Goal: Task Accomplishment & Management: Use online tool/utility

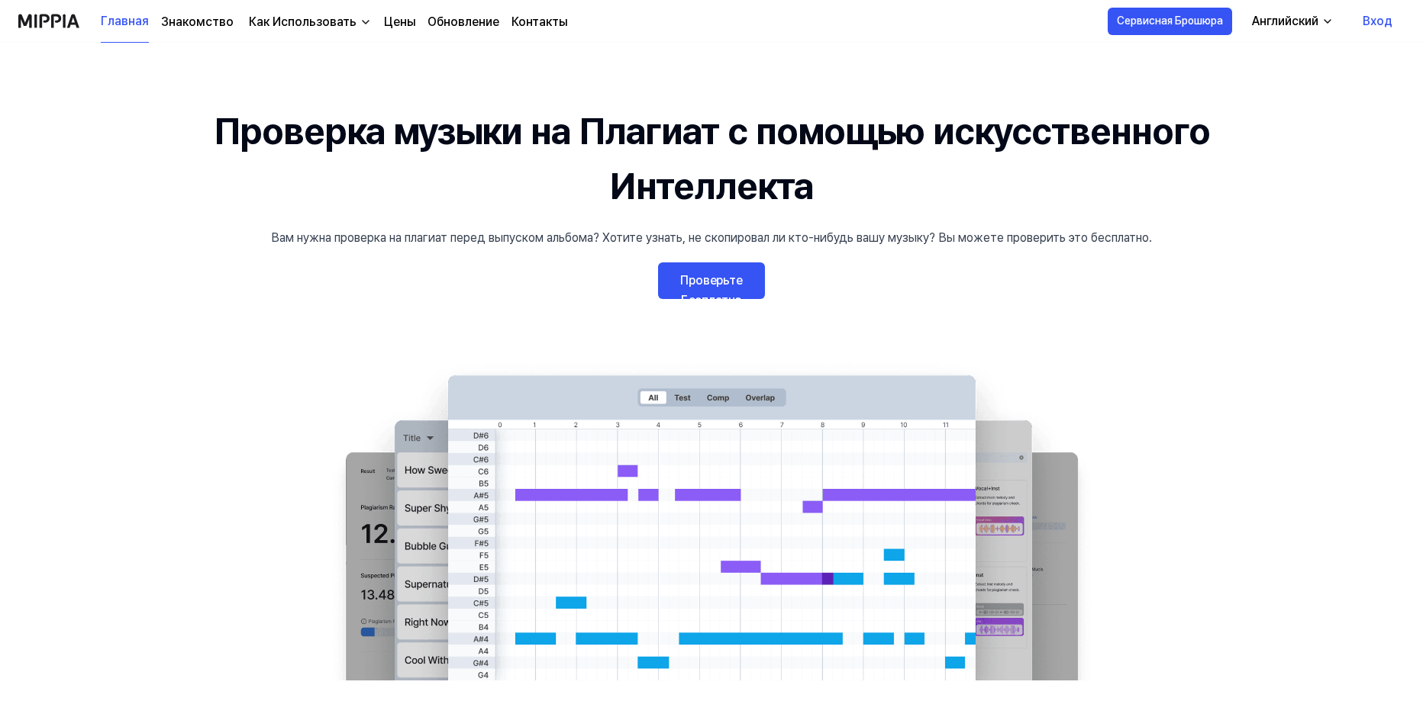
click at [730, 283] on link "Проверьте Бесплатно" at bounding box center [711, 281] width 107 height 37
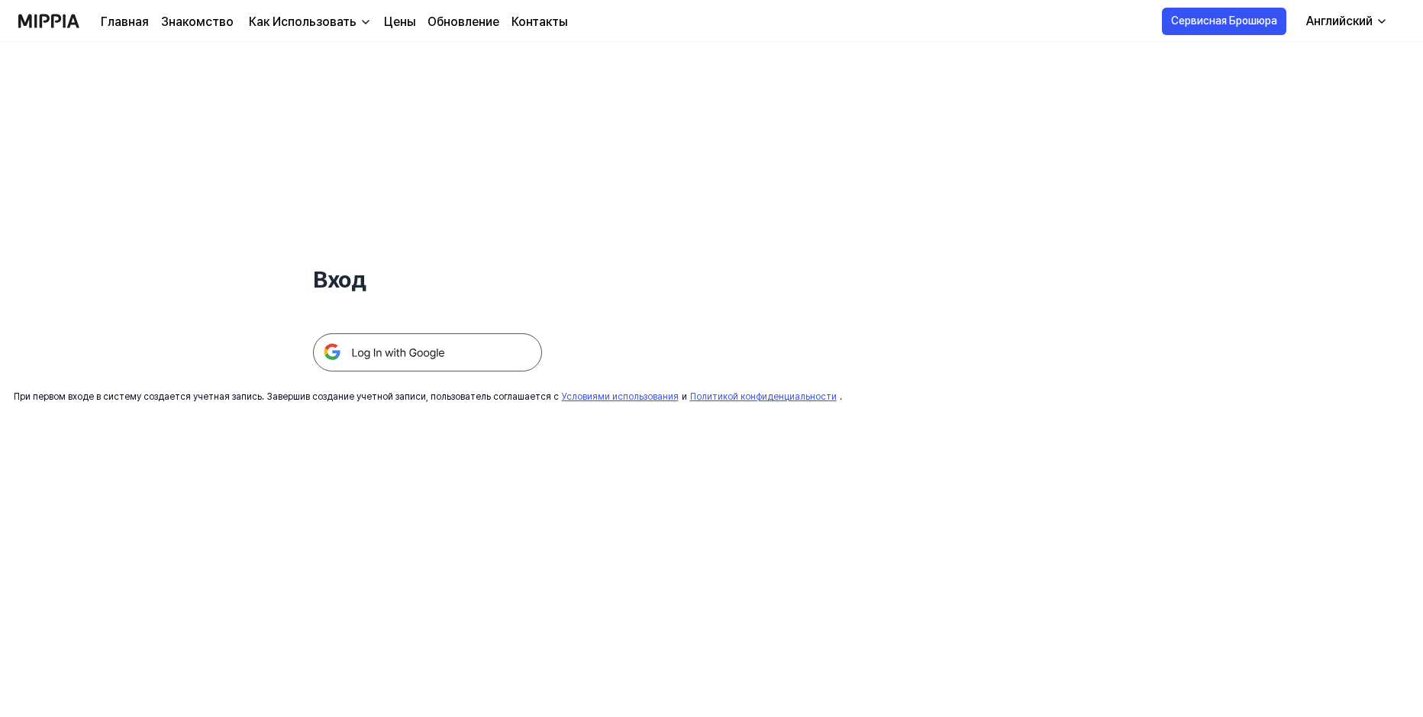
click at [361, 355] on img at bounding box center [427, 353] width 229 height 38
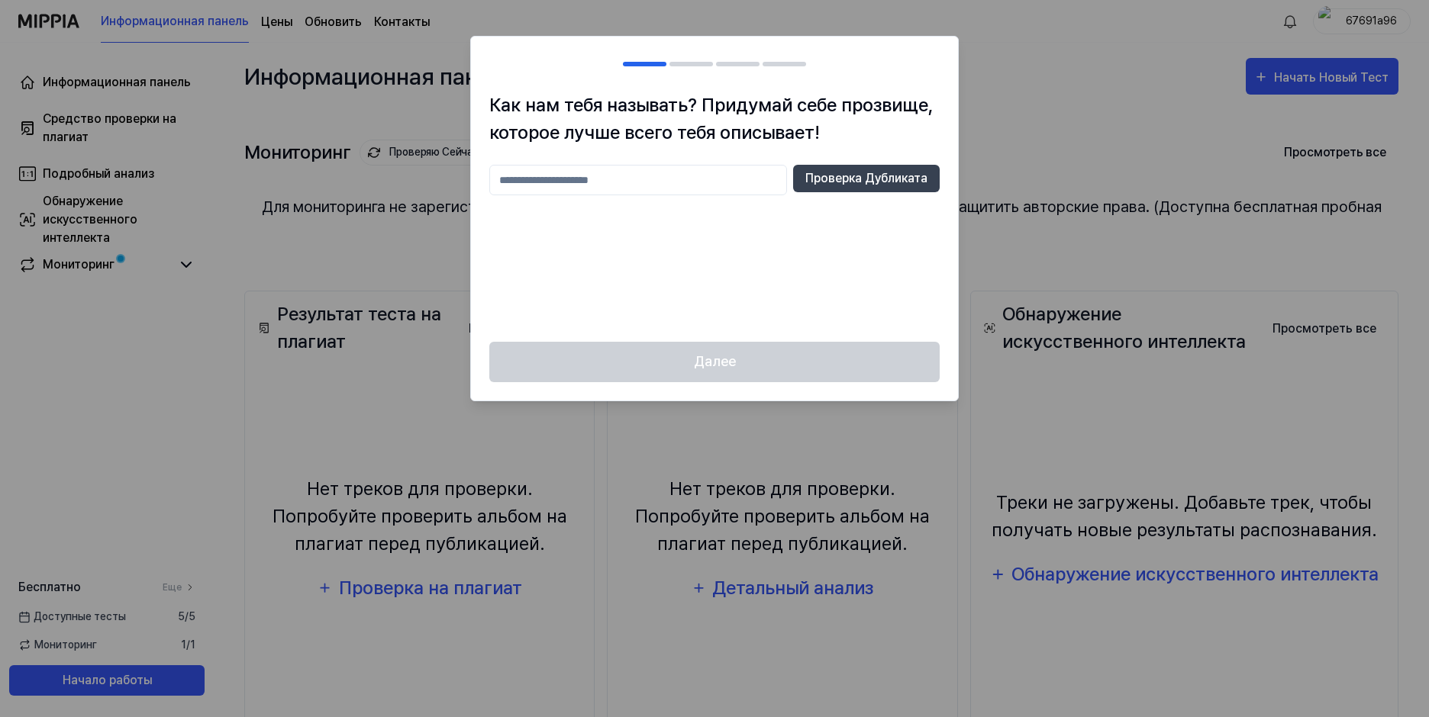
click at [593, 168] on input "text" at bounding box center [638, 180] width 298 height 31
type input "*"
type input "*******"
click at [851, 180] on button "Проверка Дубликата" at bounding box center [866, 178] width 147 height 27
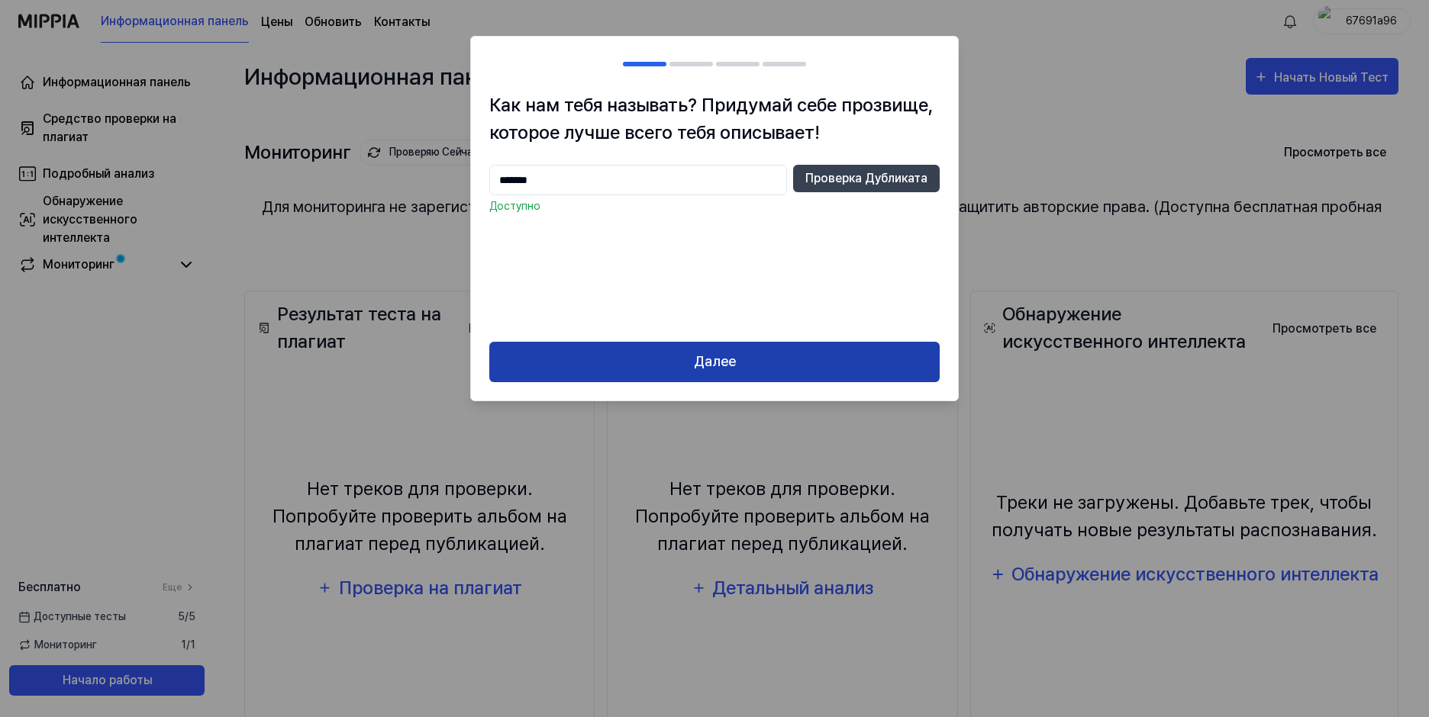
click at [723, 359] on button "Далее" at bounding box center [714, 362] width 450 height 40
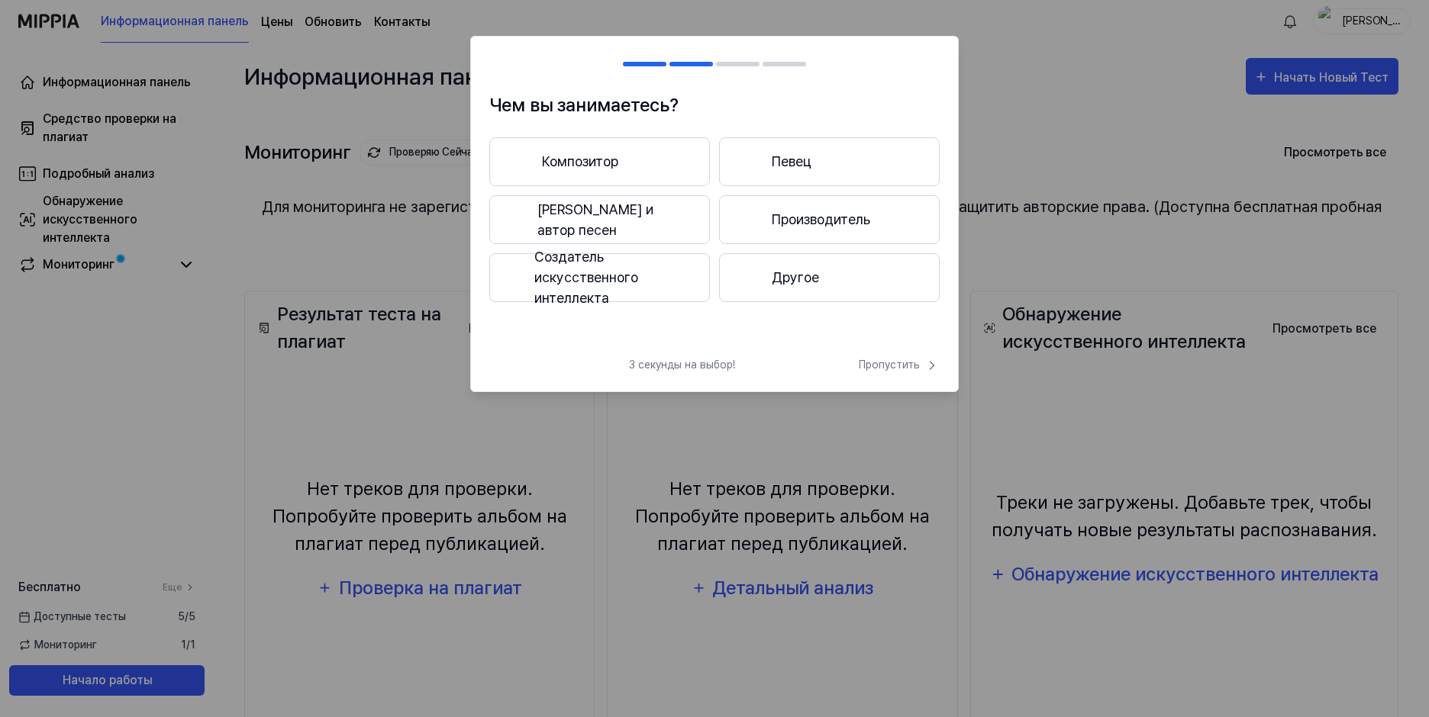
click at [591, 153] on button "Композитор" at bounding box center [599, 161] width 221 height 49
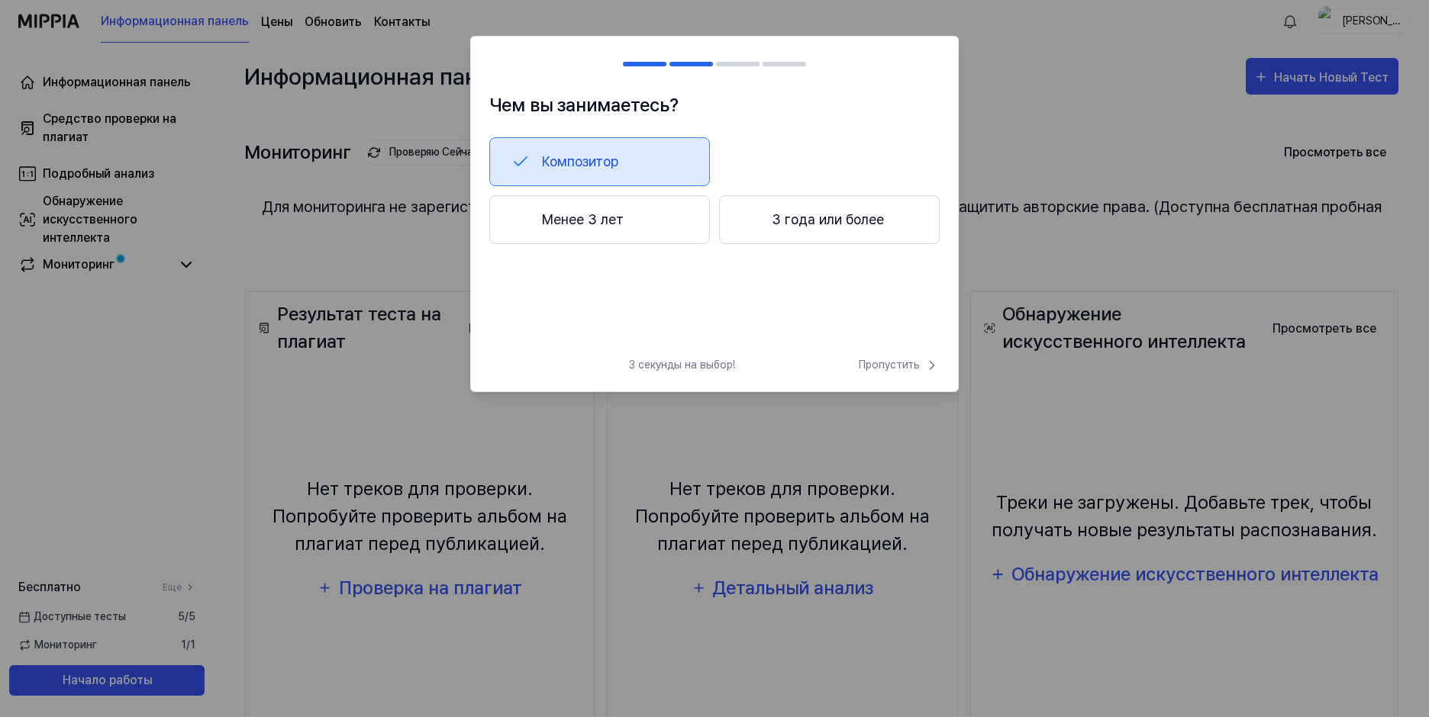
click at [781, 220] on button "3 года или более" at bounding box center [829, 219] width 221 height 49
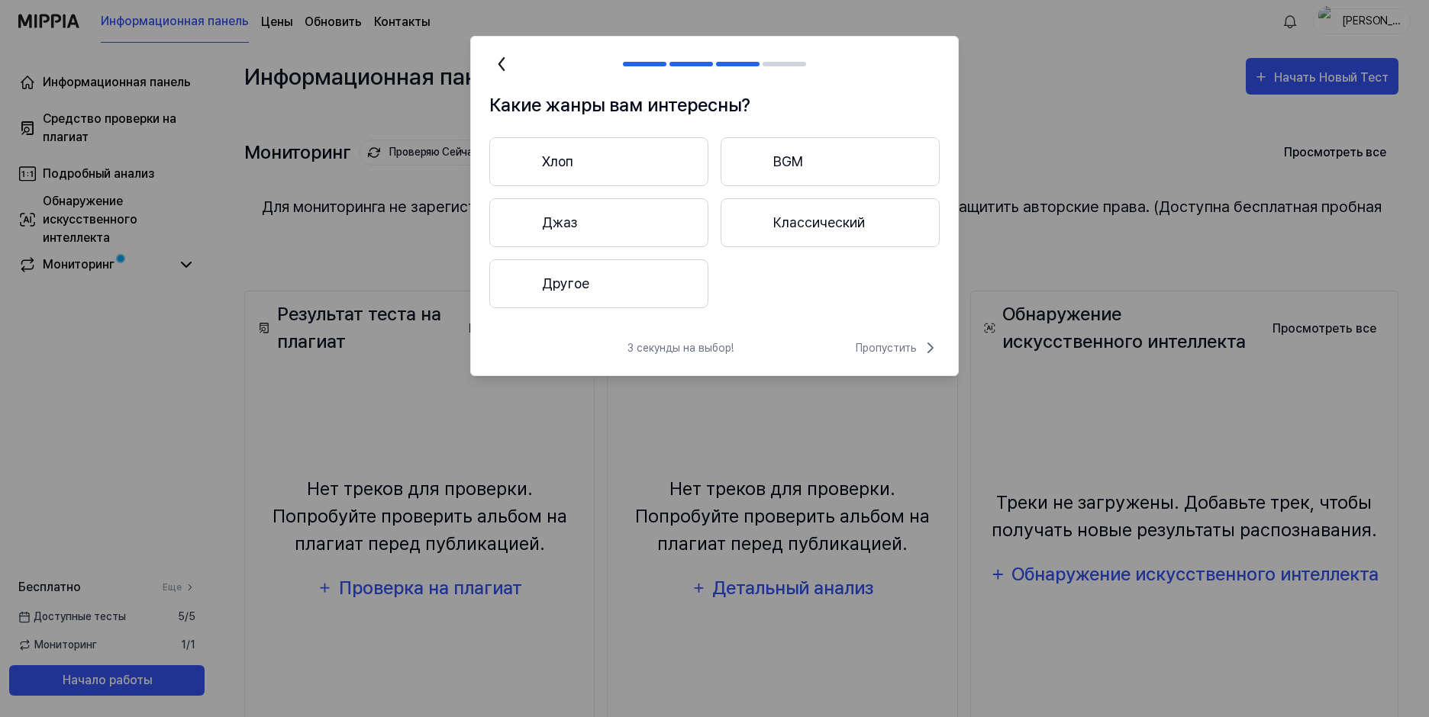
click at [578, 156] on button "Хлоп" at bounding box center [598, 161] width 219 height 49
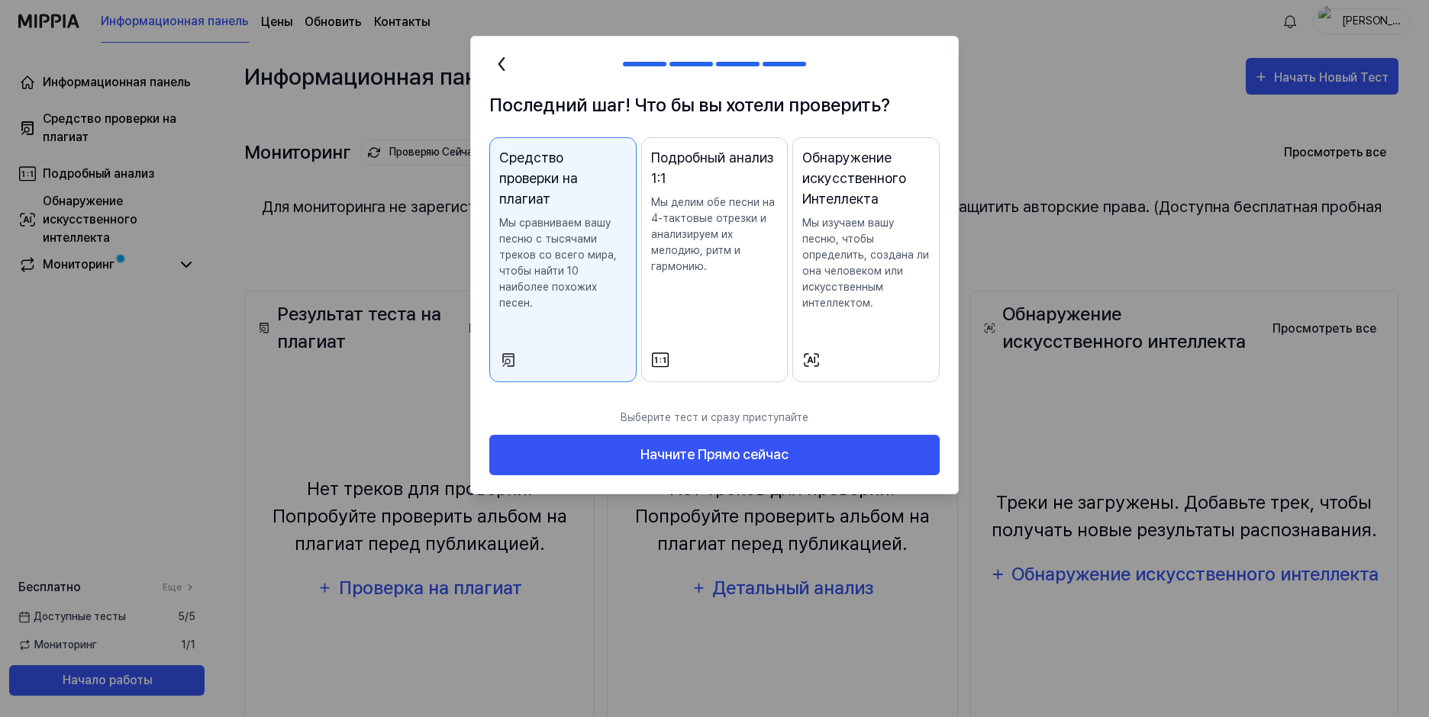
click at [537, 215] on p "Мы сравниваем вашу песню с тысячами треков со всего мира, чтобы найти 10 наибол…" at bounding box center [562, 263] width 127 height 96
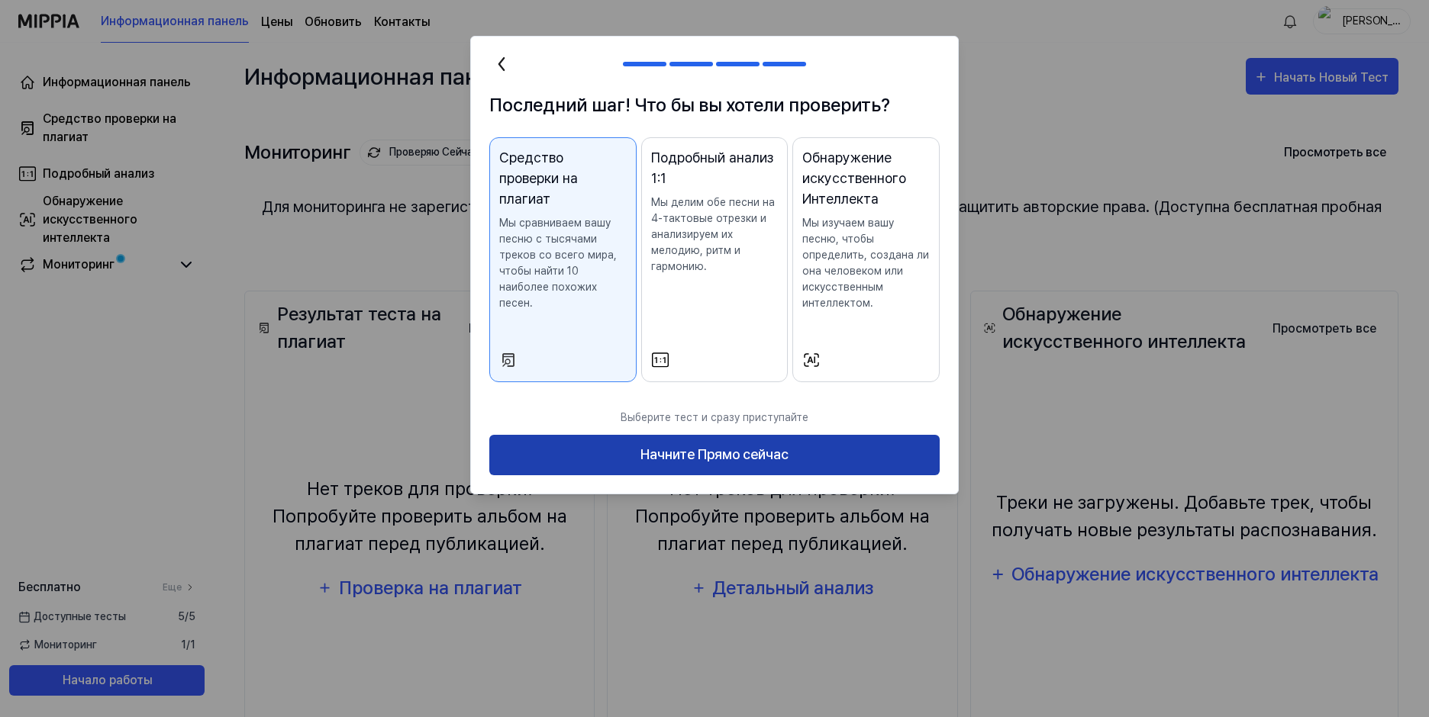
click at [699, 451] on button "Начните Прямо сейчас" at bounding box center [714, 455] width 450 height 40
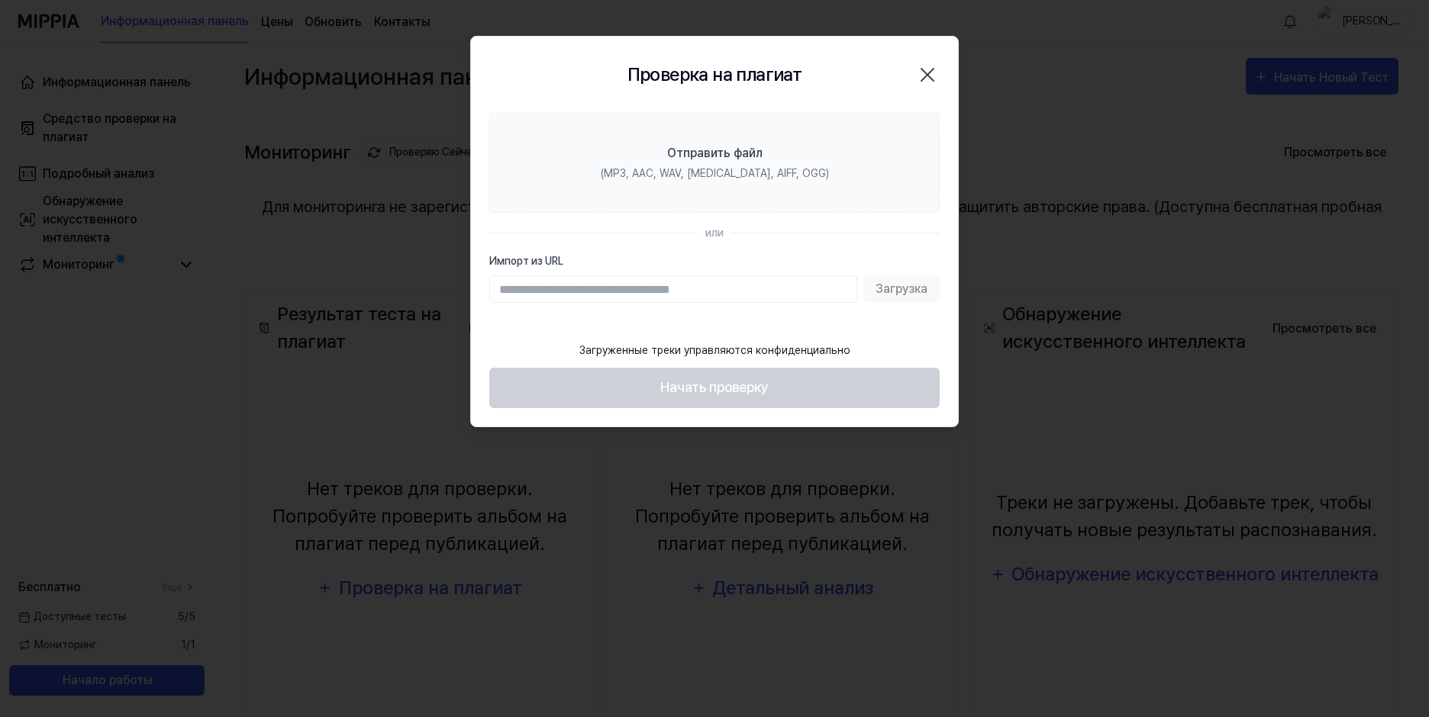
click at [907, 289] on div "Загрузка" at bounding box center [714, 289] width 450 height 27
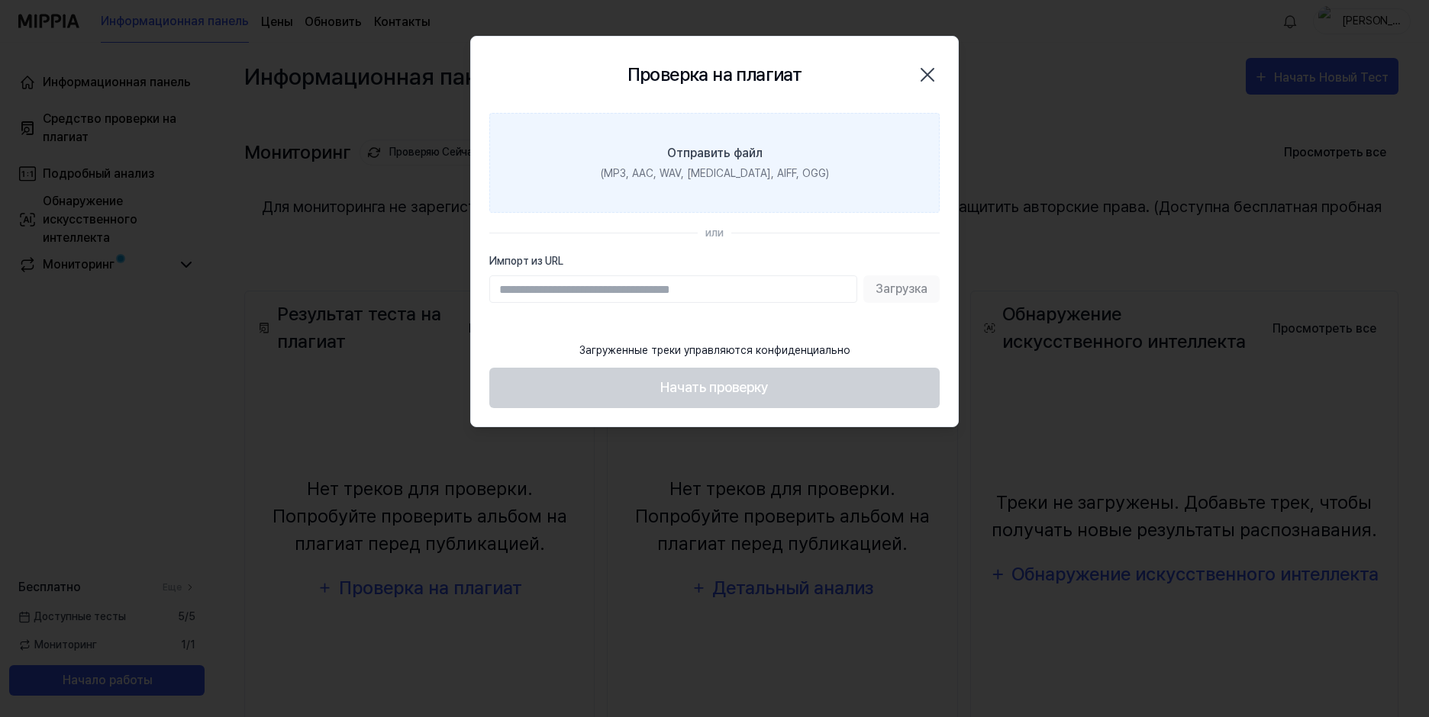
click at [731, 169] on div "(MP3, AAC, WAV, FLAC, AIFF, OGG)" at bounding box center [715, 174] width 228 height 16
click at [0, 0] on input "Отправить файл (MP3, AAC, WAV, FLAC, AIFF, OGG)" at bounding box center [0, 0] width 0 height 0
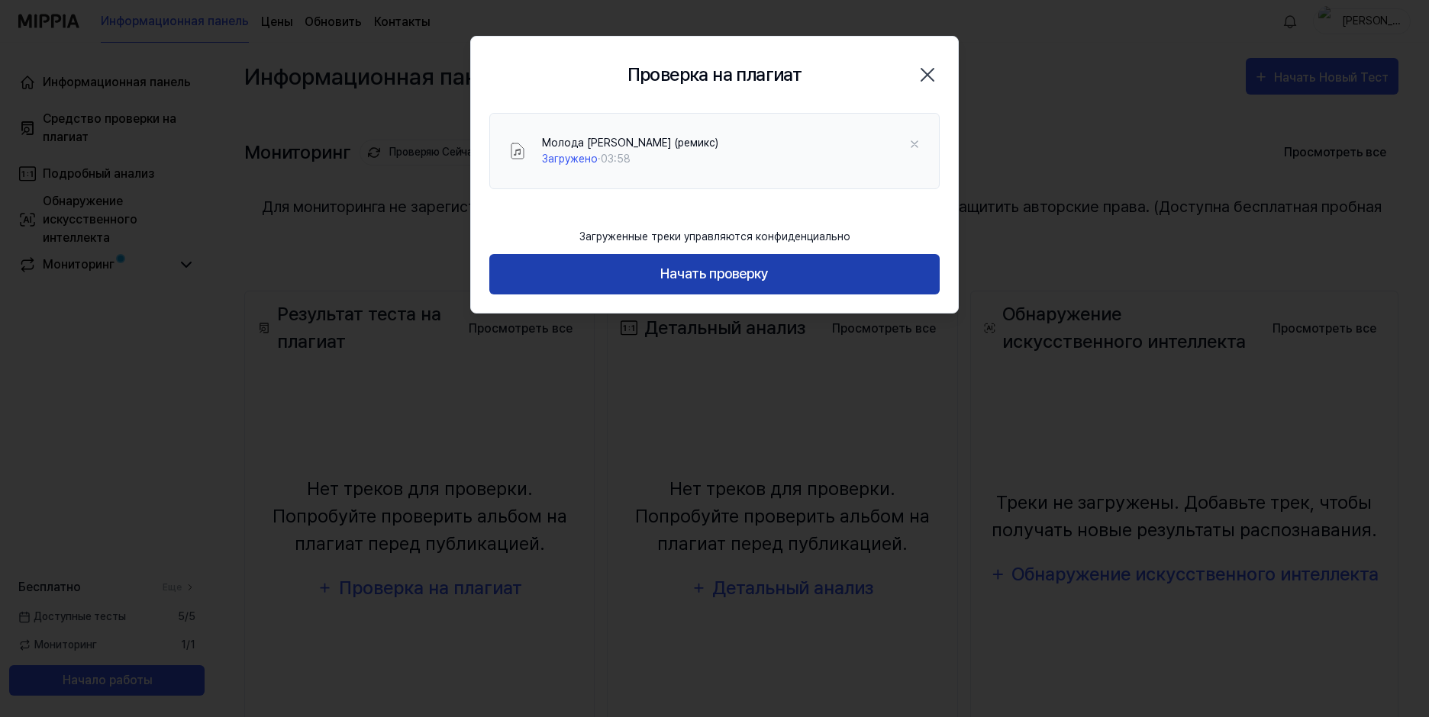
click at [779, 276] on button "Начать проверку" at bounding box center [714, 274] width 450 height 40
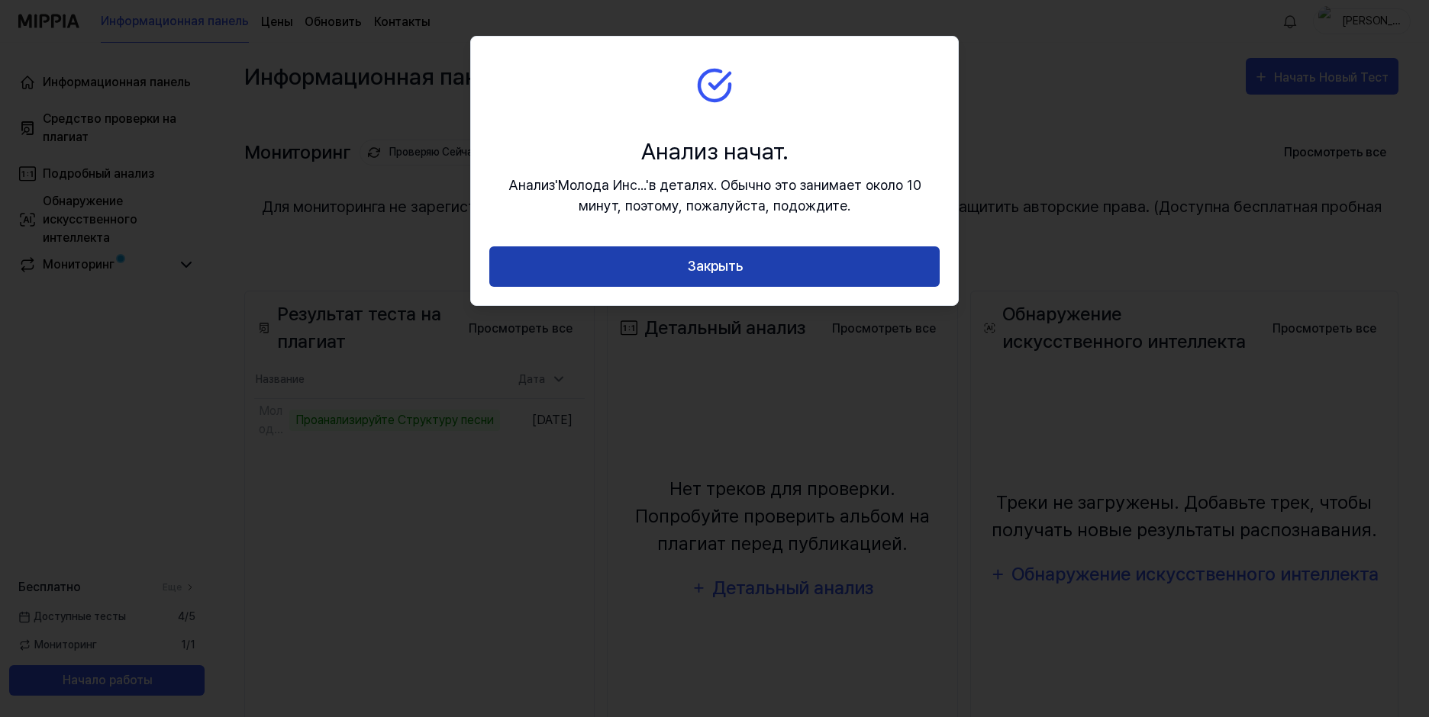
click at [769, 271] on button "Закрыть" at bounding box center [714, 267] width 450 height 40
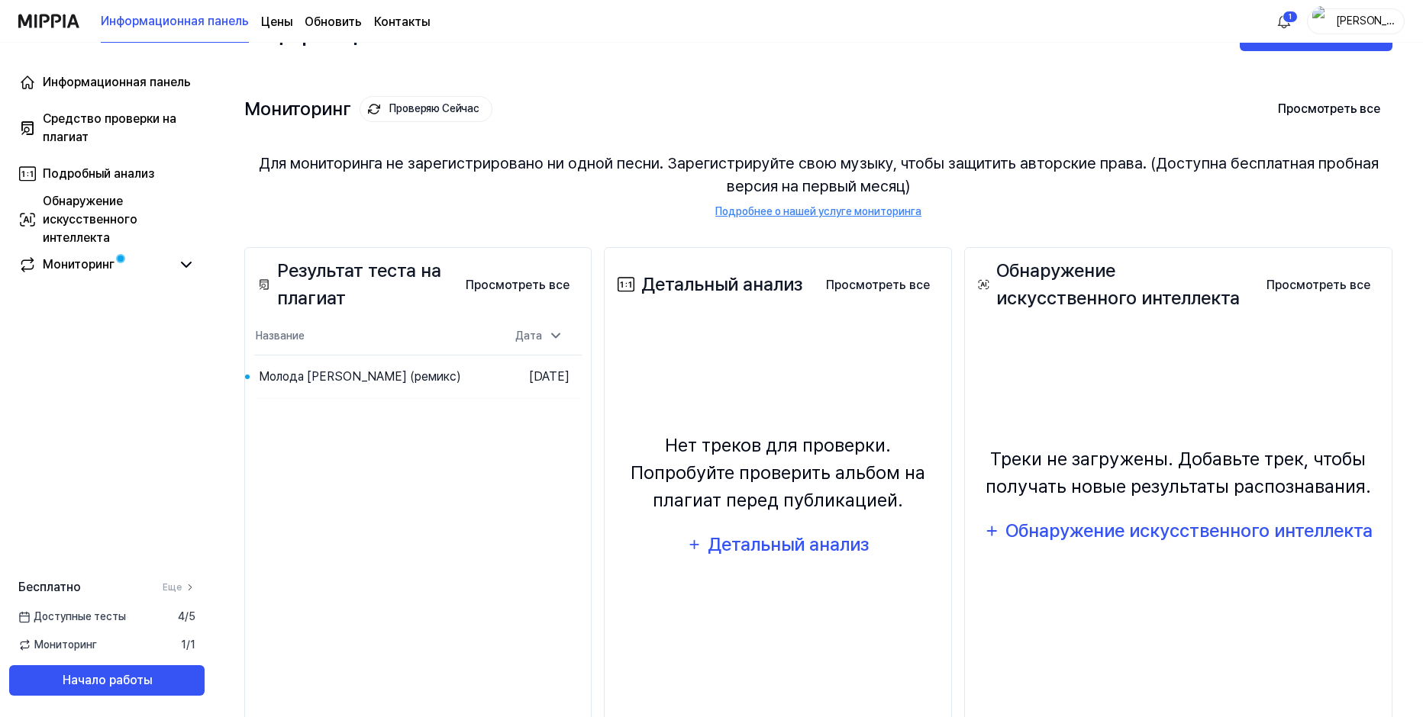
scroll to position [76, 0]
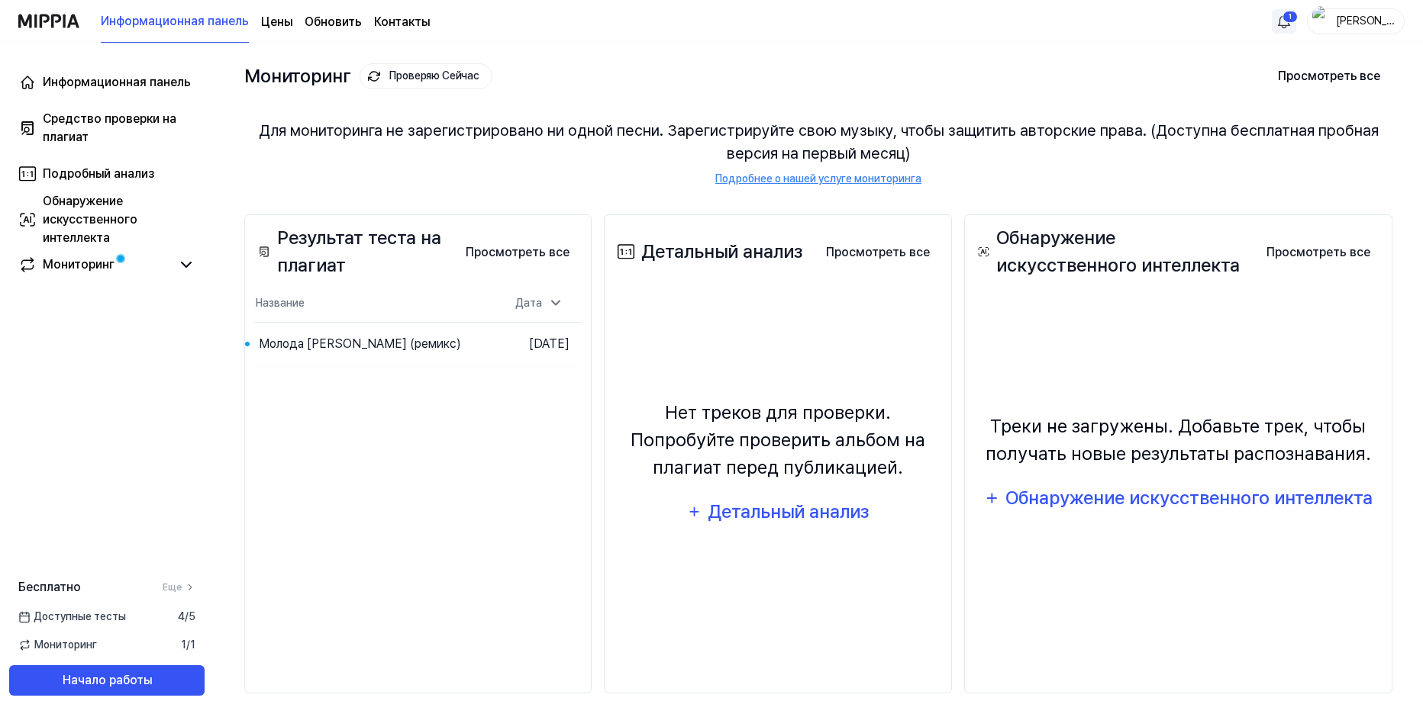
click at [1281, 18] on html "Информационная панель Цены Обновить Контакты 1 Аркадий Информационная панель Ср…" at bounding box center [711, 282] width 1423 height 717
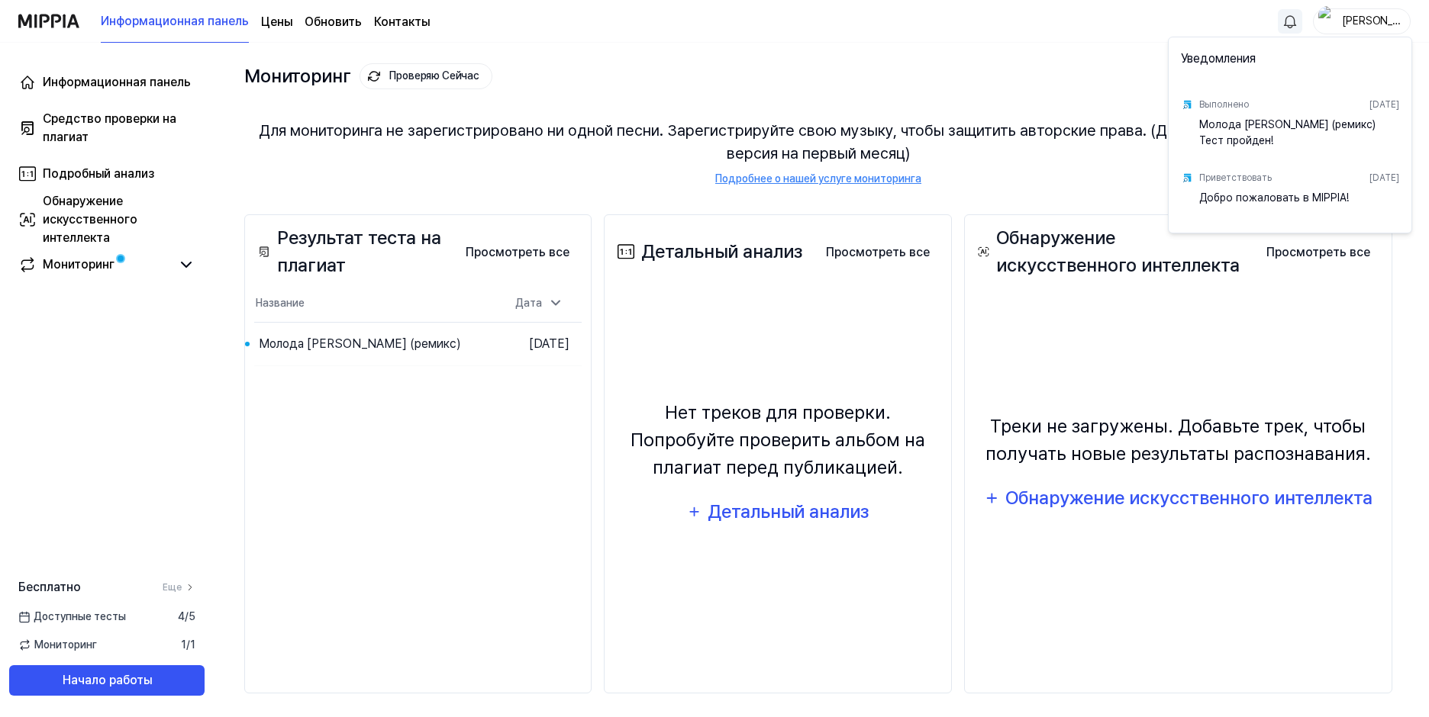
click at [1021, 46] on html "Информационная панель Цены Обновить Контакты Аркадий Информационная панель Сред…" at bounding box center [714, 282] width 1429 height 717
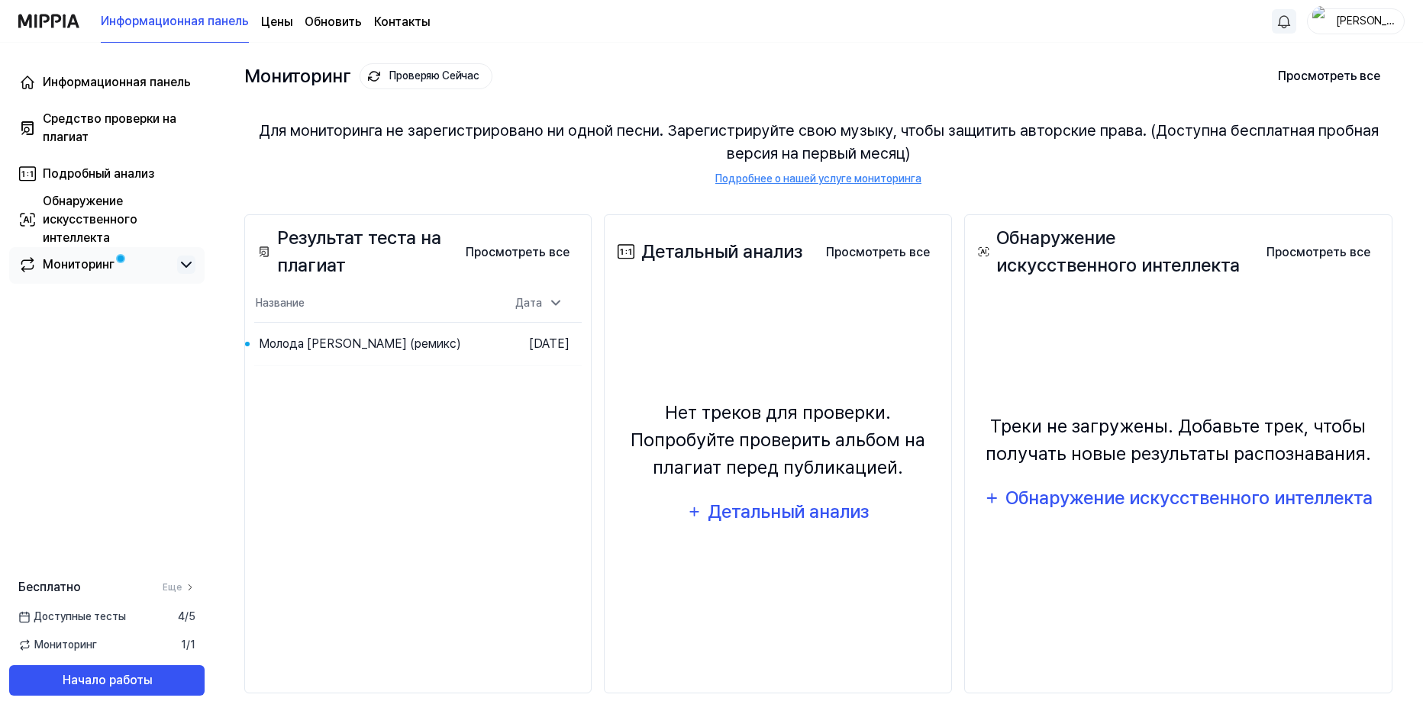
click at [185, 263] on icon at bounding box center [186, 265] width 18 height 18
click at [185, 266] on icon at bounding box center [186, 265] width 18 height 18
click at [556, 255] on button "Просмотреть все" at bounding box center [517, 252] width 128 height 31
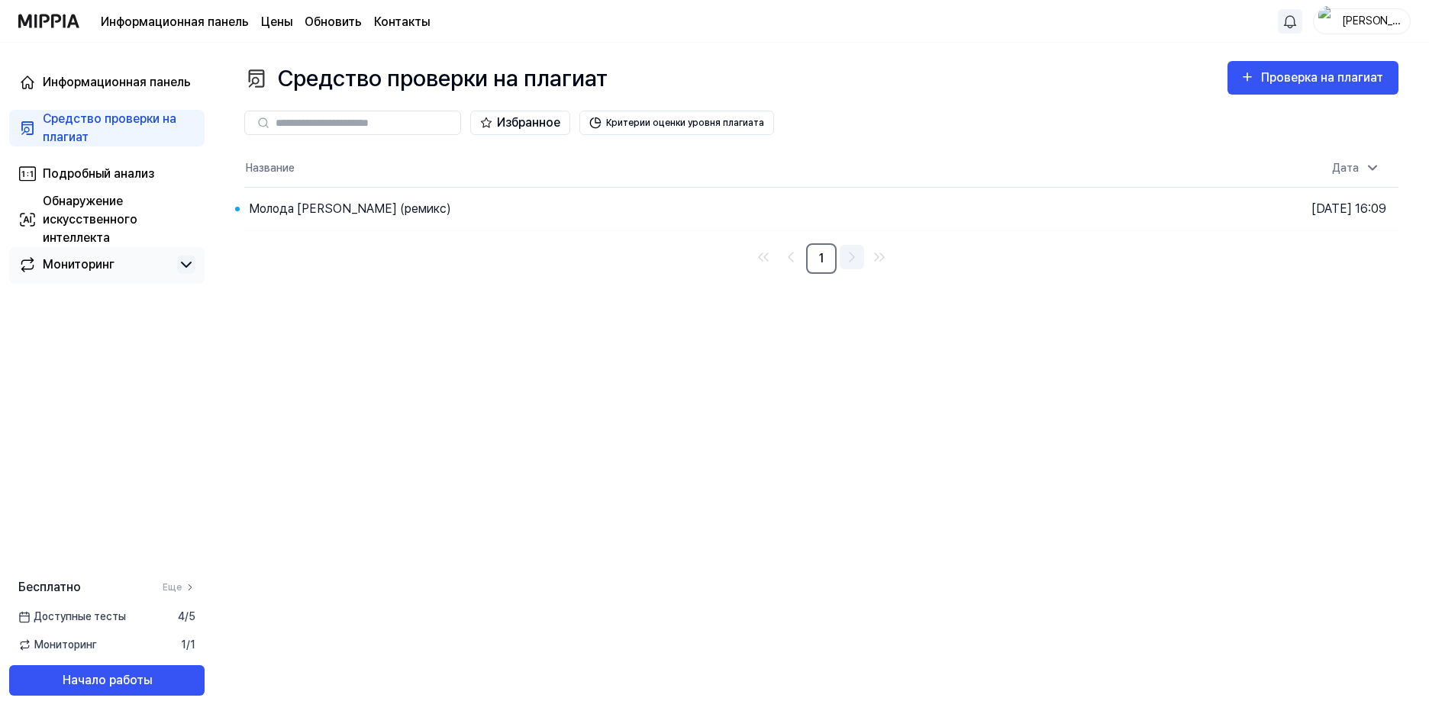
click at [853, 256] on icon "Перейти к следующей странице" at bounding box center [852, 257] width 18 height 18
click at [99, 86] on div "Информационная панель" at bounding box center [117, 82] width 148 height 18
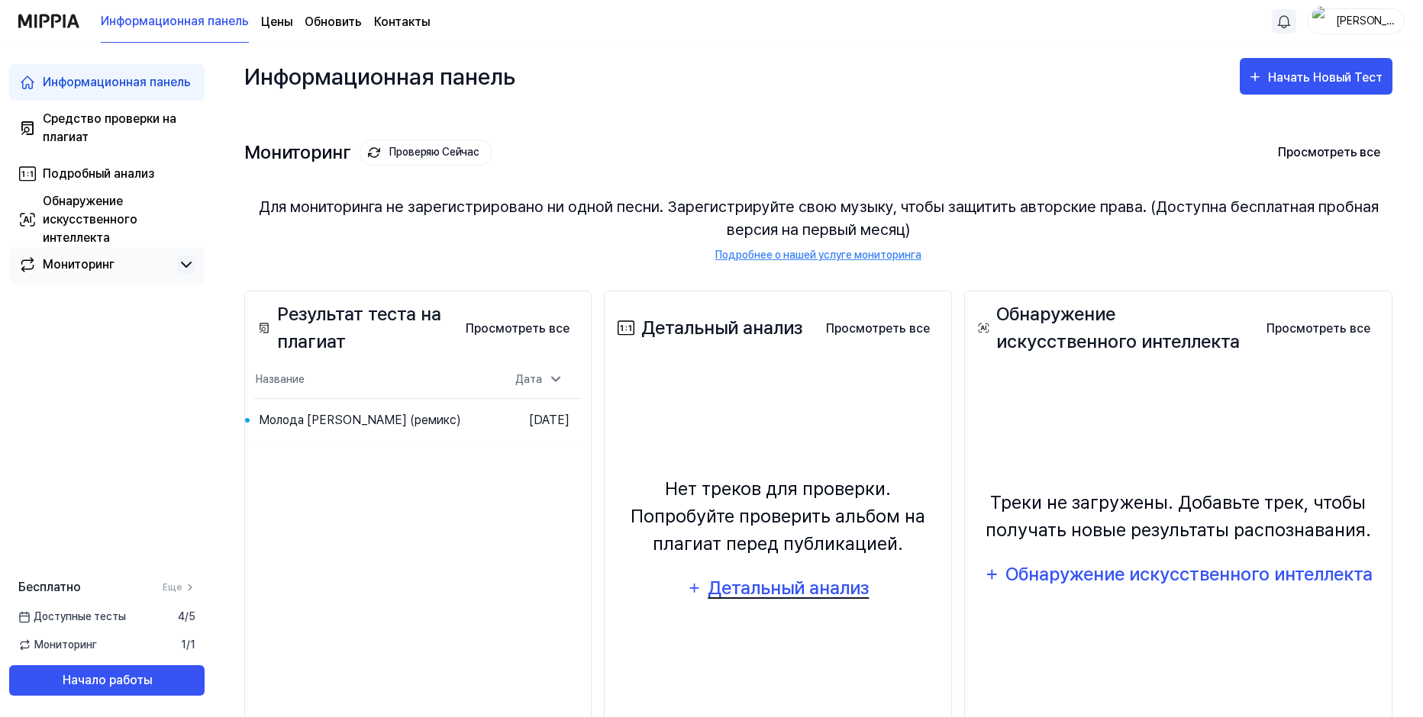
click at [782, 595] on div "Детальный анализ" at bounding box center [788, 588] width 163 height 29
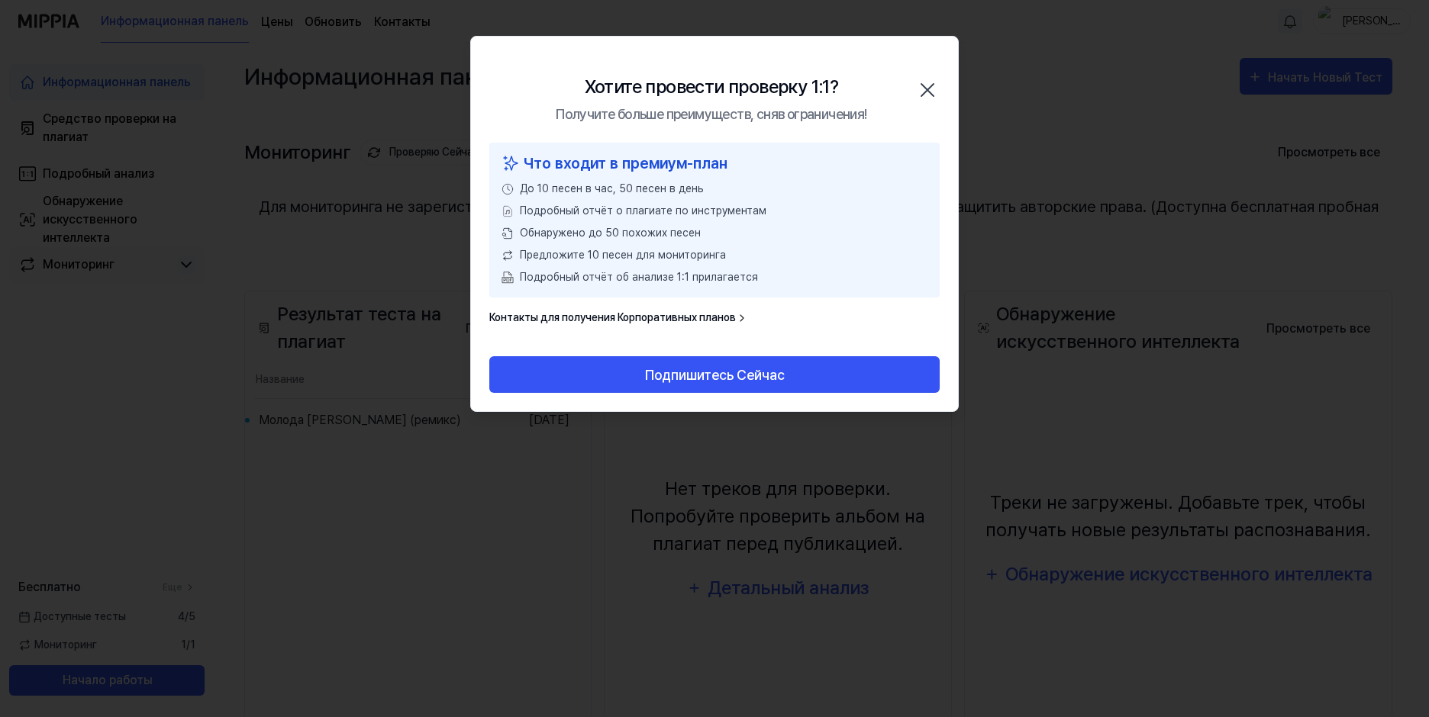
click at [739, 318] on icon at bounding box center [742, 318] width 12 height 12
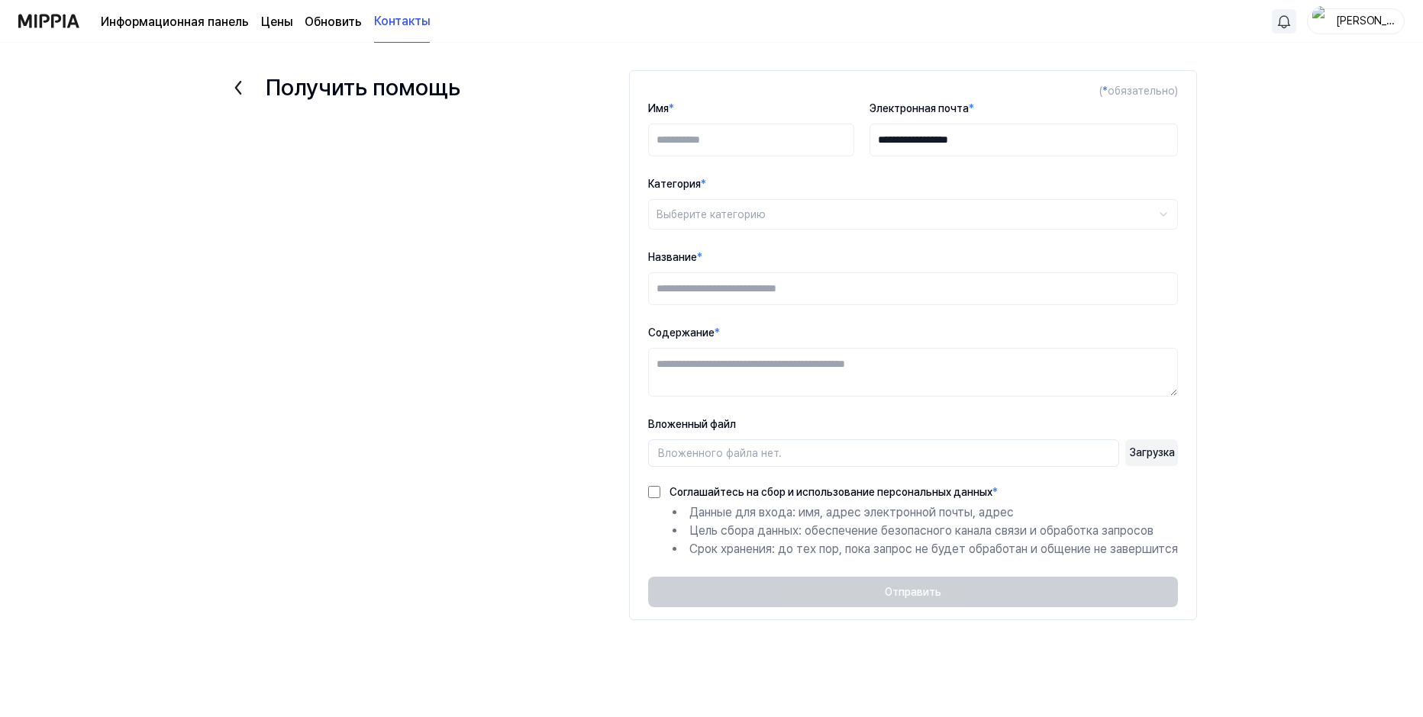
click at [236, 92] on icon at bounding box center [238, 88] width 24 height 24
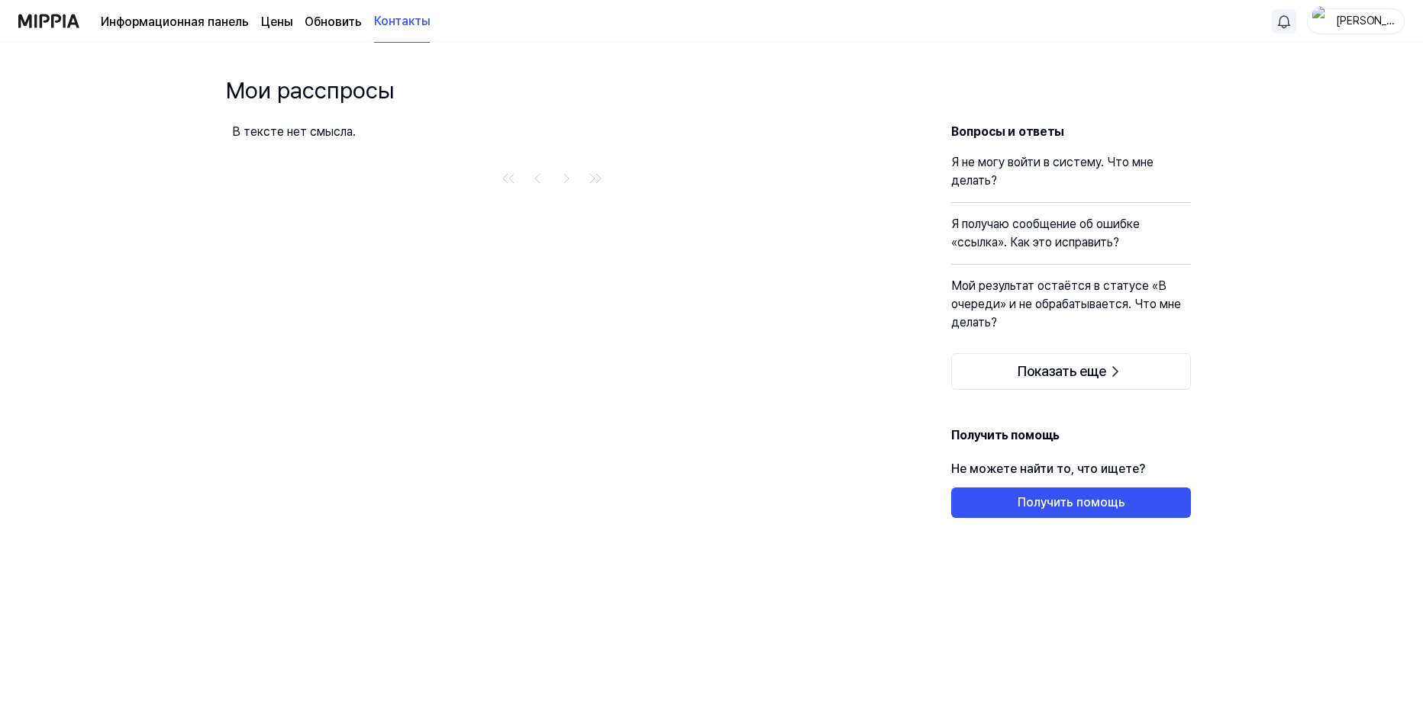
click at [279, 25] on page\) "Цены" at bounding box center [276, 22] width 31 height 18
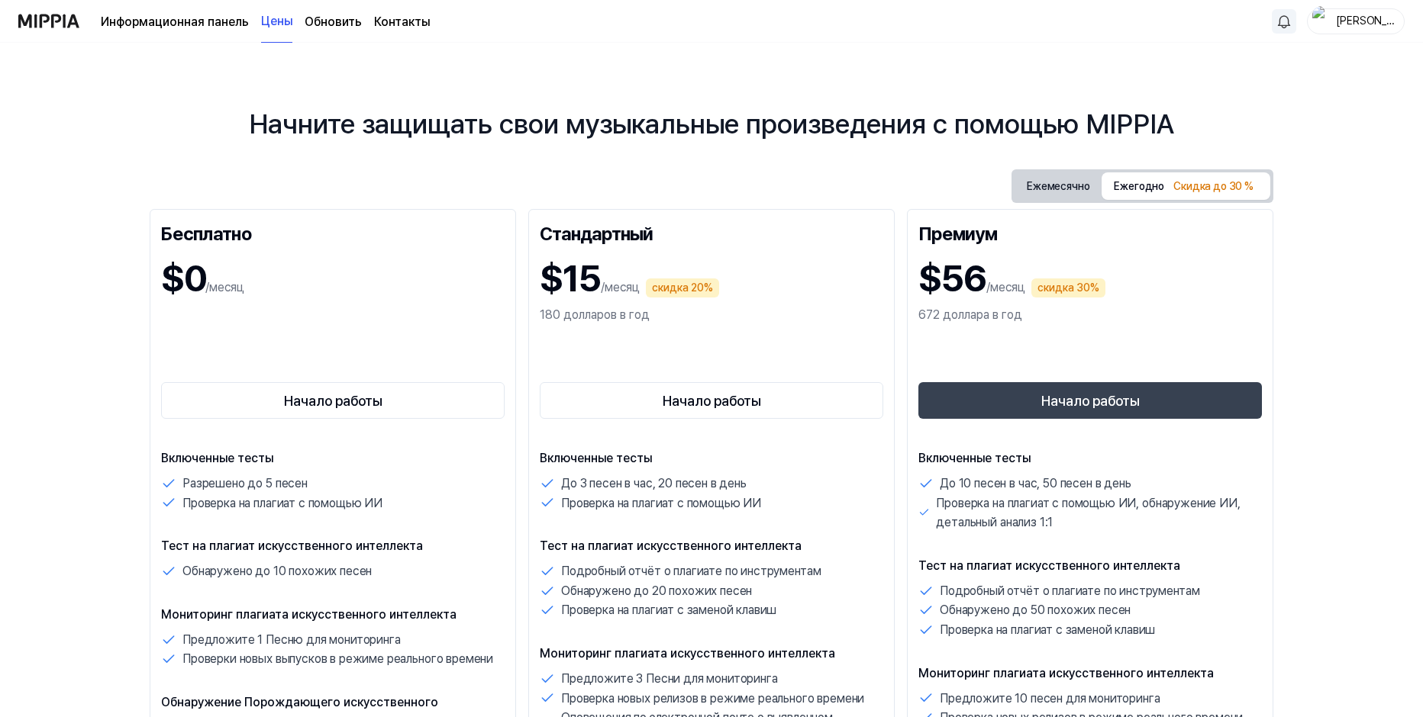
click at [194, 25] on link "Информационная панель" at bounding box center [175, 22] width 148 height 18
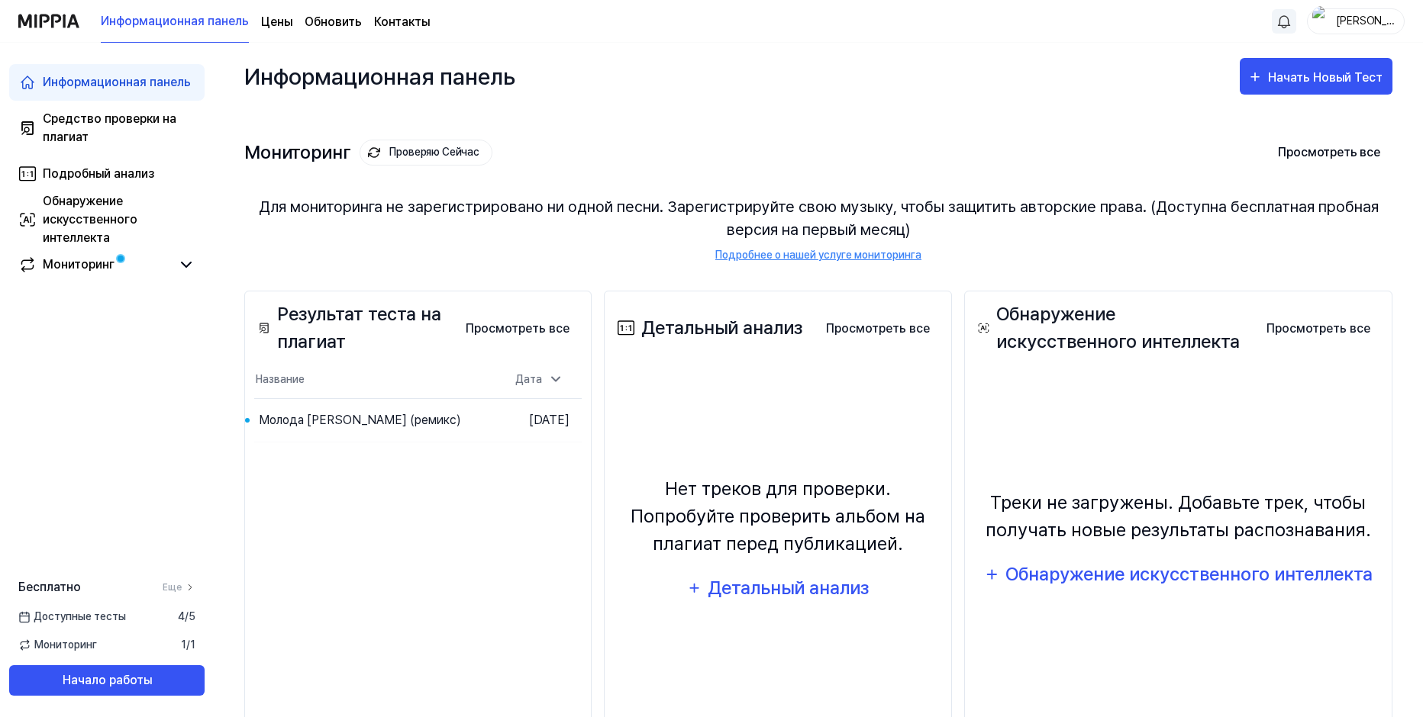
click at [1285, 23] on html "Информационная панель Цены Обновить Контакты Аркадий Информационная панель Сред…" at bounding box center [711, 358] width 1423 height 717
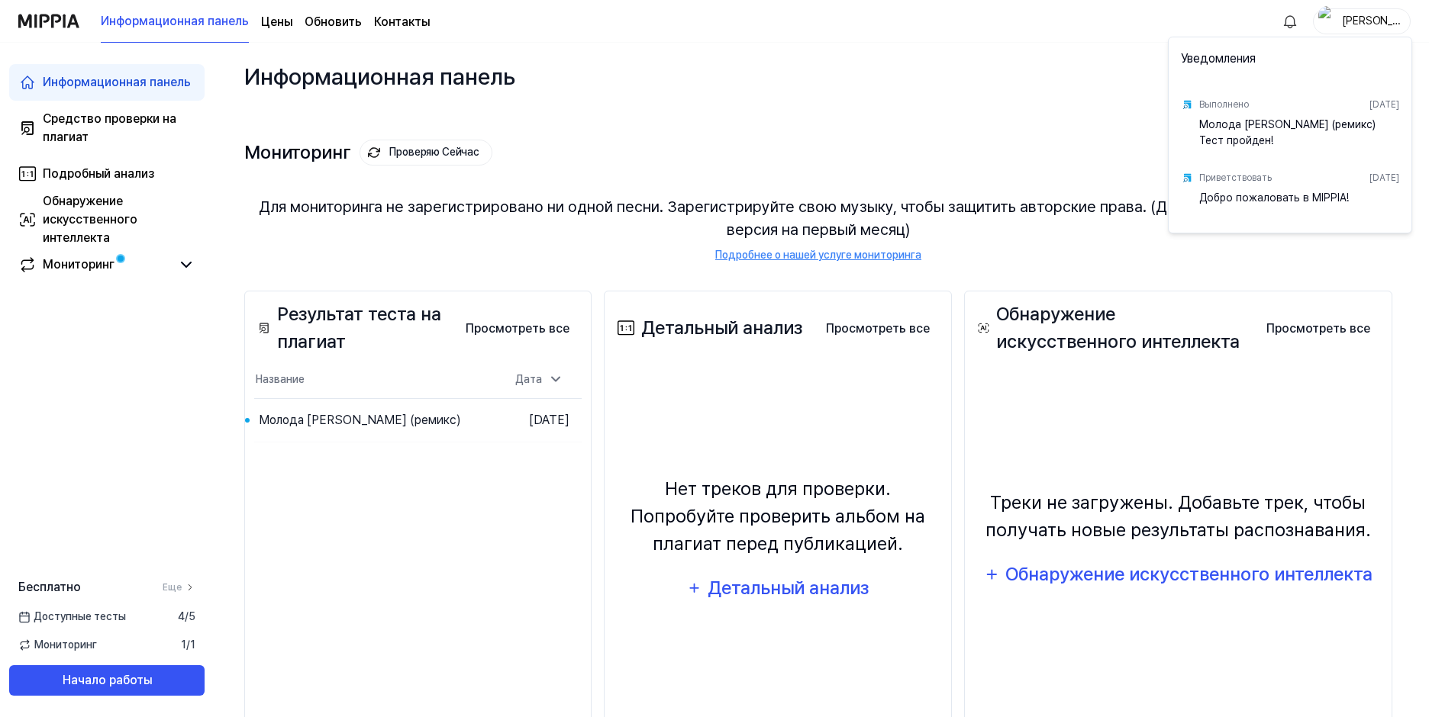
click at [698, 100] on html "Информационная панель Цены Обновить Контакты Аркадий Информационная панель Сред…" at bounding box center [714, 358] width 1429 height 717
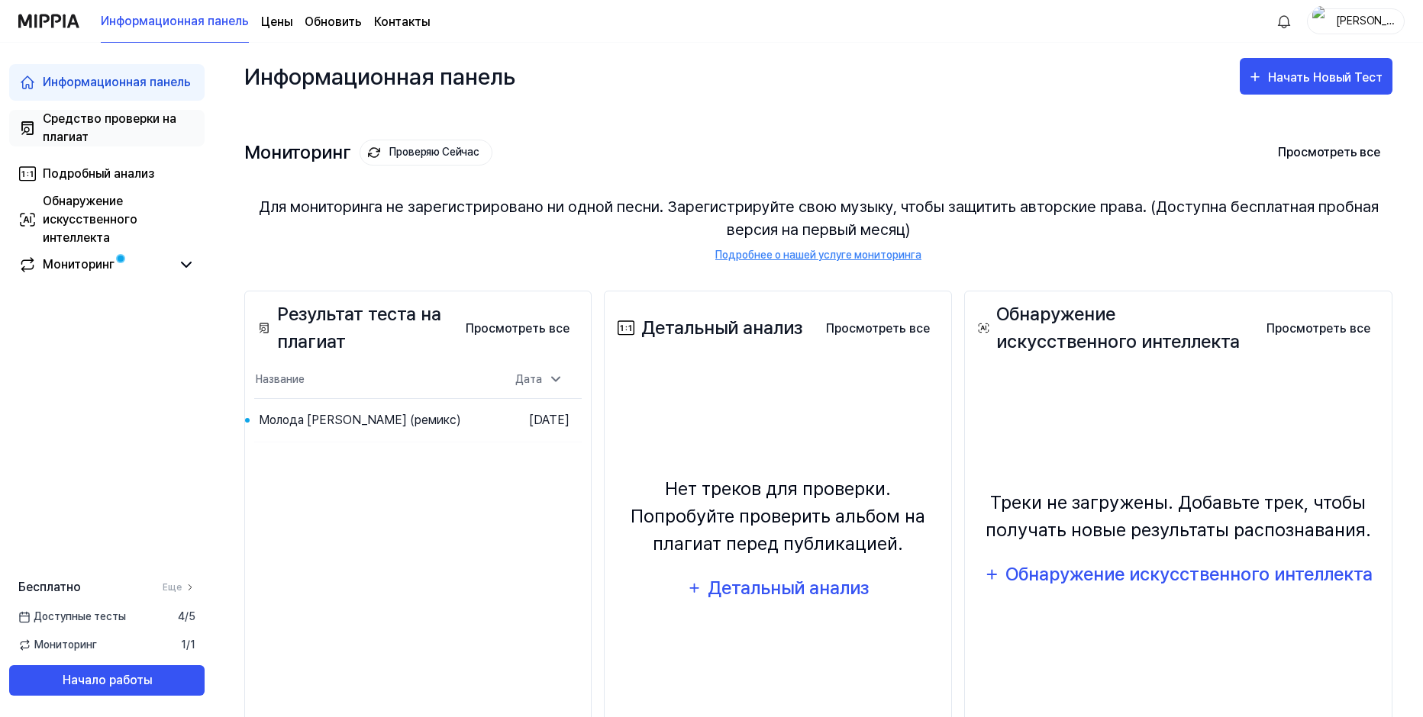
click at [102, 123] on div "Средство проверки на плагиат" at bounding box center [119, 128] width 153 height 37
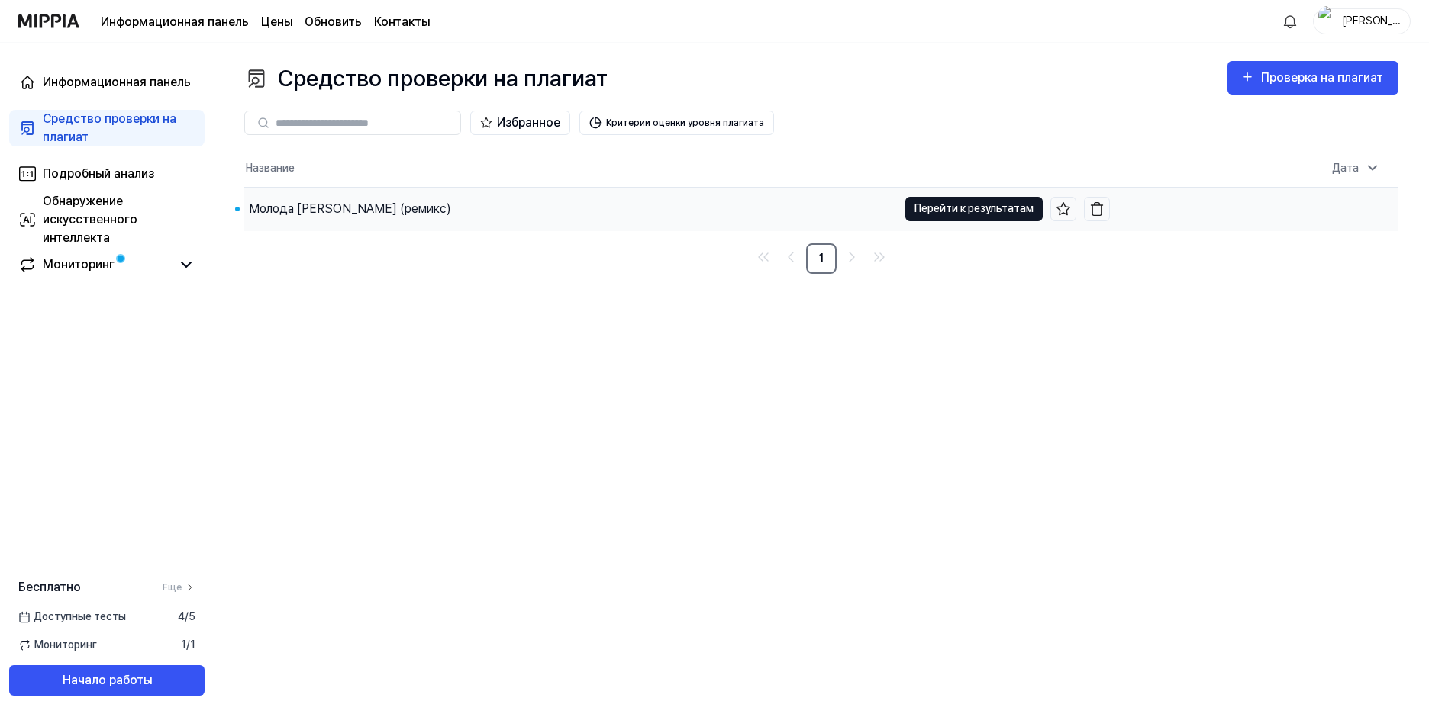
click at [944, 205] on button "Перейти к результатам" at bounding box center [973, 209] width 137 height 24
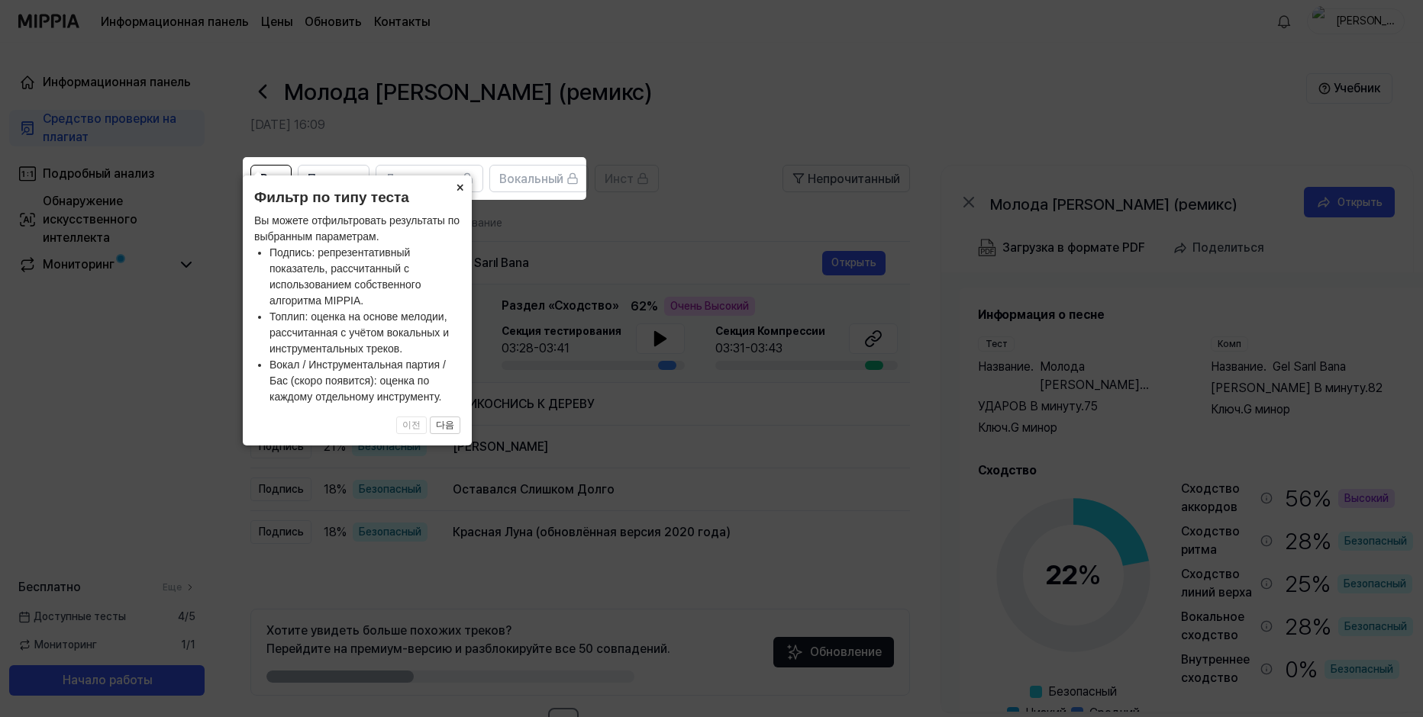
click at [464, 188] on button "×" at bounding box center [459, 186] width 24 height 21
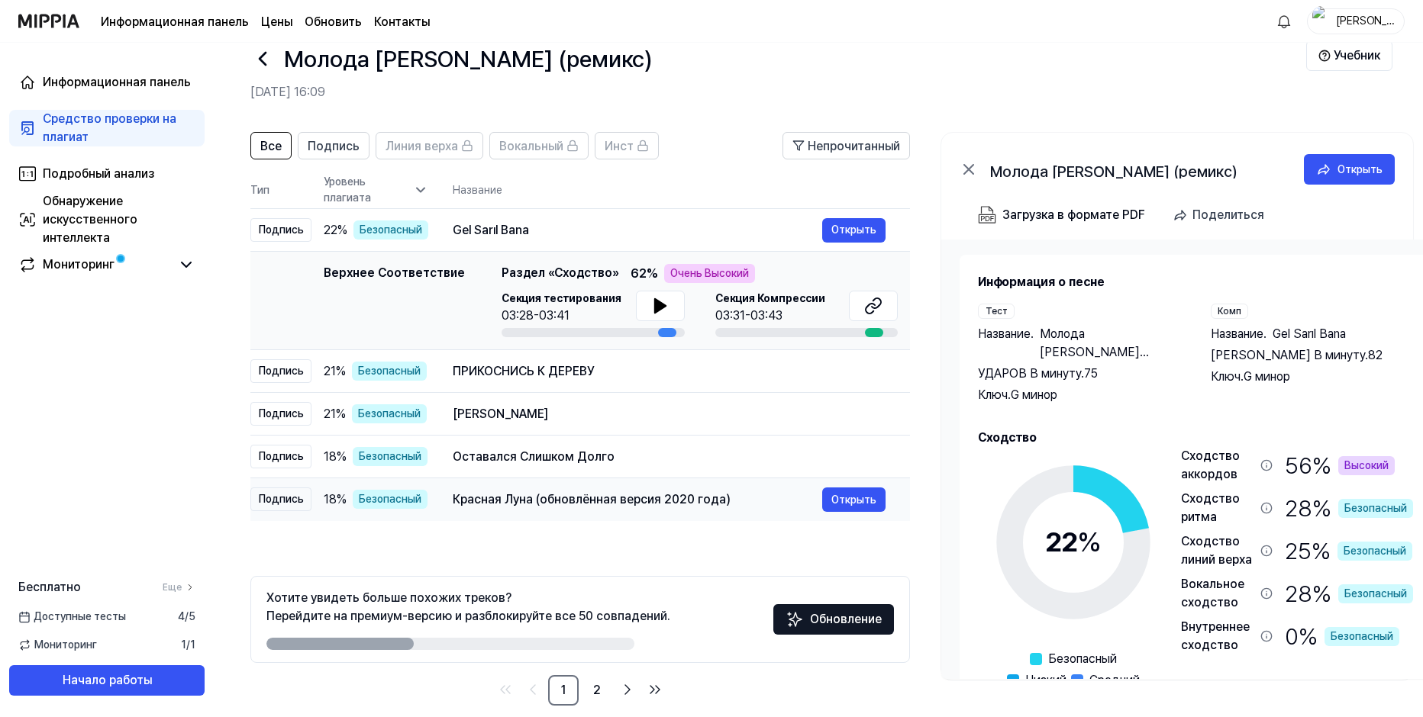
scroll to position [52, 0]
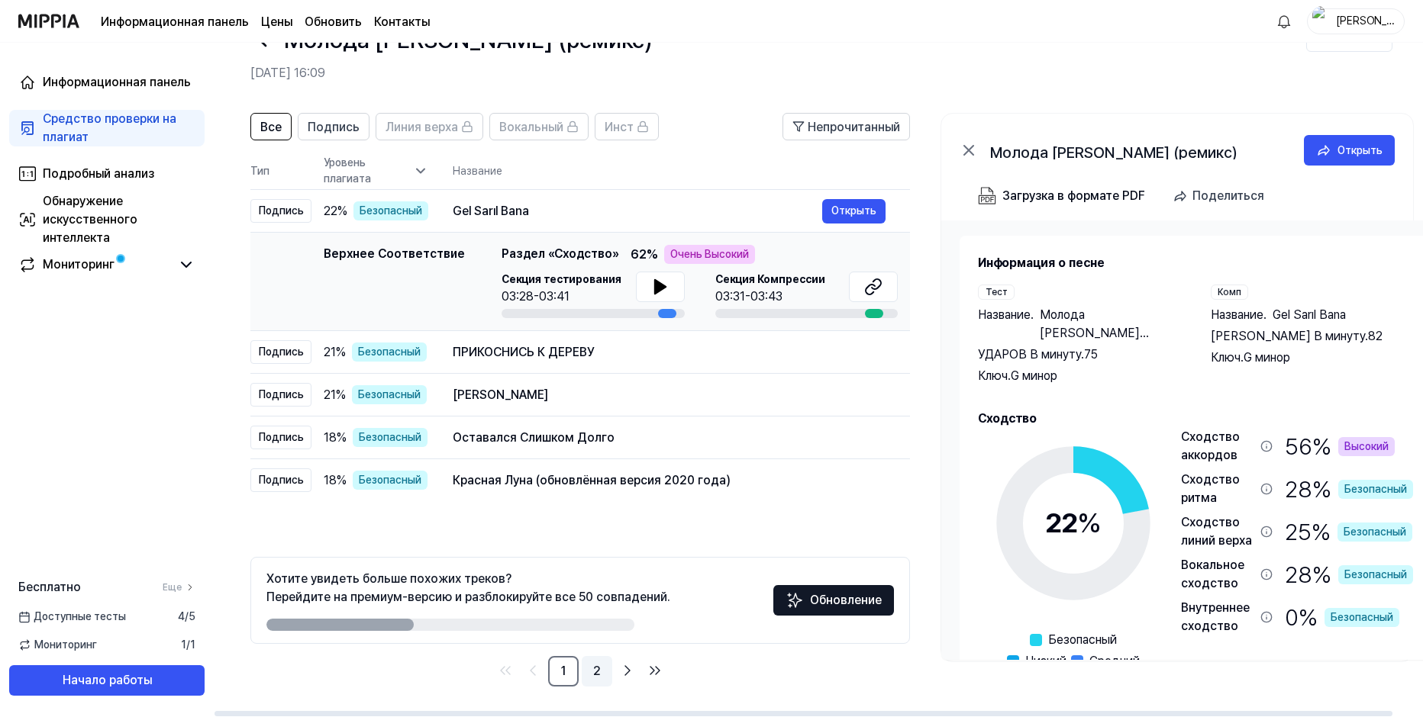
click at [596, 671] on link "2" at bounding box center [597, 671] width 31 height 31
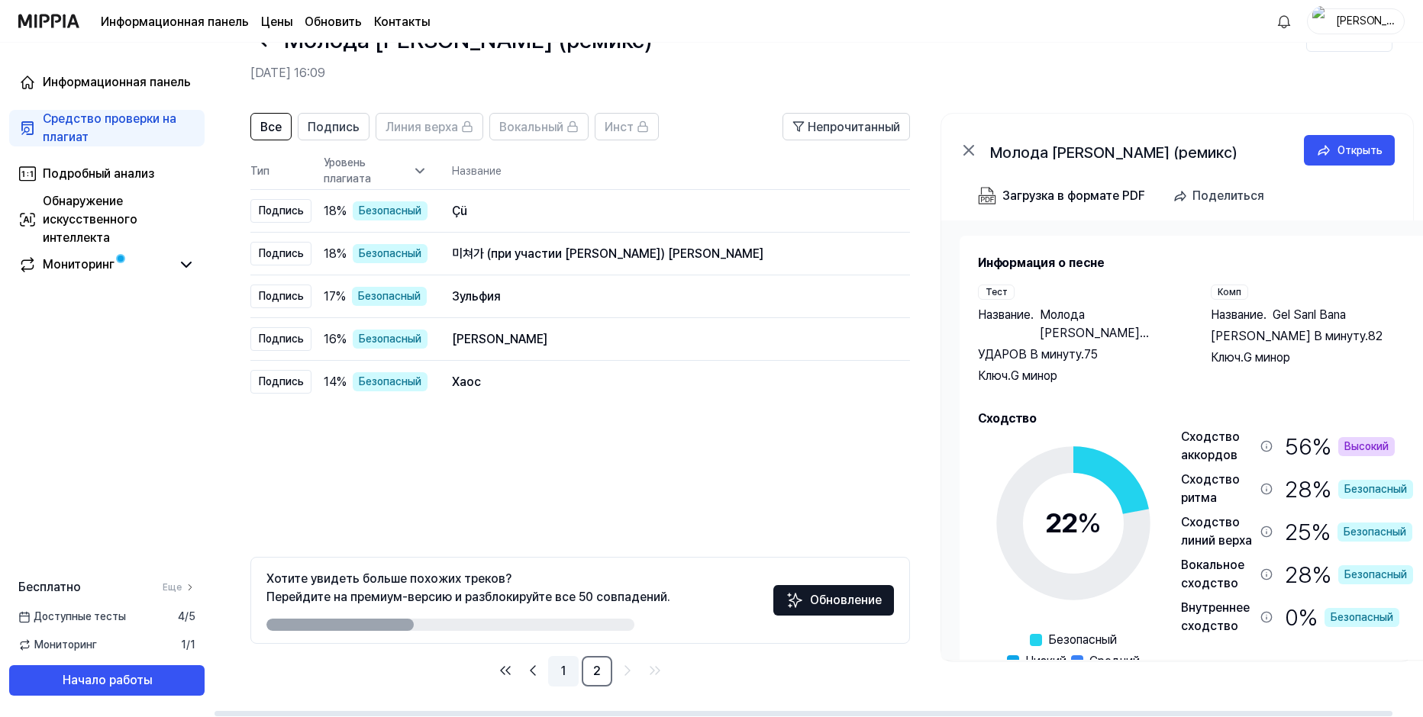
click at [563, 674] on link "1" at bounding box center [563, 671] width 31 height 31
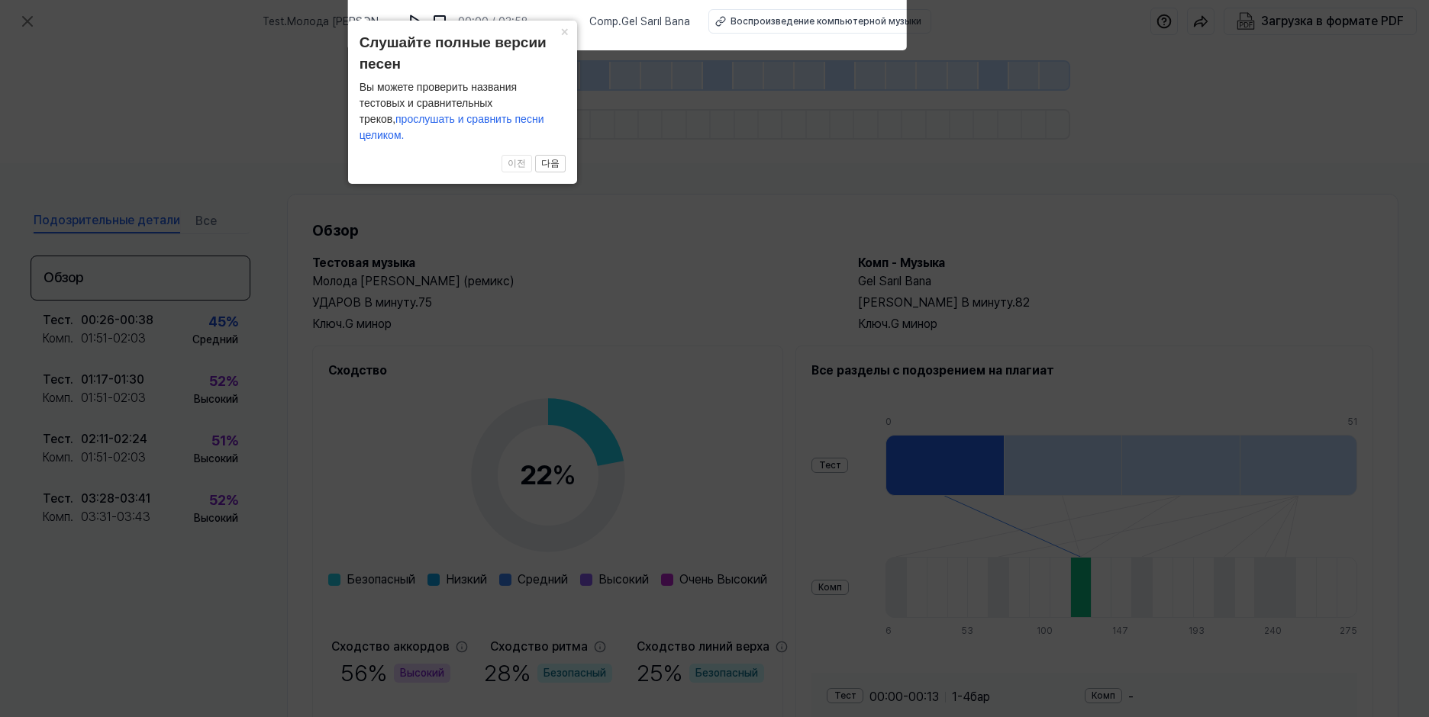
click at [838, 181] on icon at bounding box center [714, 354] width 1429 height 725
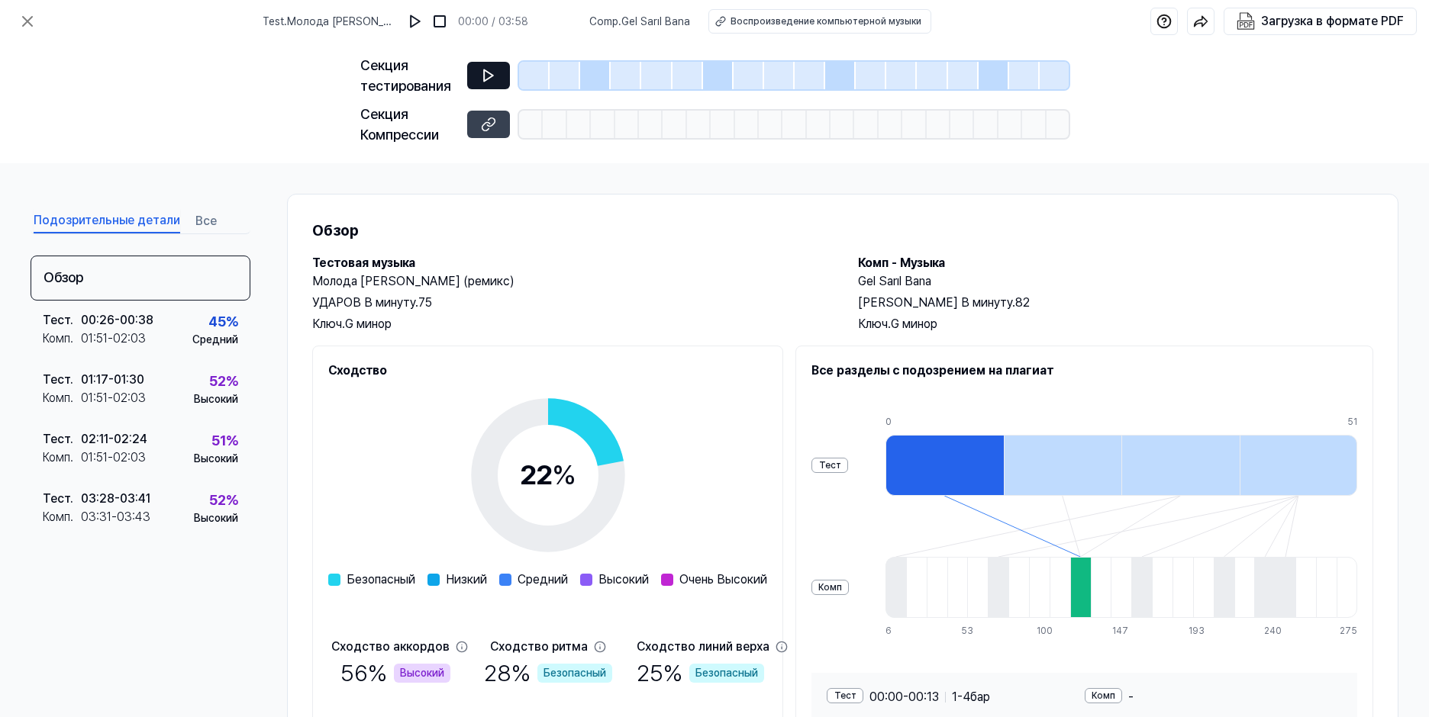
click at [492, 74] on icon at bounding box center [488, 75] width 9 height 11
click at [485, 73] on icon at bounding box center [488, 75] width 15 height 15
click at [423, 21] on img at bounding box center [415, 21] width 15 height 15
drag, startPoint x: 628, startPoint y: 22, endPoint x: 701, endPoint y: 18, distance: 72.6
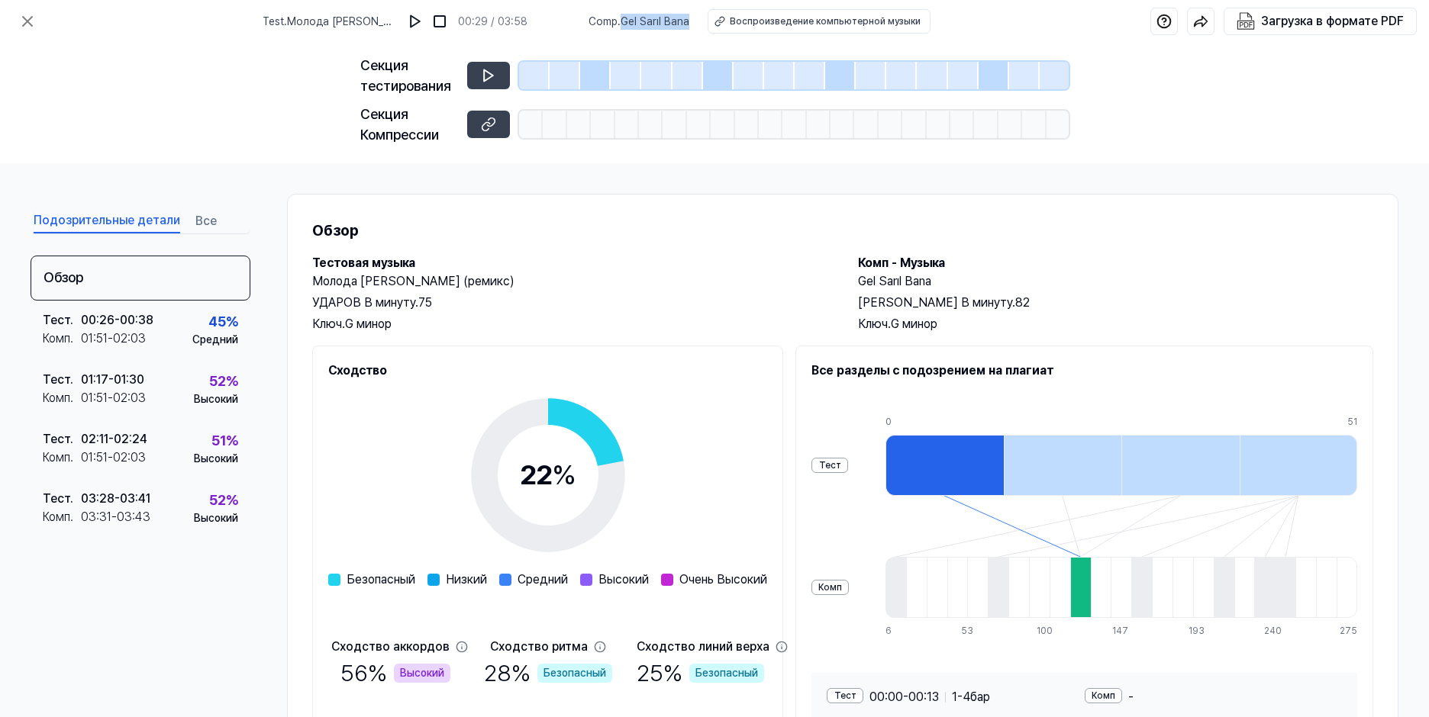
click at [701, 18] on div "Comp . Gel Sarıl Bana Воспроизведение компьютерной музыки" at bounding box center [759, 21] width 342 height 24
copy span "Gel Sarıl Bana"
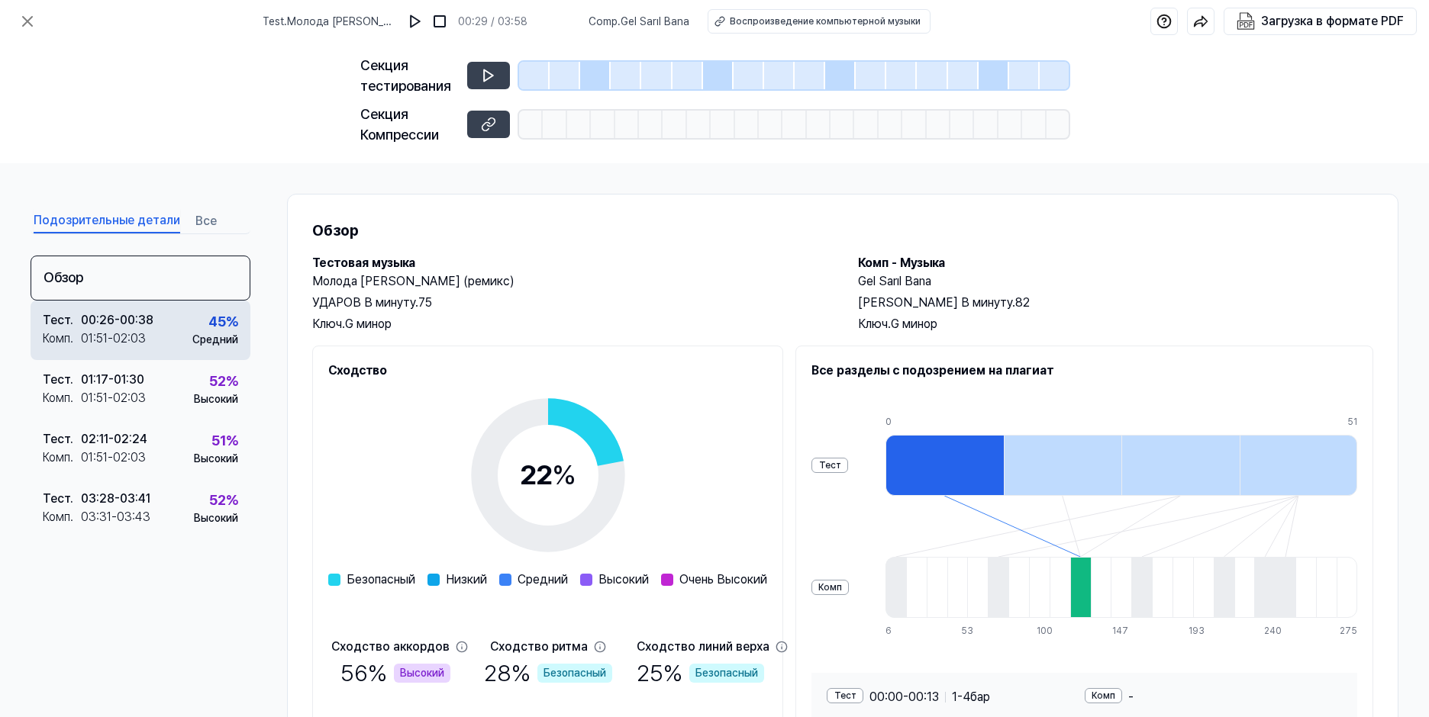
click at [102, 335] on div "01:51 - 02:03" at bounding box center [113, 339] width 65 height 18
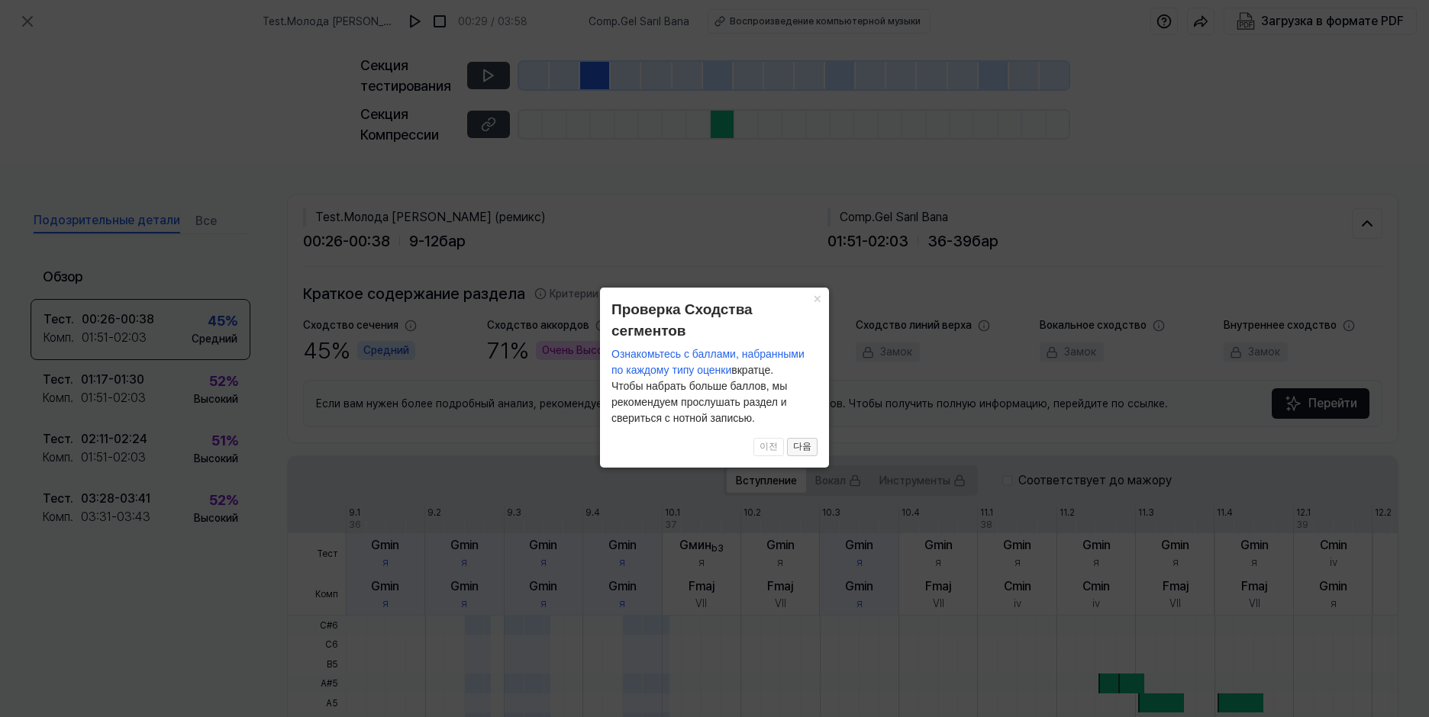
click at [808, 448] on button "다음" at bounding box center [802, 447] width 31 height 18
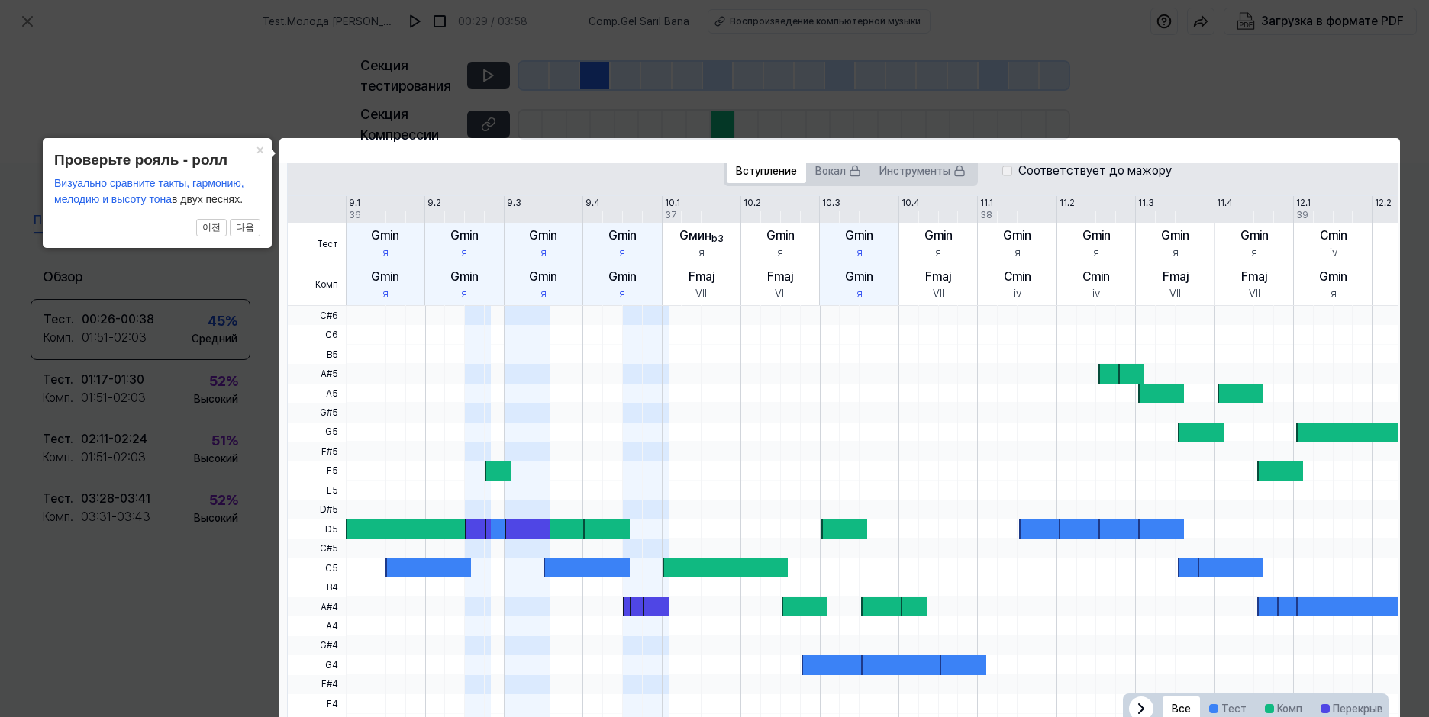
click button "×" at bounding box center [259, 148] width 24 height 21
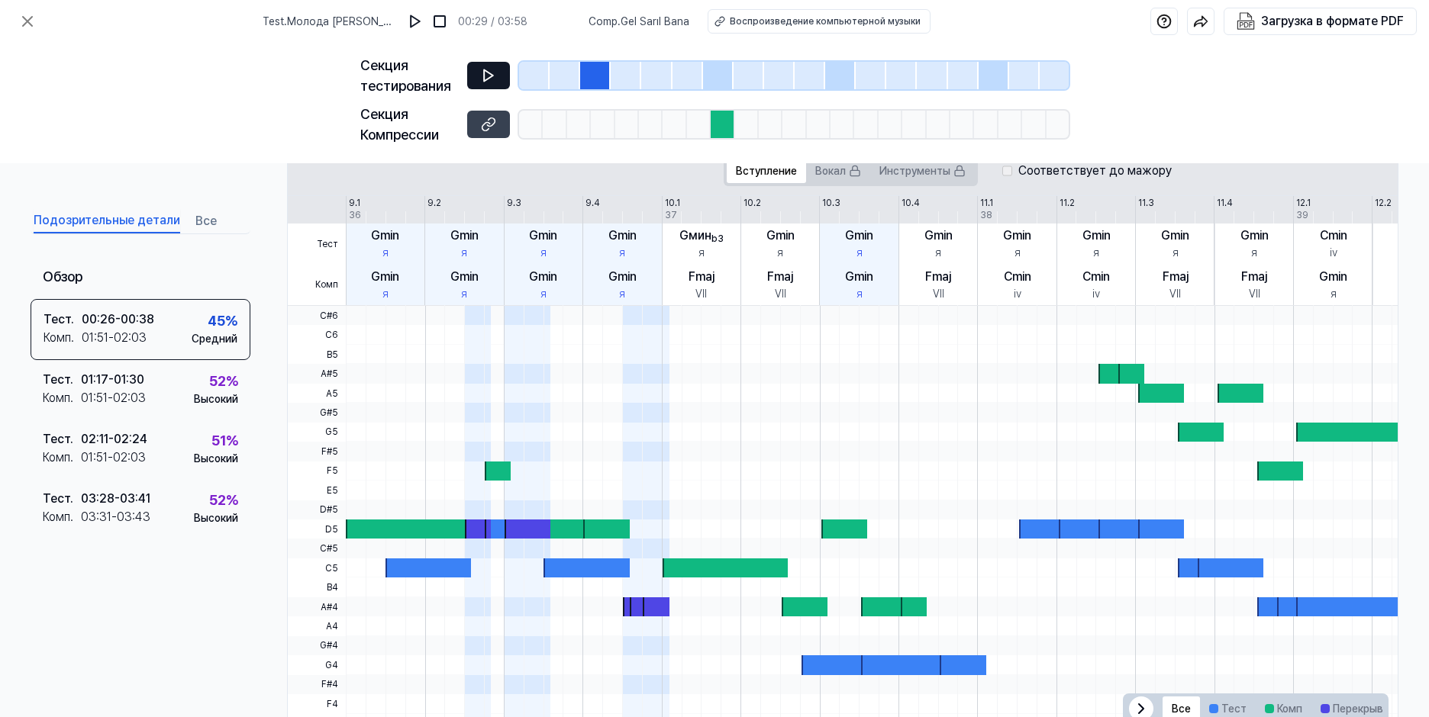
click at [485, 69] on icon at bounding box center [488, 75] width 15 height 15
click at [118, 393] on div "01:51 - 02:03" at bounding box center [113, 398] width 65 height 18
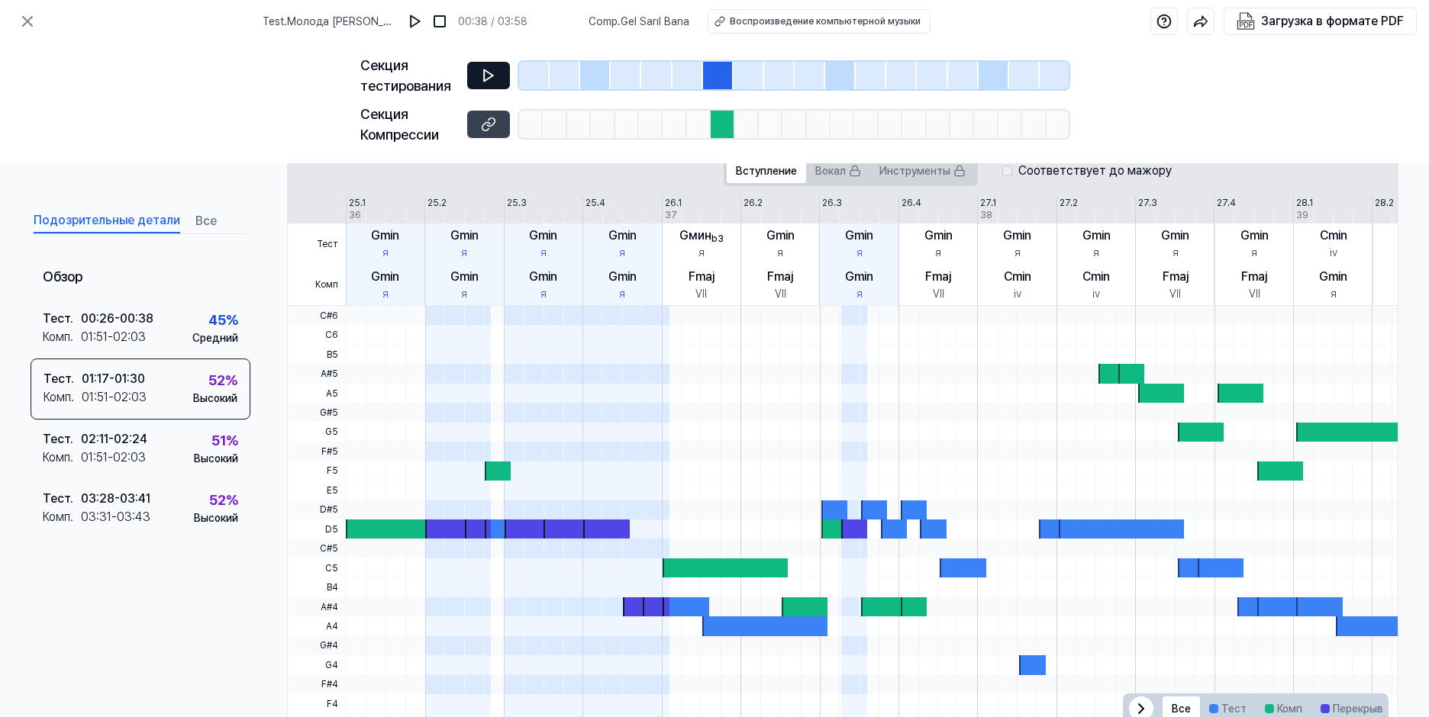
click at [490, 73] on icon at bounding box center [488, 75] width 9 height 11
click at [490, 73] on icon at bounding box center [491, 75] width 2 height 10
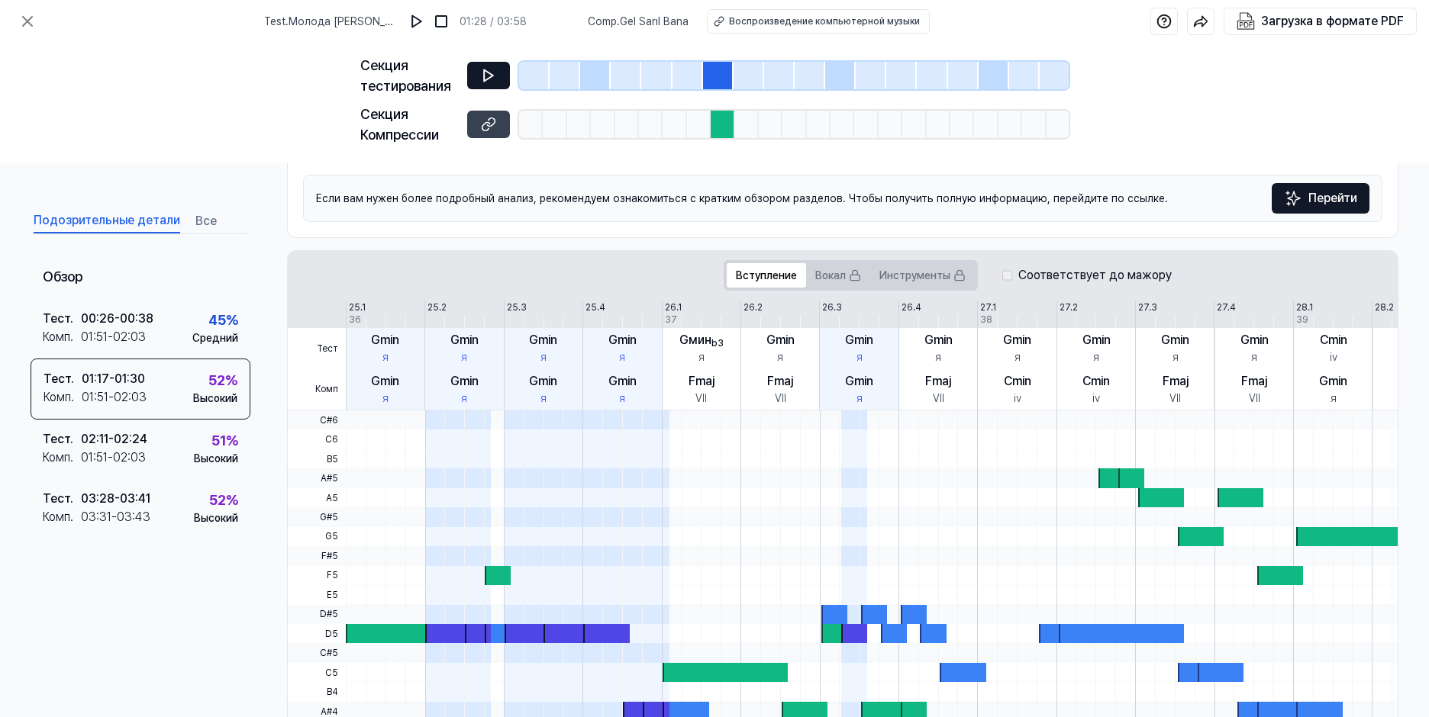
scroll to position [205, 0]
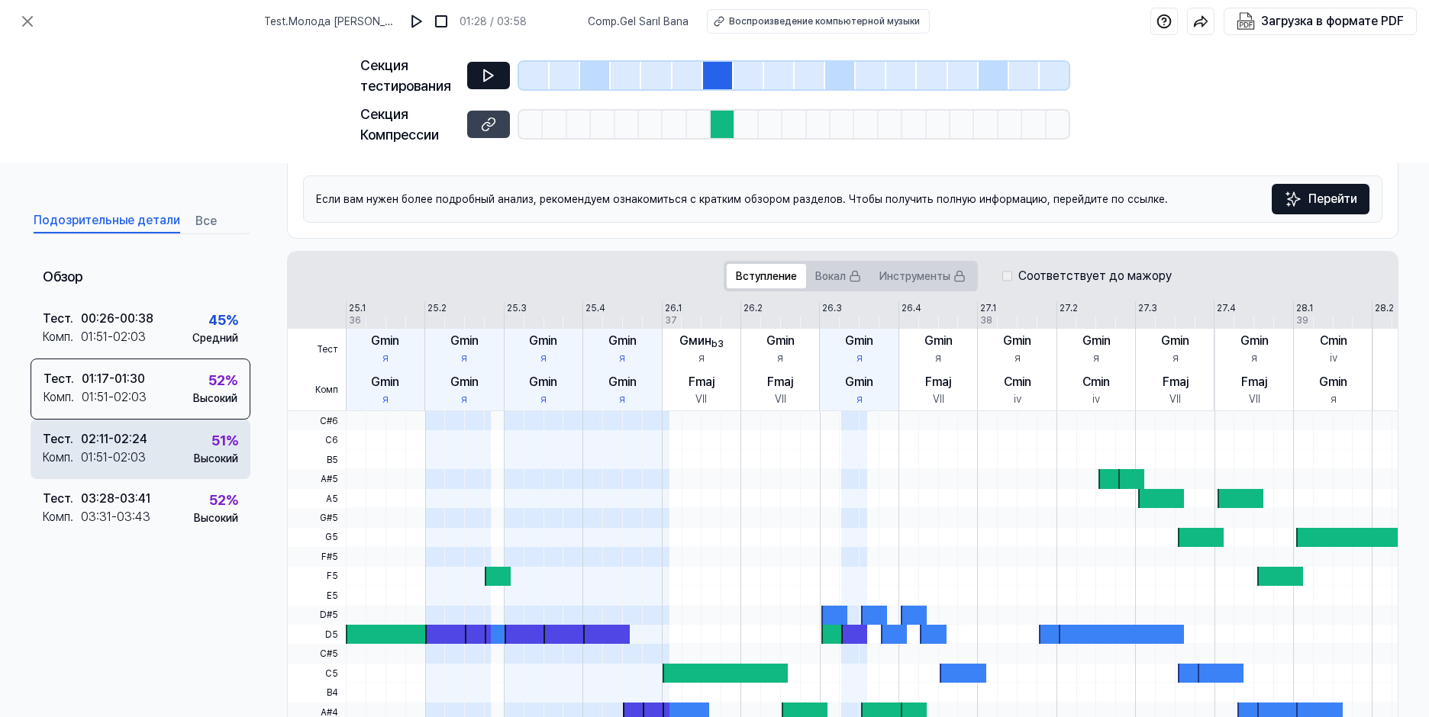
click at [92, 443] on div "02:11 - 02:24" at bounding box center [114, 439] width 66 height 18
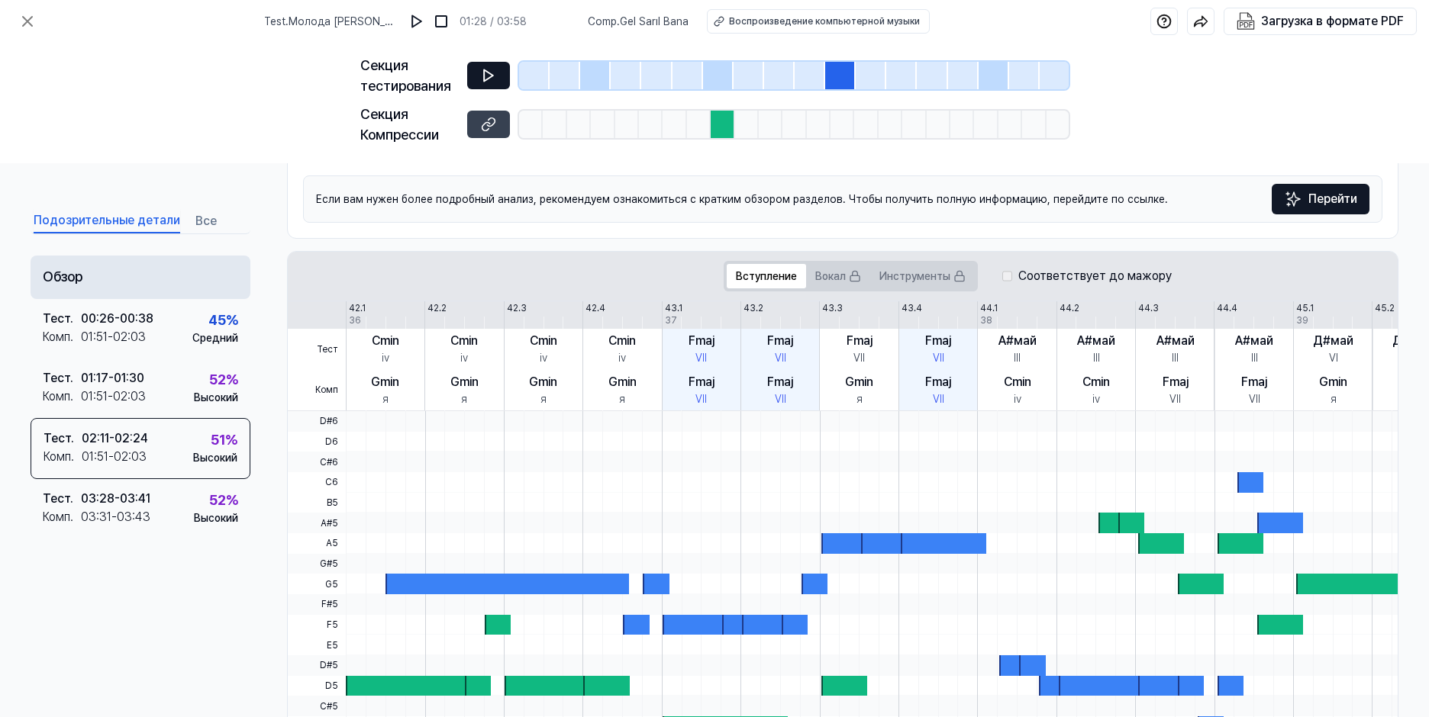
click at [64, 279] on div "Обзор" at bounding box center [141, 278] width 220 height 44
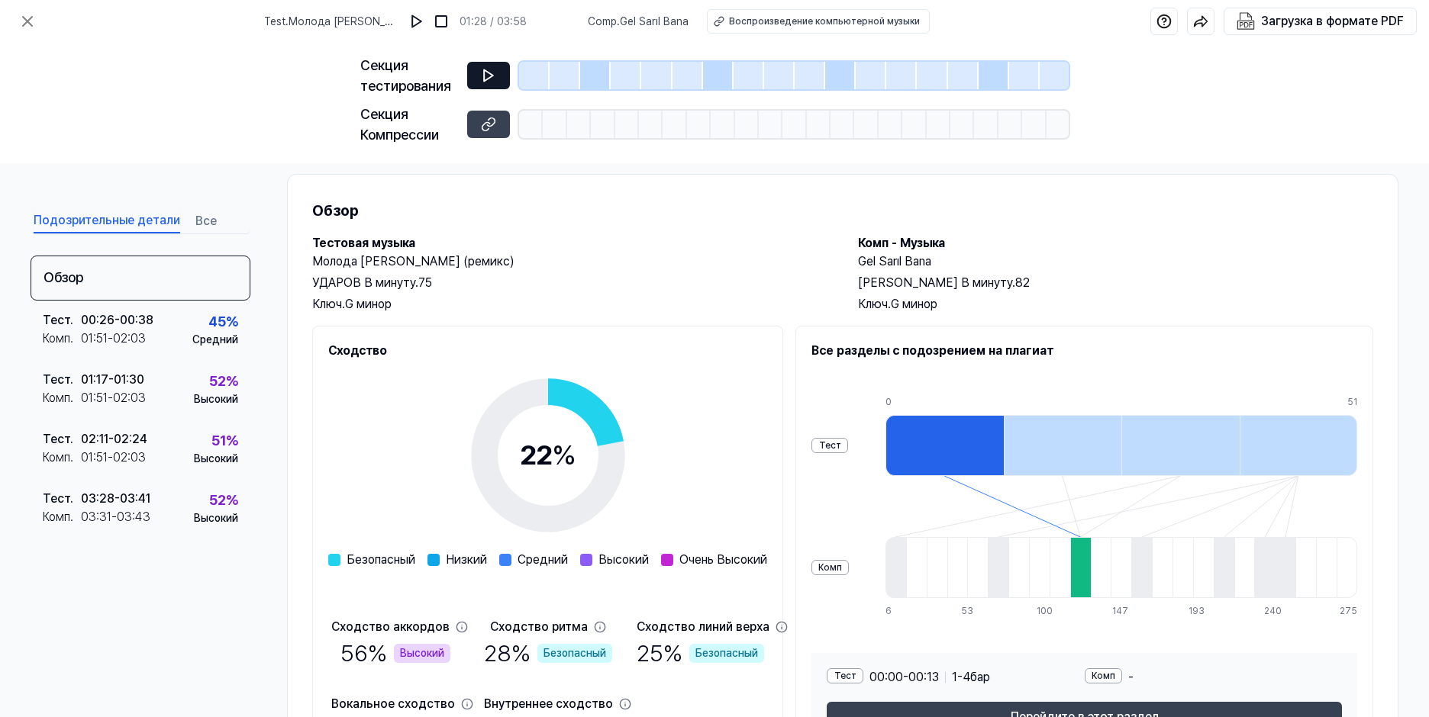
scroll to position [0, 0]
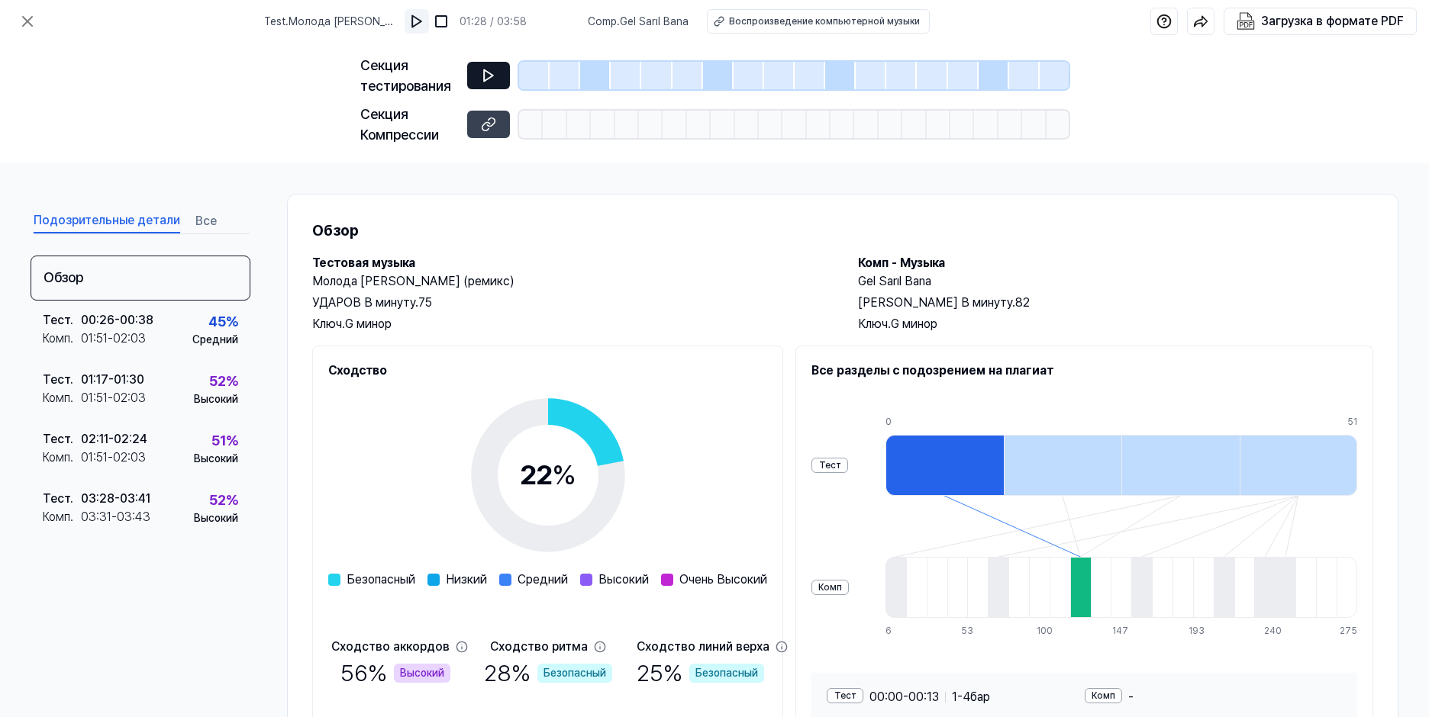
click at [423, 23] on img at bounding box center [416, 21] width 15 height 15
click at [419, 22] on img at bounding box center [416, 21] width 15 height 15
click at [424, 20] on img at bounding box center [416, 21] width 15 height 15
click at [424, 15] on img at bounding box center [416, 21] width 15 height 15
click at [422, 20] on img at bounding box center [415, 21] width 15 height 15
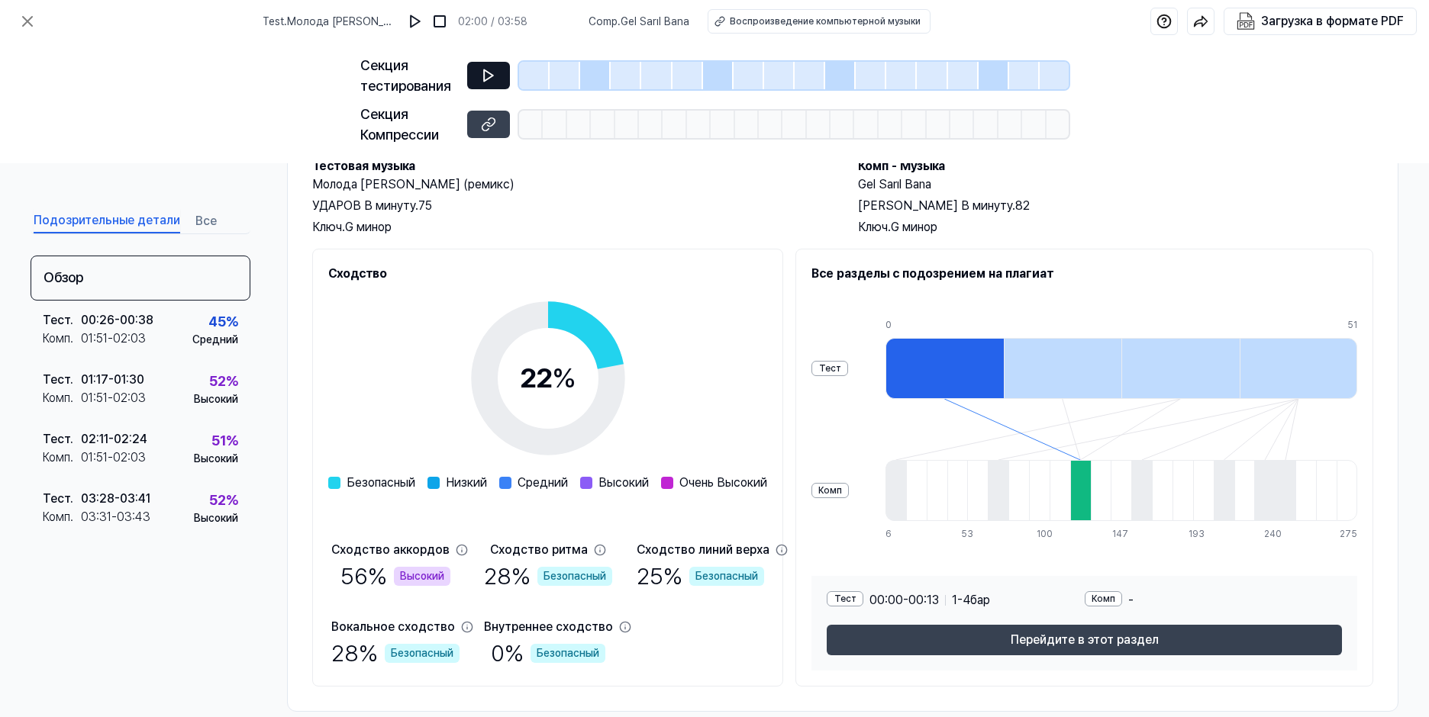
scroll to position [122, 0]
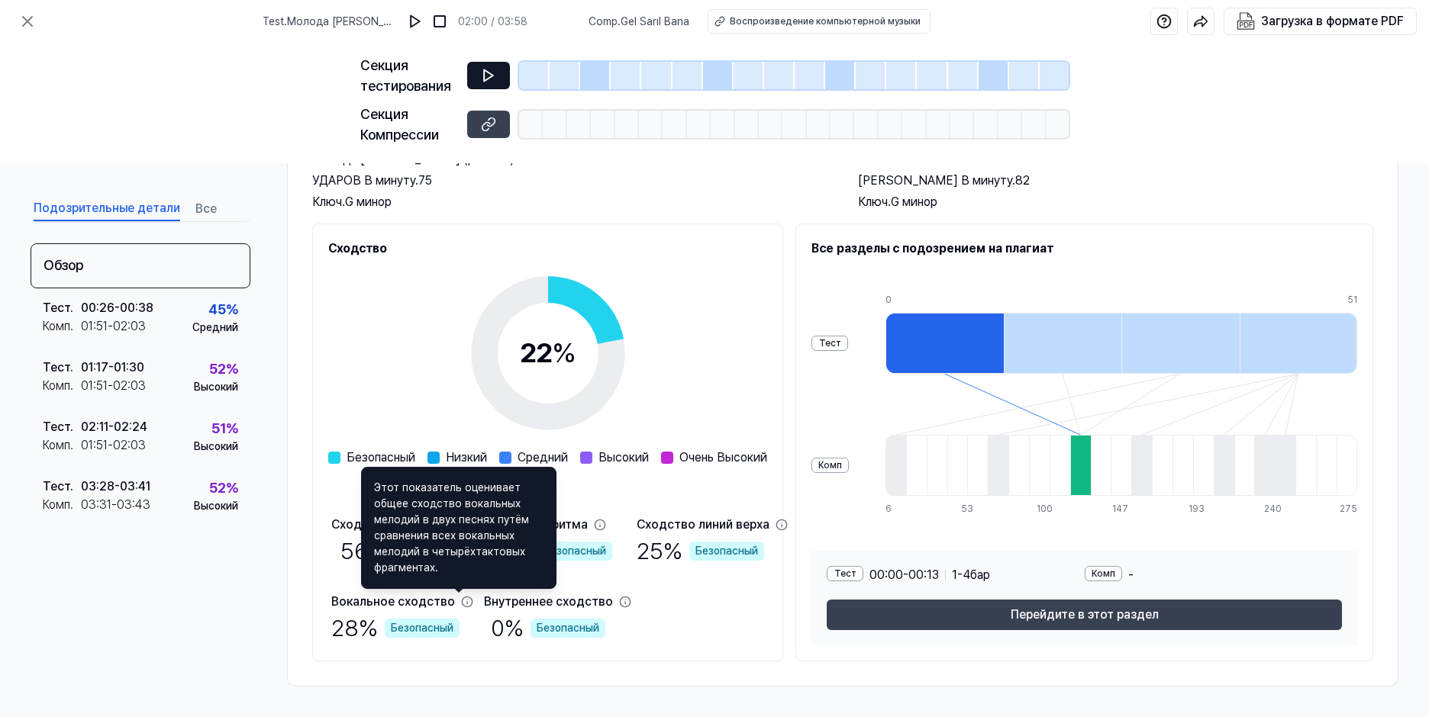
click at [187, 612] on div "Обзор Тест . 00:26 - 00:38 Комп . 01:51 - 02:03 45 % Средний Тест . 01:17 - 01:…" at bounding box center [141, 433] width 220 height 380
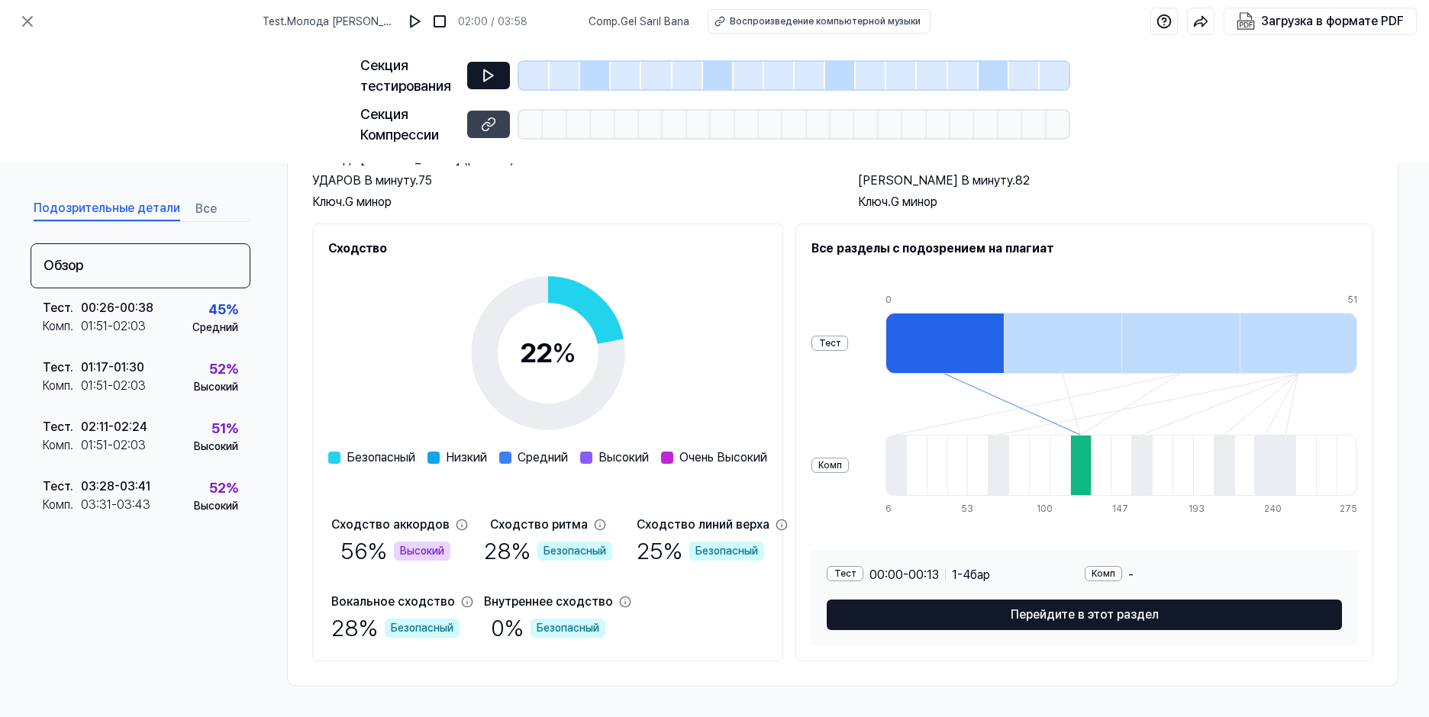
click at [1172, 616] on button "Перейдите в этот раздел" at bounding box center [1084, 615] width 515 height 31
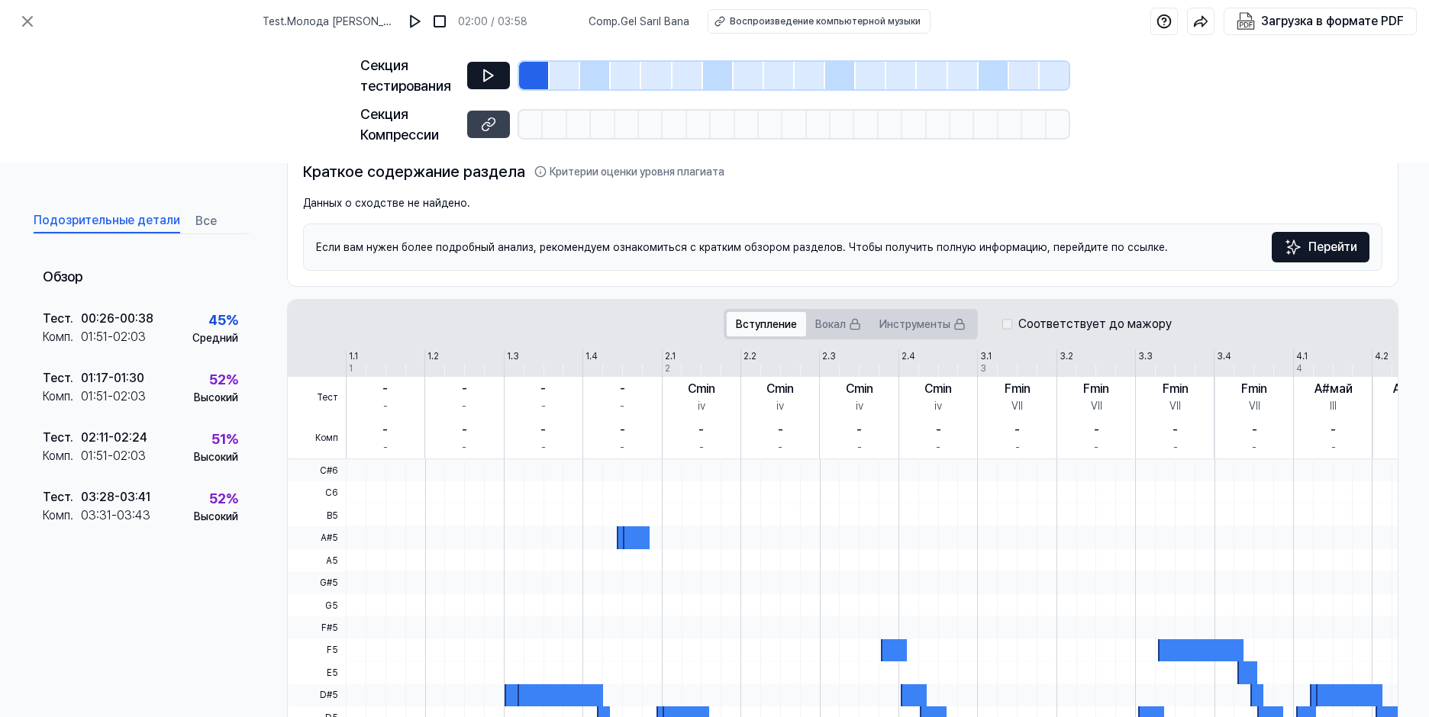
click at [771, 323] on button "Вступление" at bounding box center [766, 324] width 79 height 24
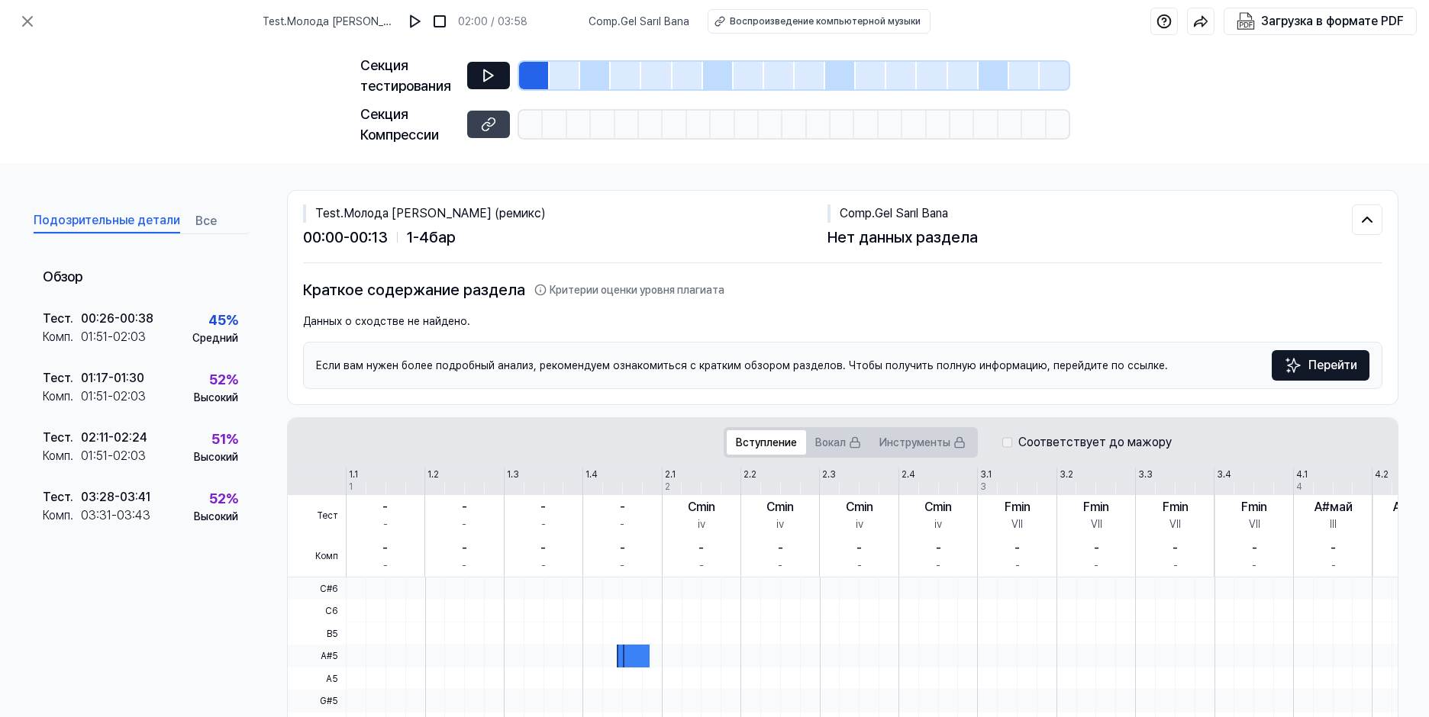
scroll to position [0, 0]
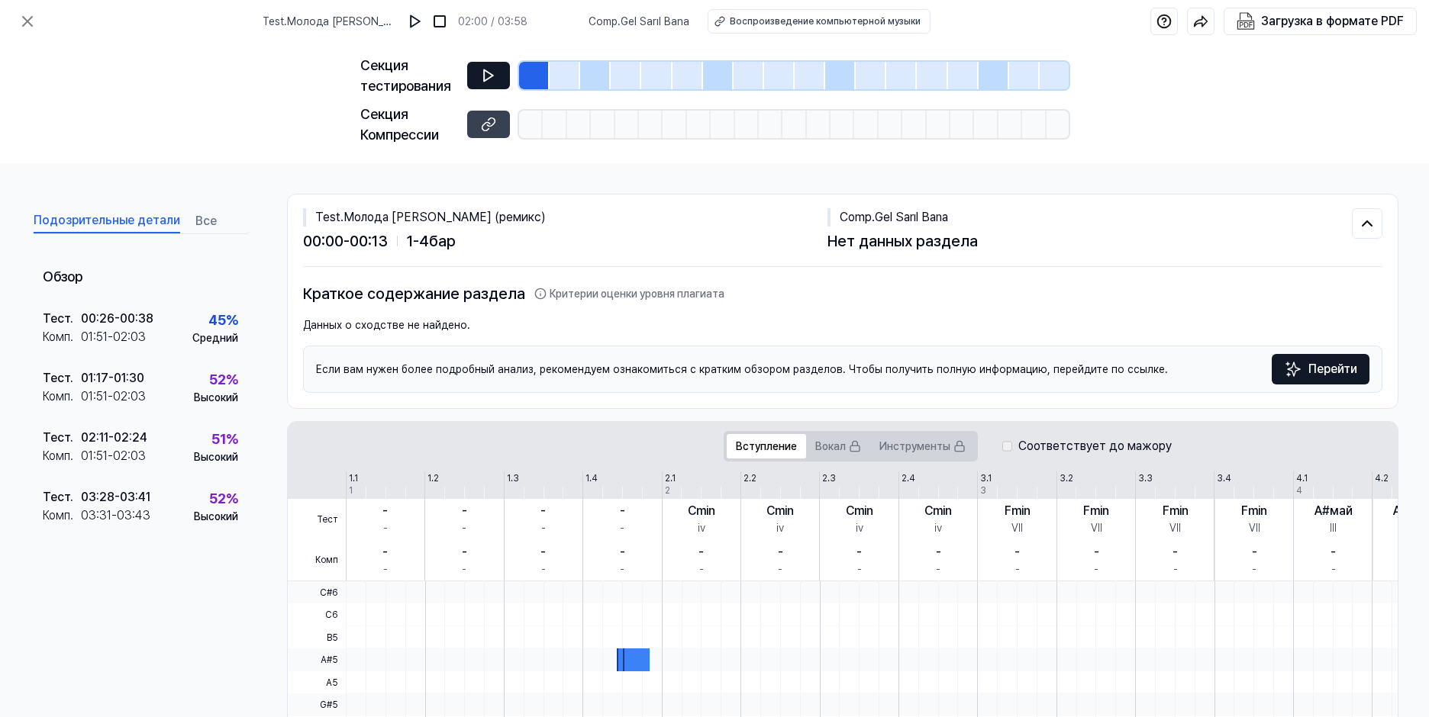
click at [491, 83] on button at bounding box center [488, 75] width 43 height 27
click at [495, 79] on icon at bounding box center [488, 75] width 15 height 15
click at [131, 330] on div "01:51 - 02:03" at bounding box center [113, 337] width 65 height 18
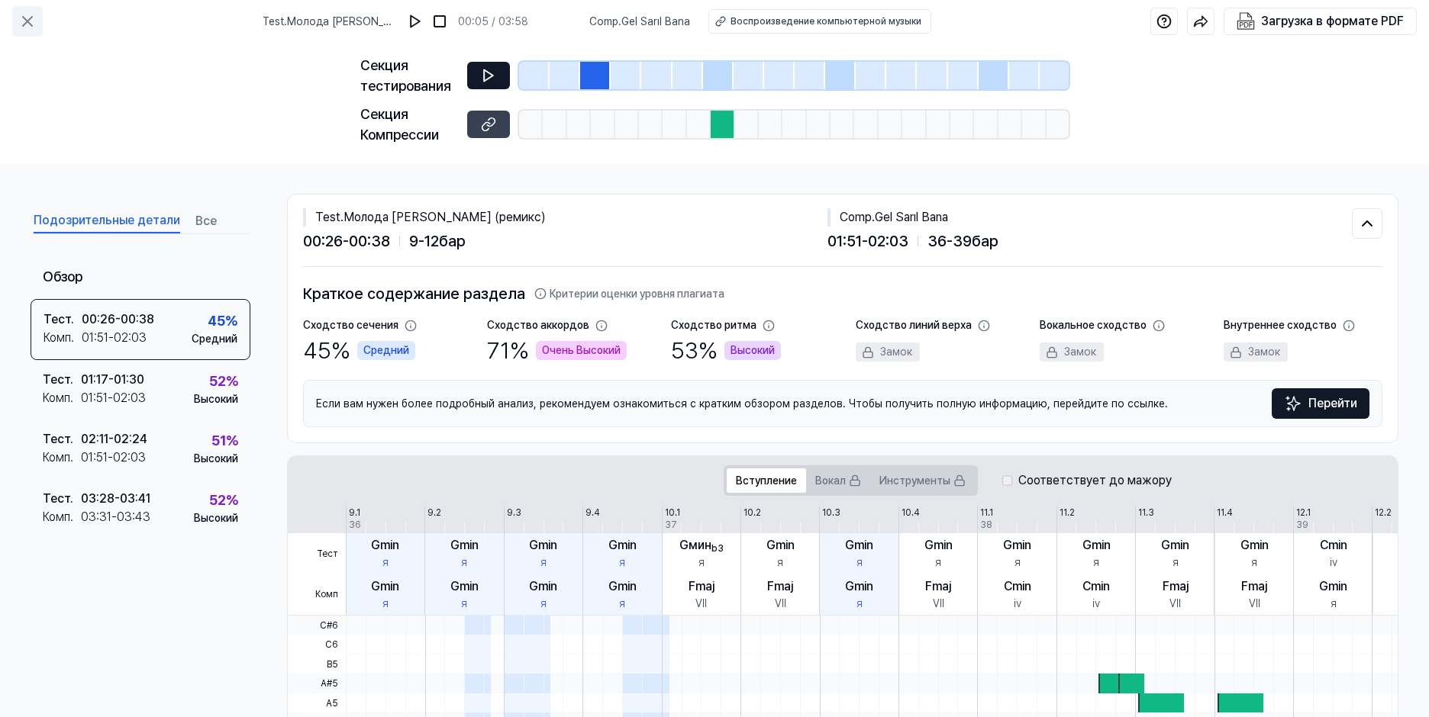
click at [28, 22] on icon at bounding box center [27, 21] width 9 height 9
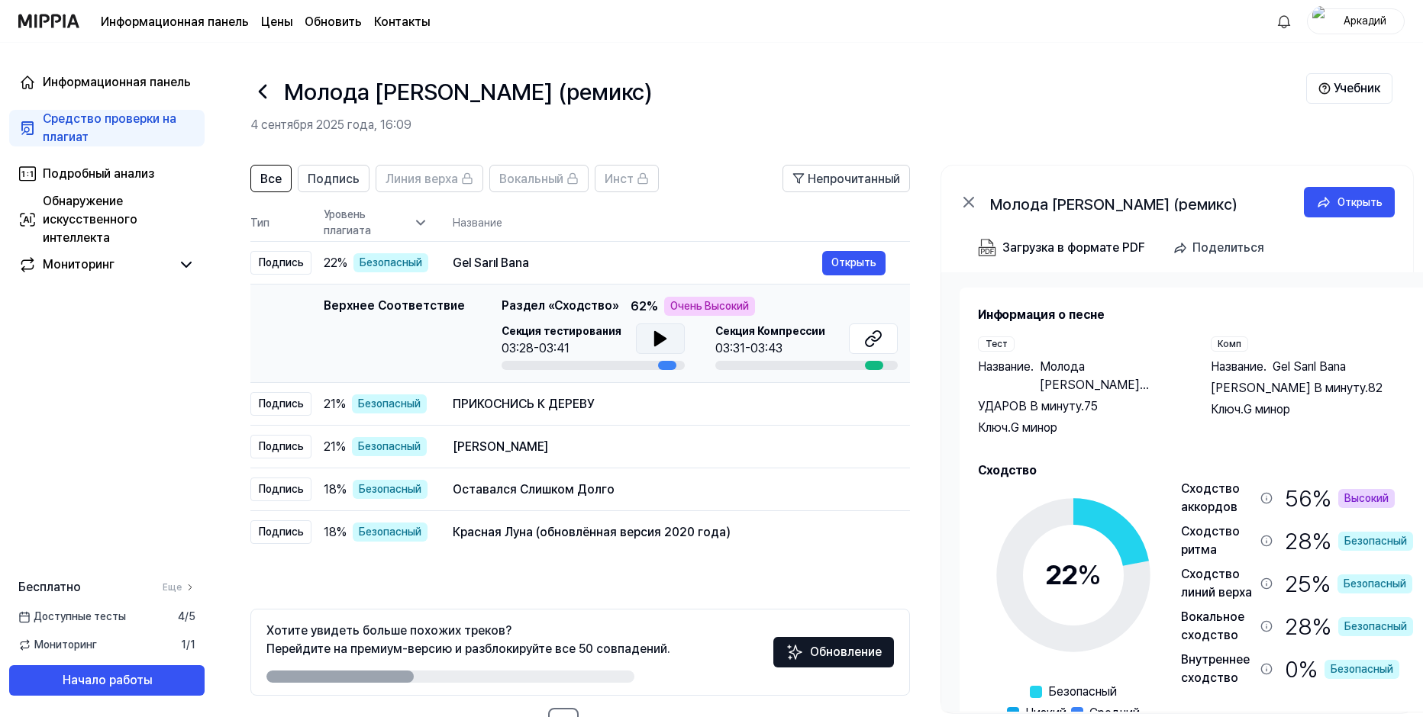
click at [658, 343] on icon at bounding box center [660, 339] width 18 height 18
click at [662, 343] on icon at bounding box center [663, 339] width 3 height 12
click at [868, 403] on button "Открыть" at bounding box center [853, 404] width 63 height 24
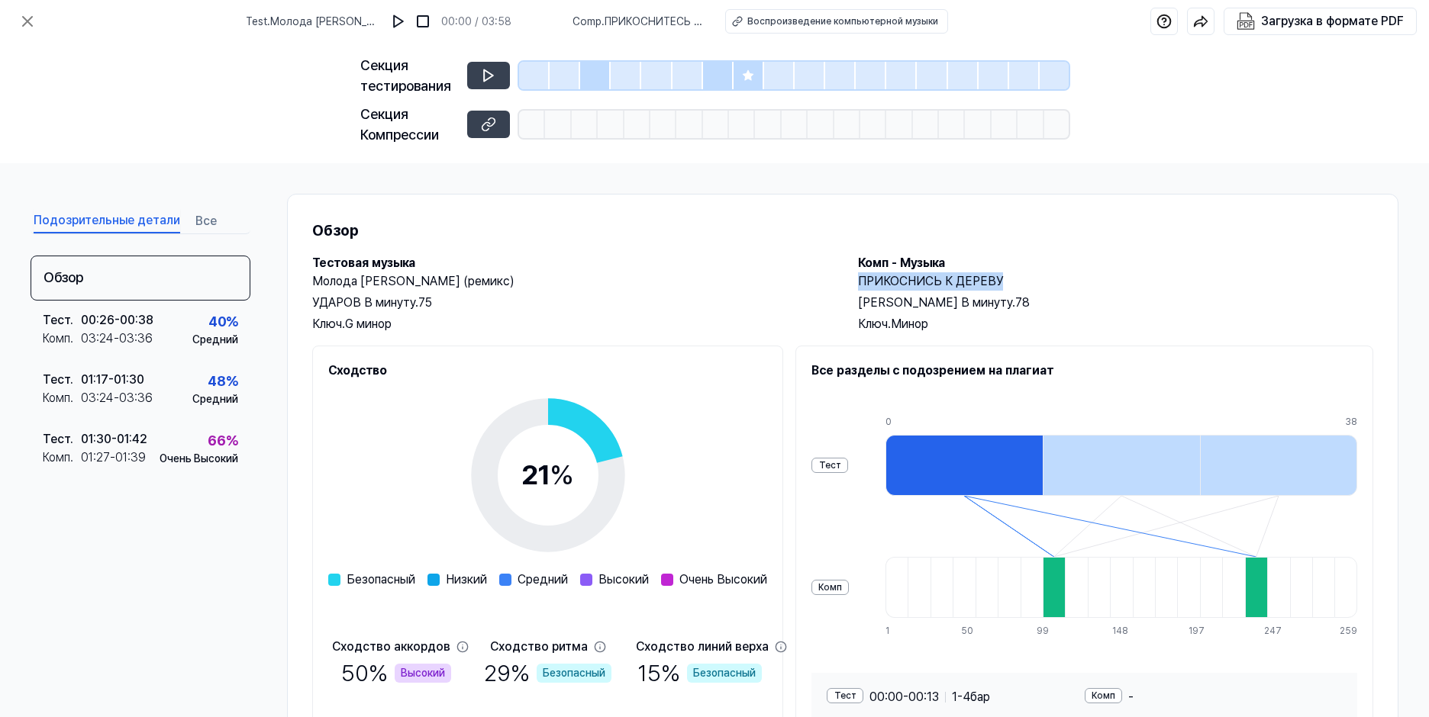
drag, startPoint x: 858, startPoint y: 278, endPoint x: 1017, endPoint y: 278, distance: 158.8
click at [1017, 278] on h2 "ПРИКОСНИСЬ К ДЕРЕВУ" at bounding box center [1115, 281] width 515 height 18
drag, startPoint x: 1032, startPoint y: 272, endPoint x: 1240, endPoint y: 221, distance: 213.6
click at [1240, 221] on h1 "Обзор" at bounding box center [842, 230] width 1061 height 23
click at [1136, 259] on h2 "Комп - Музыка" at bounding box center [1115, 263] width 515 height 18
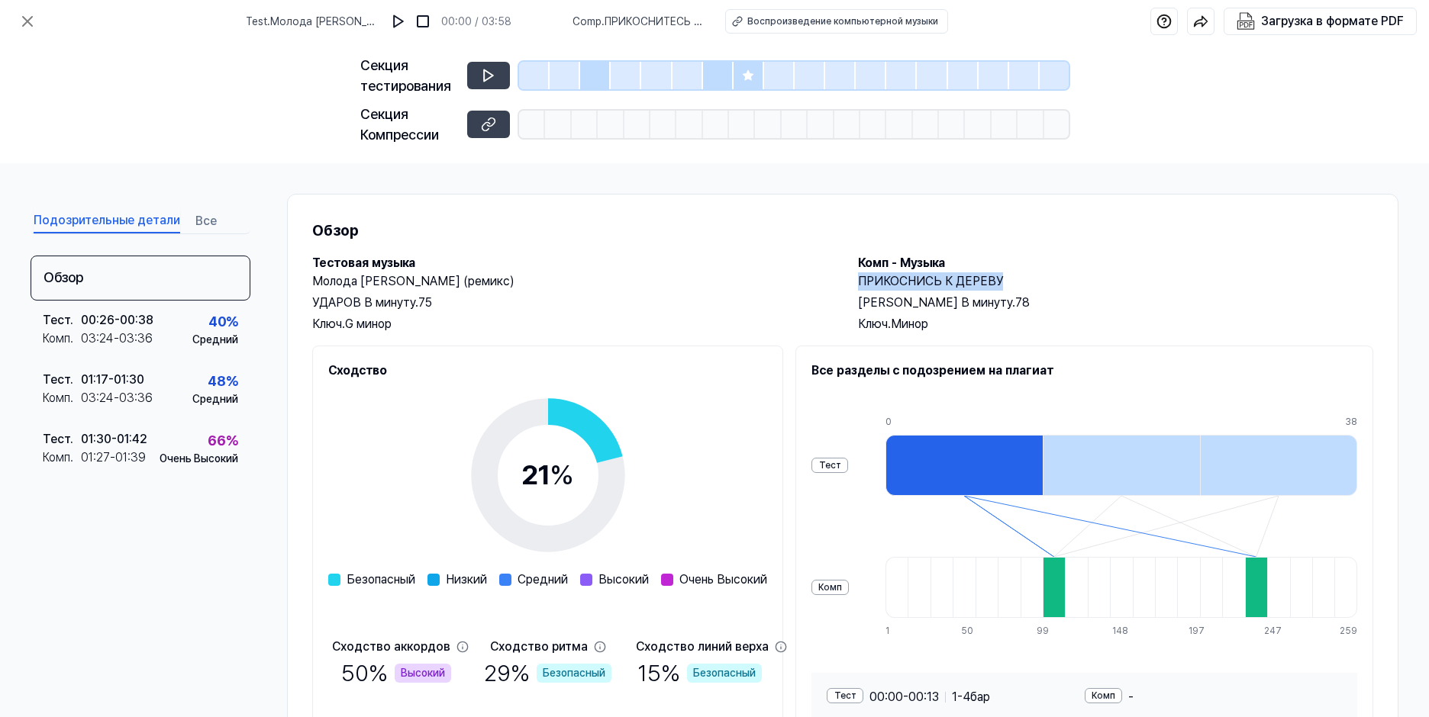
drag, startPoint x: 857, startPoint y: 279, endPoint x: 1021, endPoint y: 278, distance: 164.1
click at [1021, 278] on h2 "ПРИКОСНИСЬ К ДЕРЕВУ" at bounding box center [1115, 281] width 515 height 18
click at [1129, 275] on h2 "ПРИКОСНИСЬ К ДЕРЕВУ" at bounding box center [1115, 281] width 515 height 18
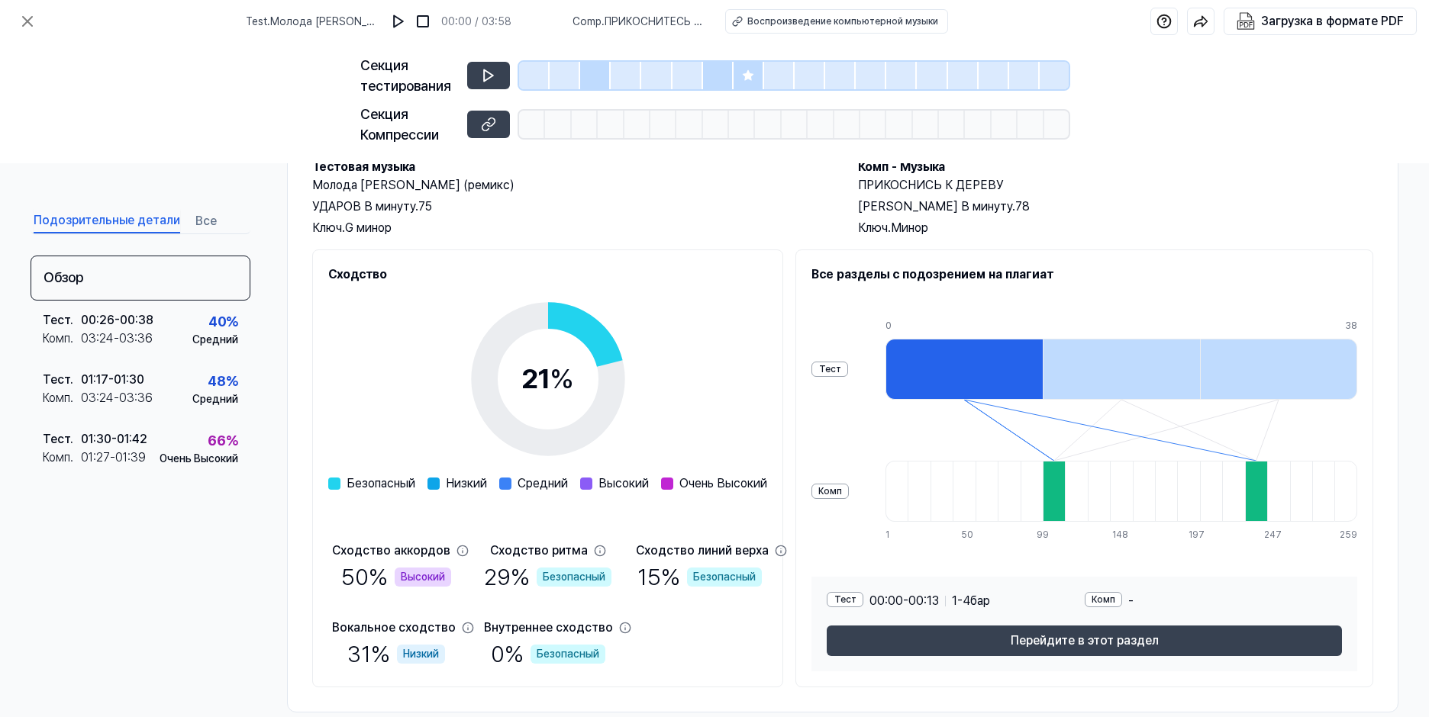
scroll to position [122, 0]
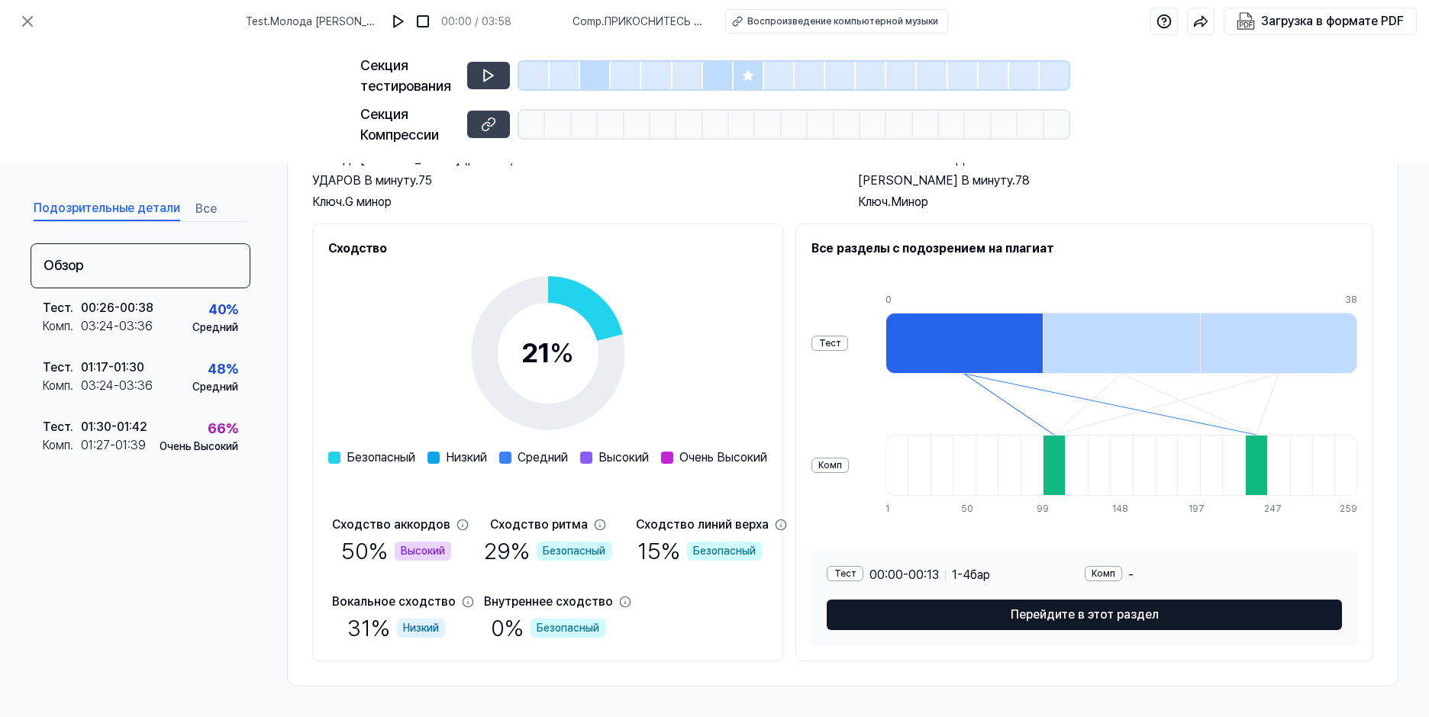
click at [1173, 616] on button "Перейдите в этот раздел" at bounding box center [1084, 615] width 515 height 31
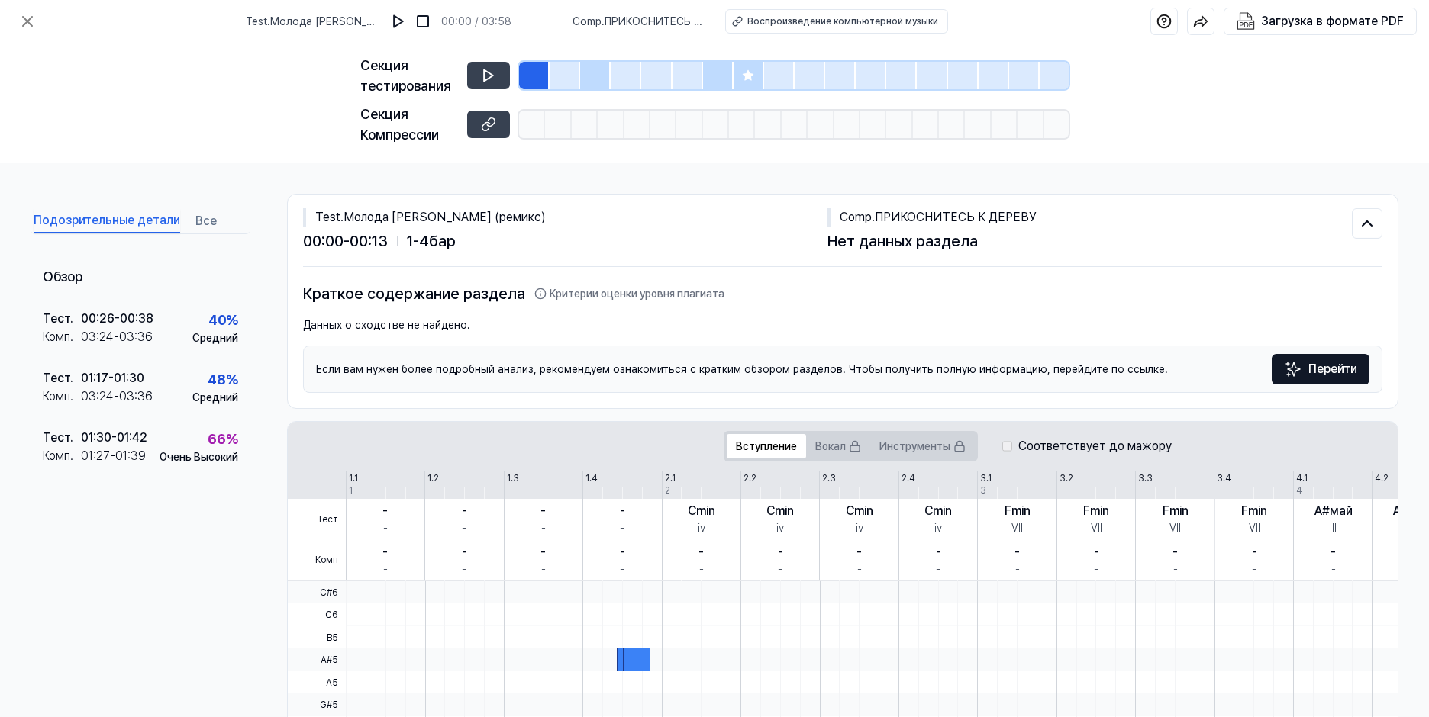
scroll to position [0, 0]
click at [31, 21] on icon at bounding box center [27, 21] width 18 height 18
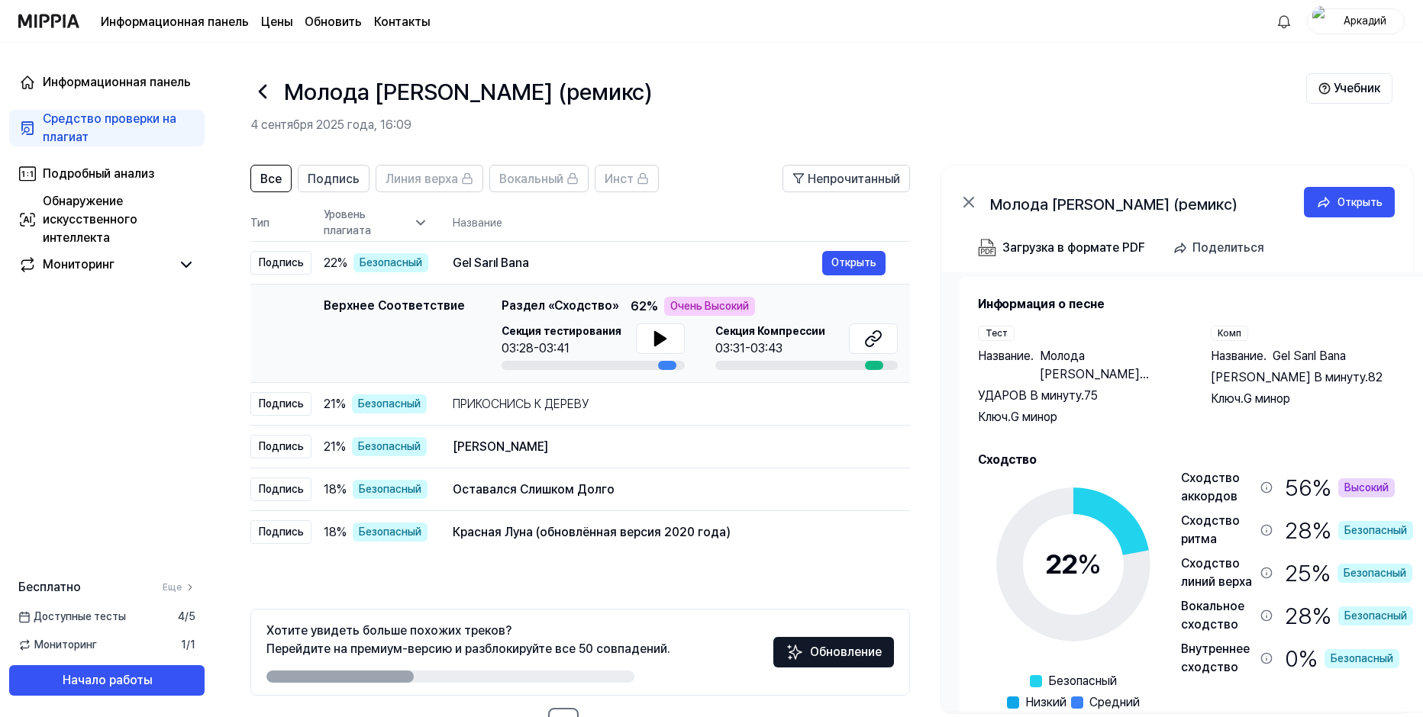
scroll to position [87, 0]
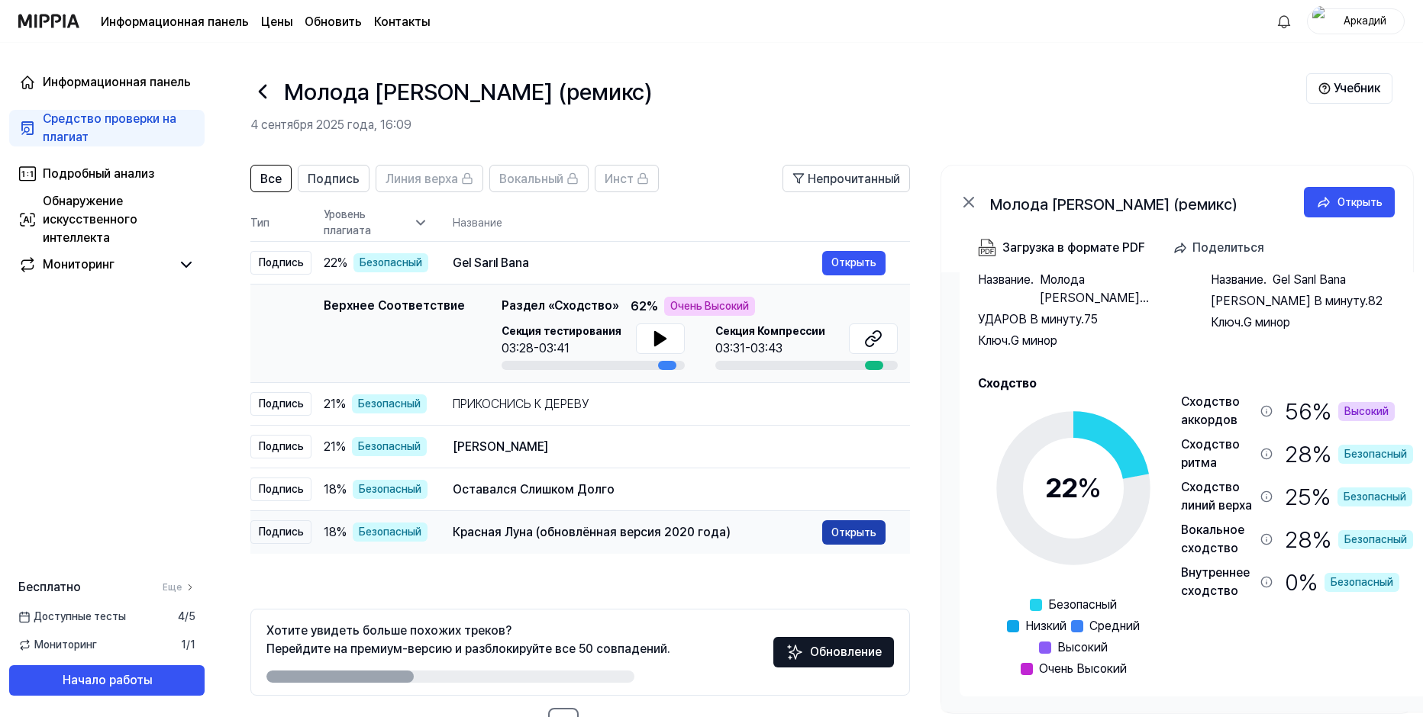
click at [858, 536] on button "Открыть" at bounding box center [853, 533] width 63 height 24
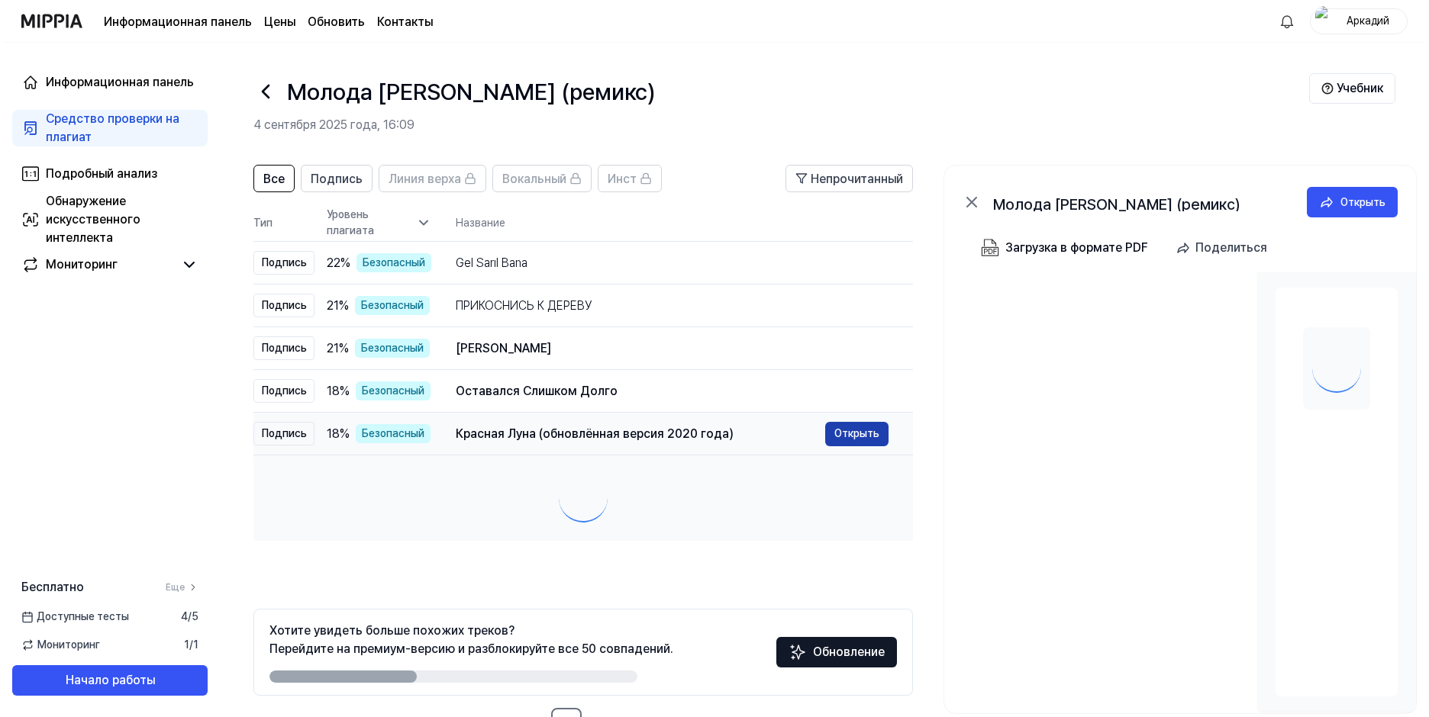
scroll to position [0, 0]
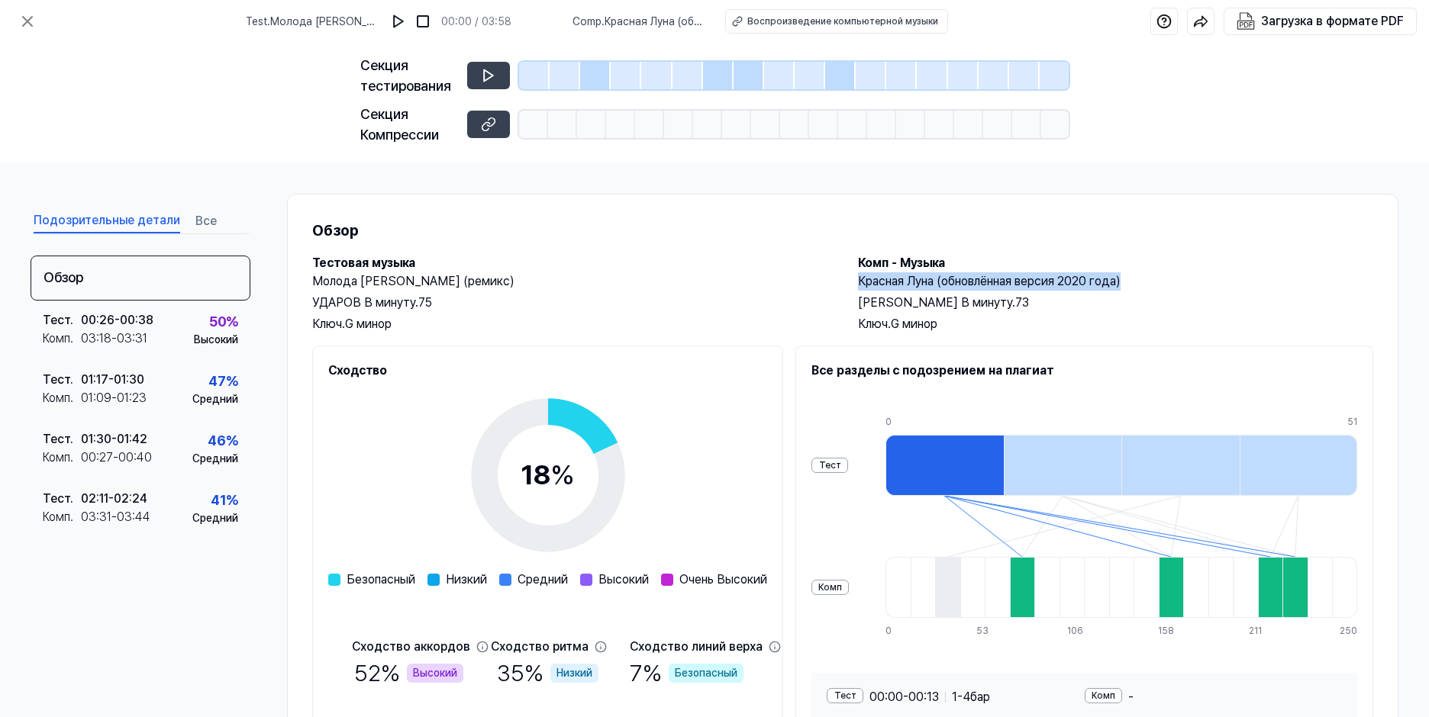
drag, startPoint x: 856, startPoint y: 277, endPoint x: 1125, endPoint y: 278, distance: 268.7
click at [1125, 278] on h2 "Красная Луна (обновлённая версия 2020 года)" at bounding box center [1115, 281] width 515 height 18
click at [1214, 300] on div "Ударов В минуту. 73" at bounding box center [1115, 303] width 515 height 18
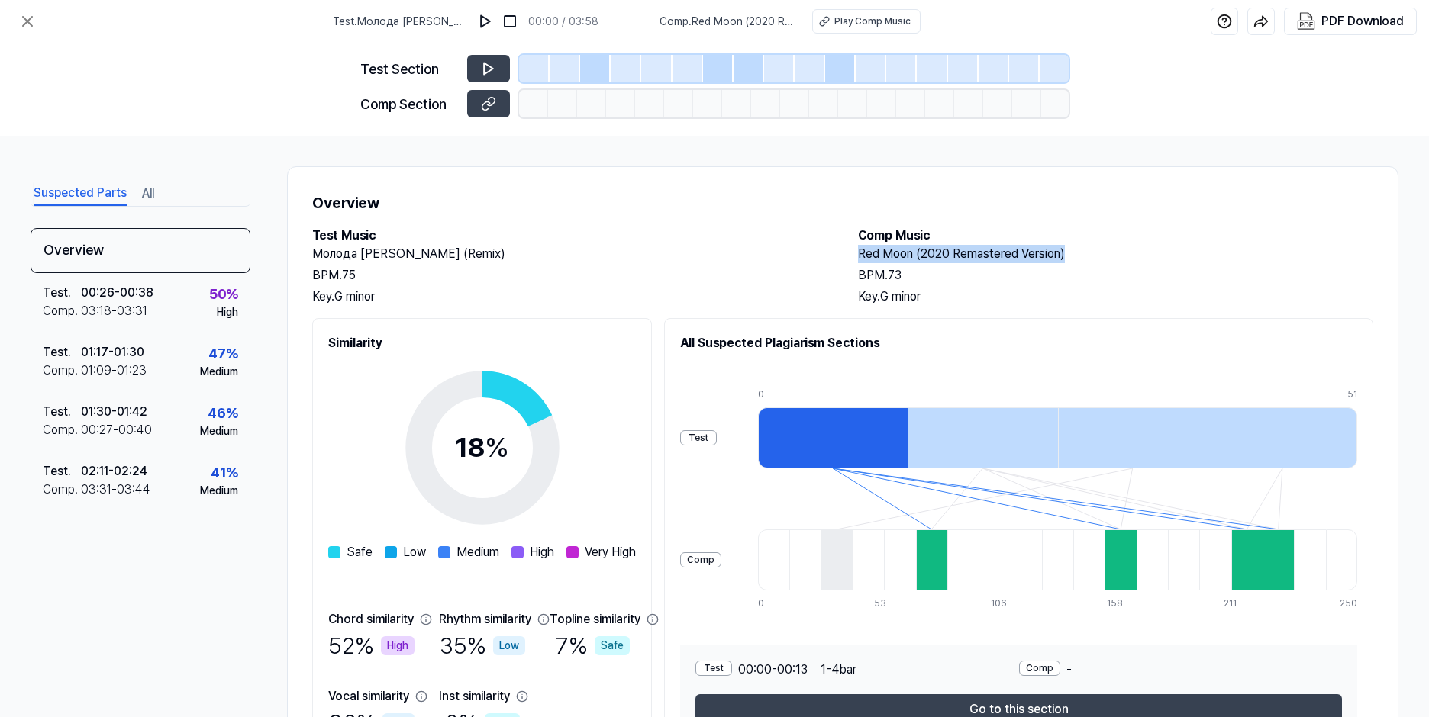
drag, startPoint x: 857, startPoint y: 254, endPoint x: 1065, endPoint y: 246, distance: 207.8
click at [1065, 246] on h2 "Red Moon (2020 Remastered Version)" at bounding box center [1115, 254] width 515 height 18
click at [1266, 179] on div "Overview Test Music Молода Инстр Слова (Remix) BPM. 75 Key. G minor Comp Music …" at bounding box center [842, 473] width 1111 height 615
click at [144, 197] on button "All" at bounding box center [148, 194] width 12 height 24
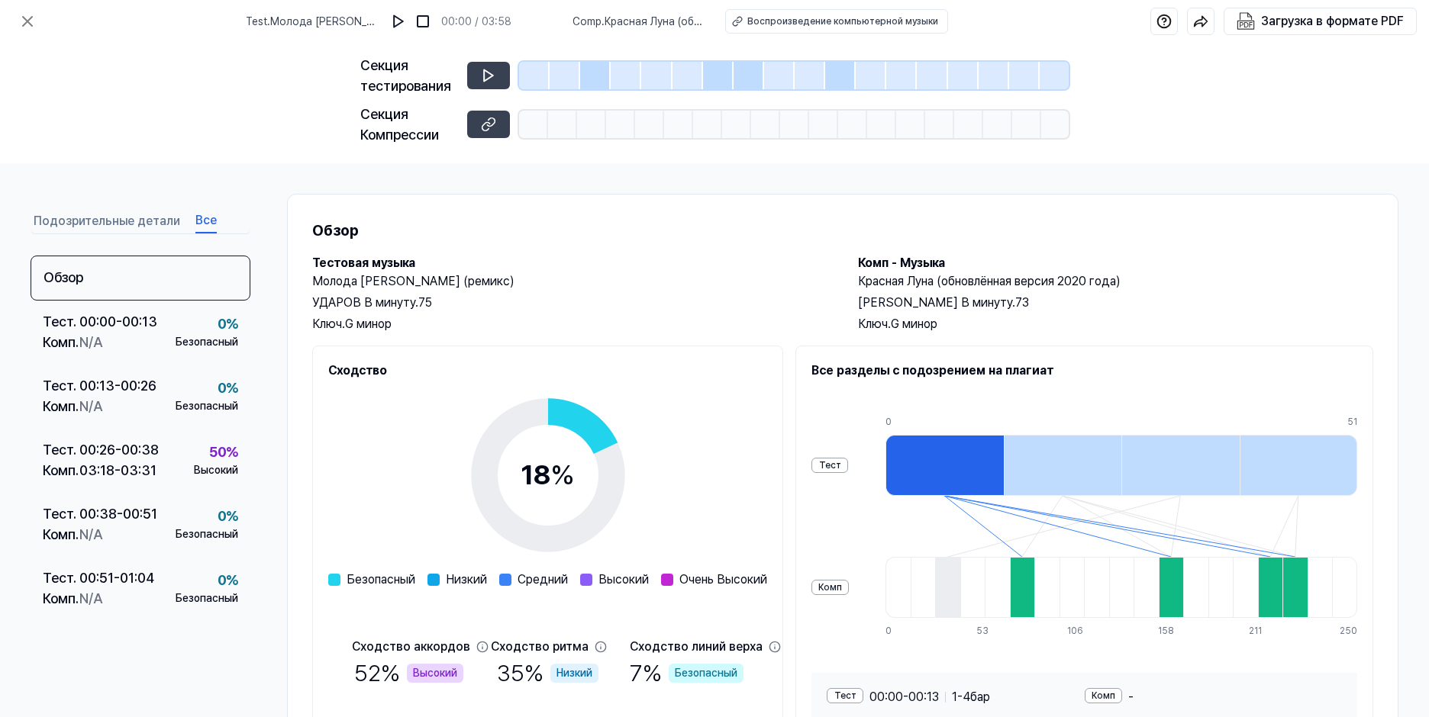
click at [123, 219] on button "Подозрительные детали" at bounding box center [107, 221] width 147 height 24
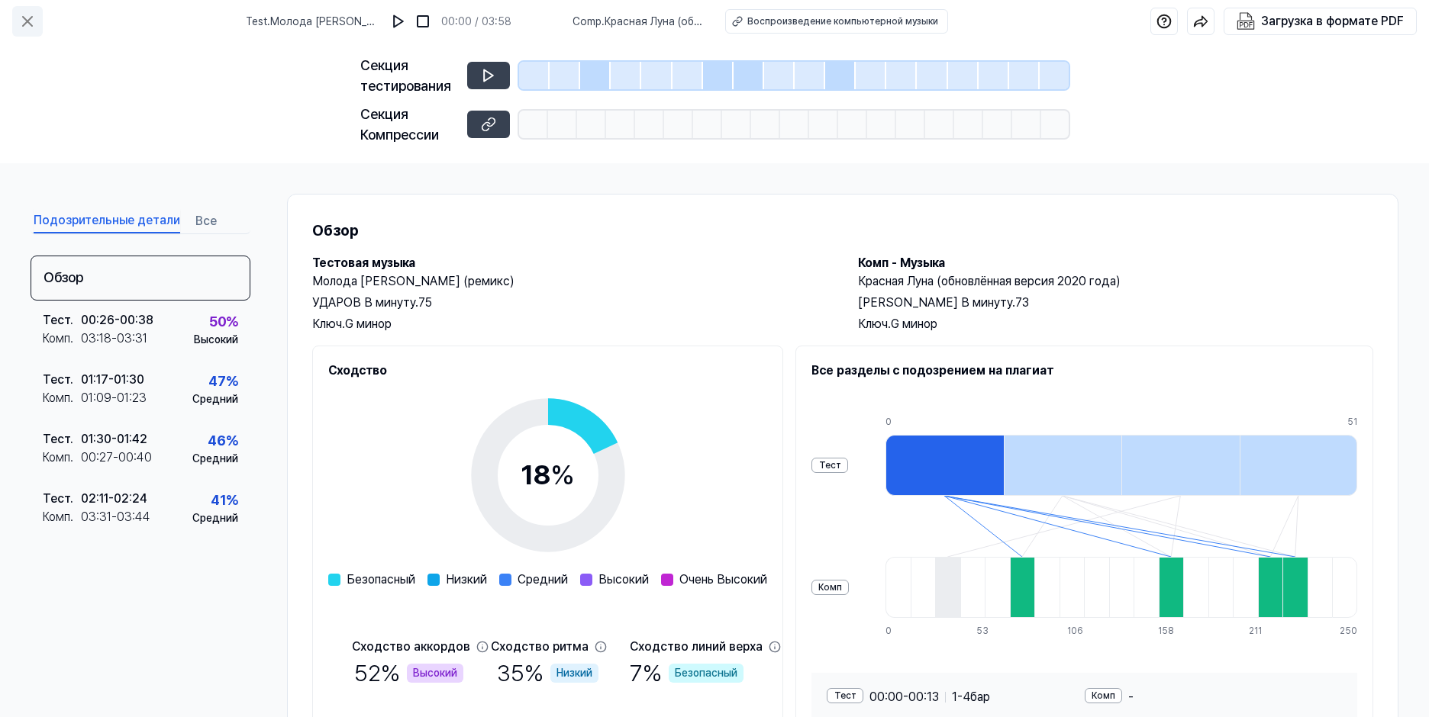
click at [33, 21] on icon at bounding box center [27, 21] width 18 height 18
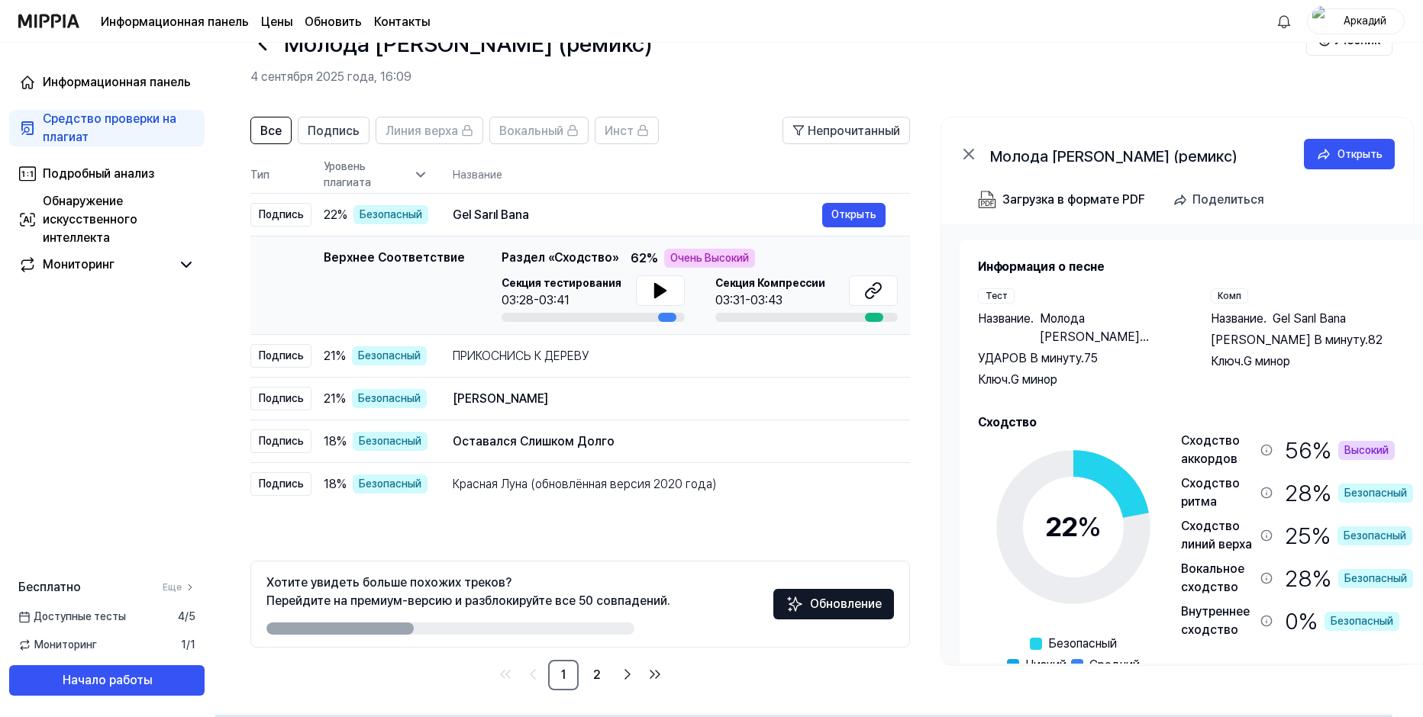
scroll to position [52, 0]
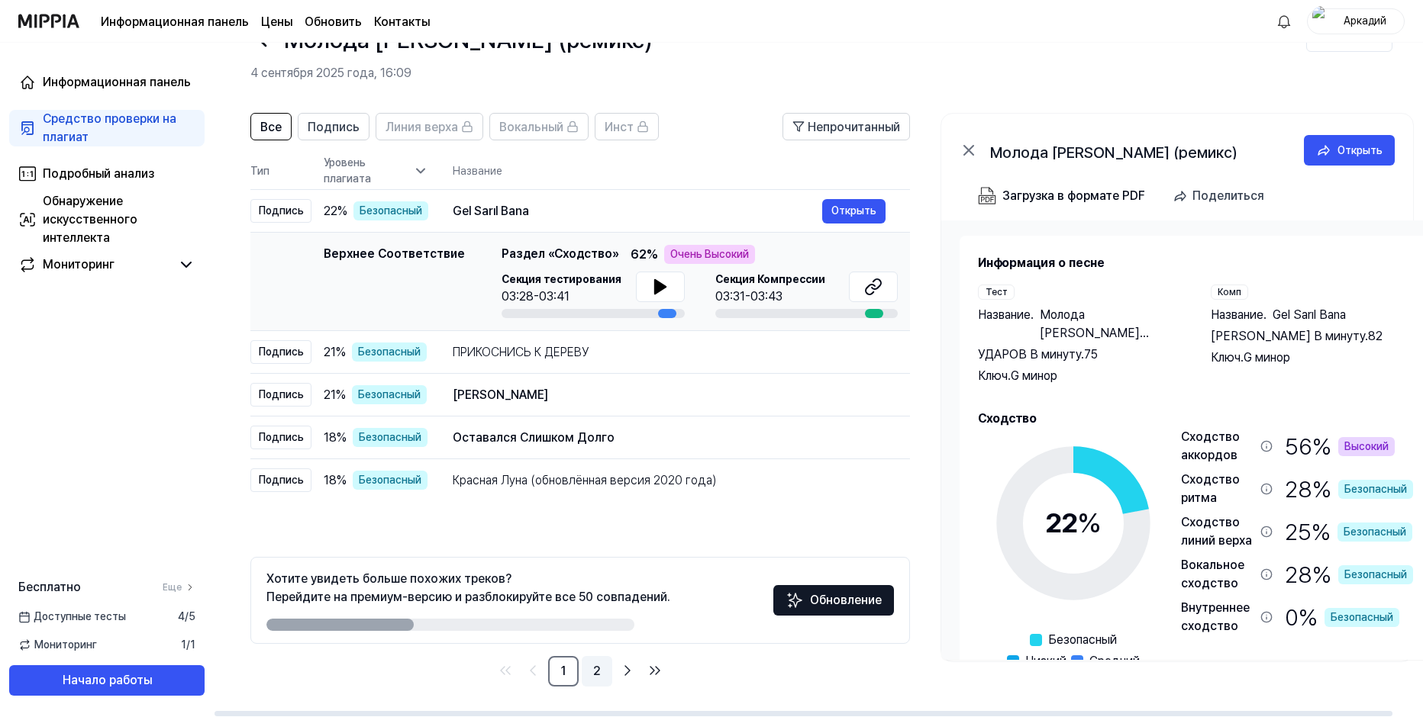
click at [595, 672] on link "2" at bounding box center [597, 671] width 31 height 31
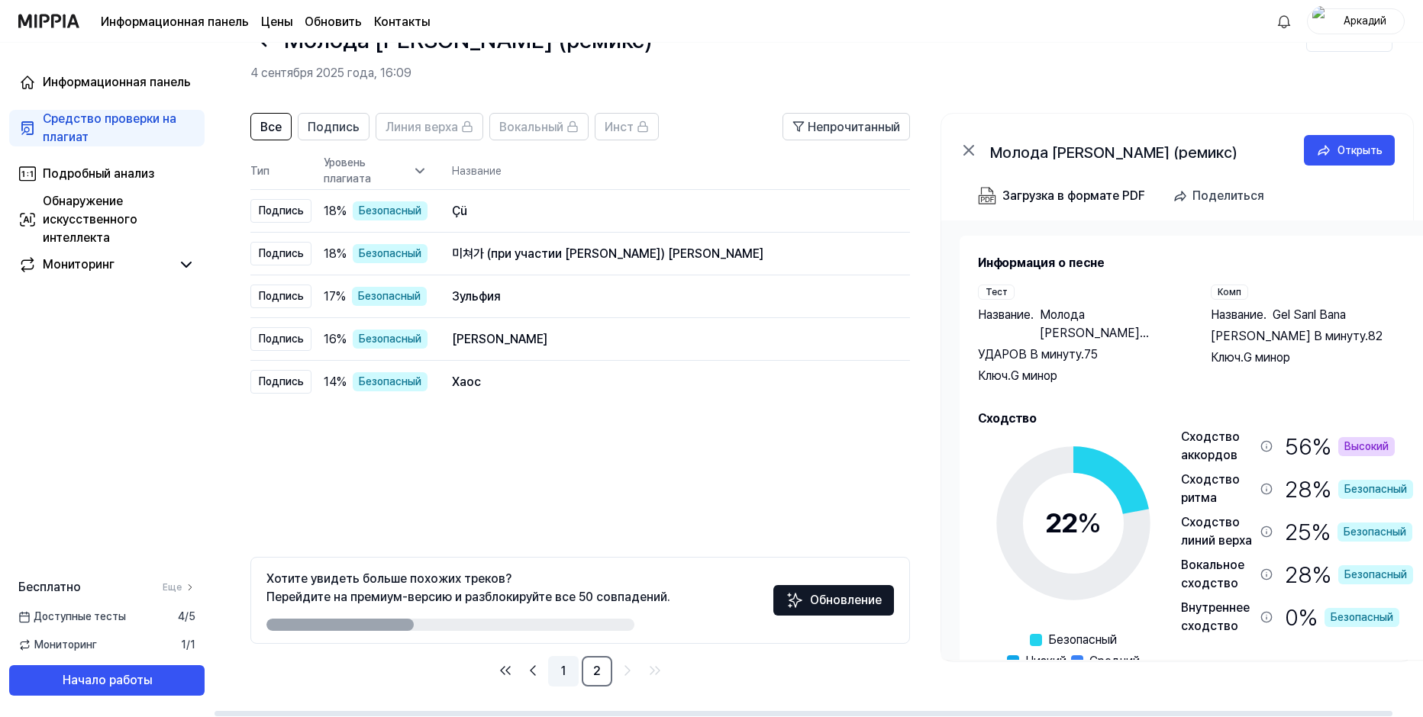
click at [568, 672] on link "1" at bounding box center [563, 671] width 31 height 31
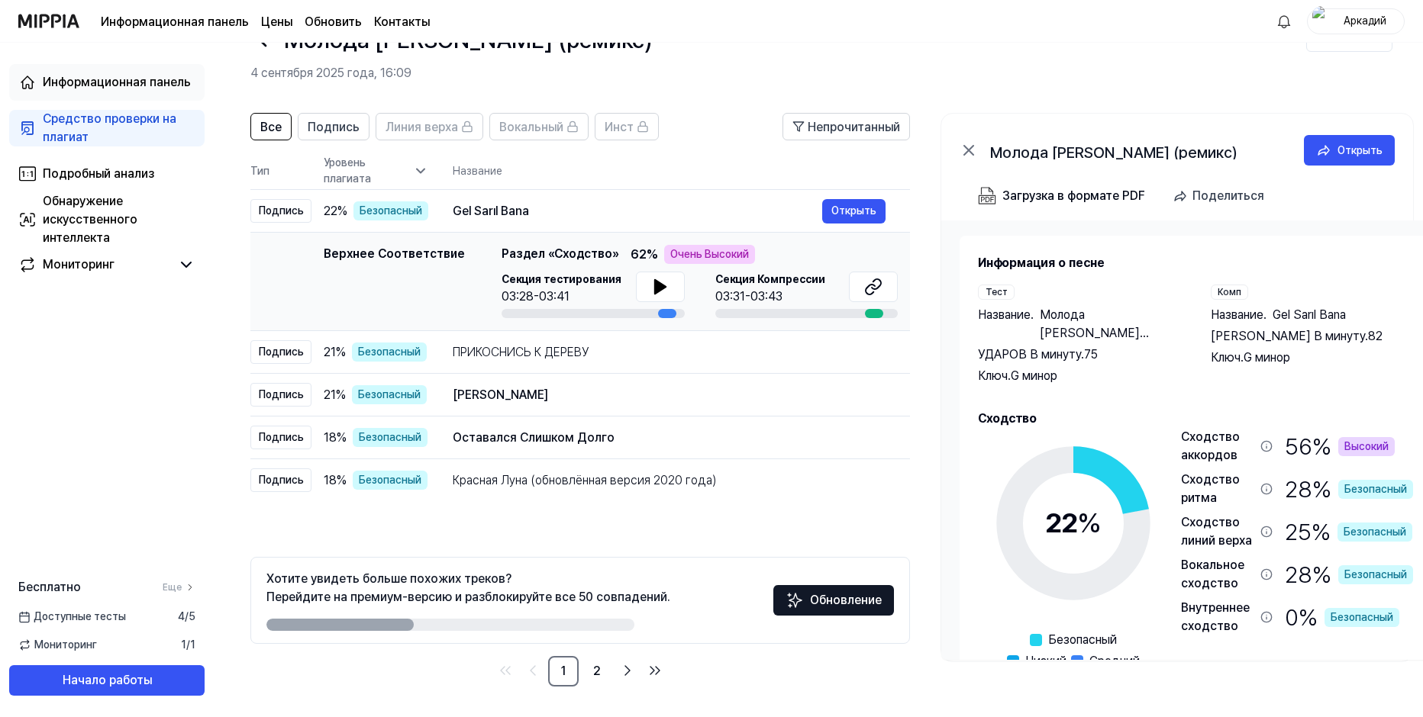
click at [127, 76] on div "Информационная панель" at bounding box center [117, 82] width 148 height 18
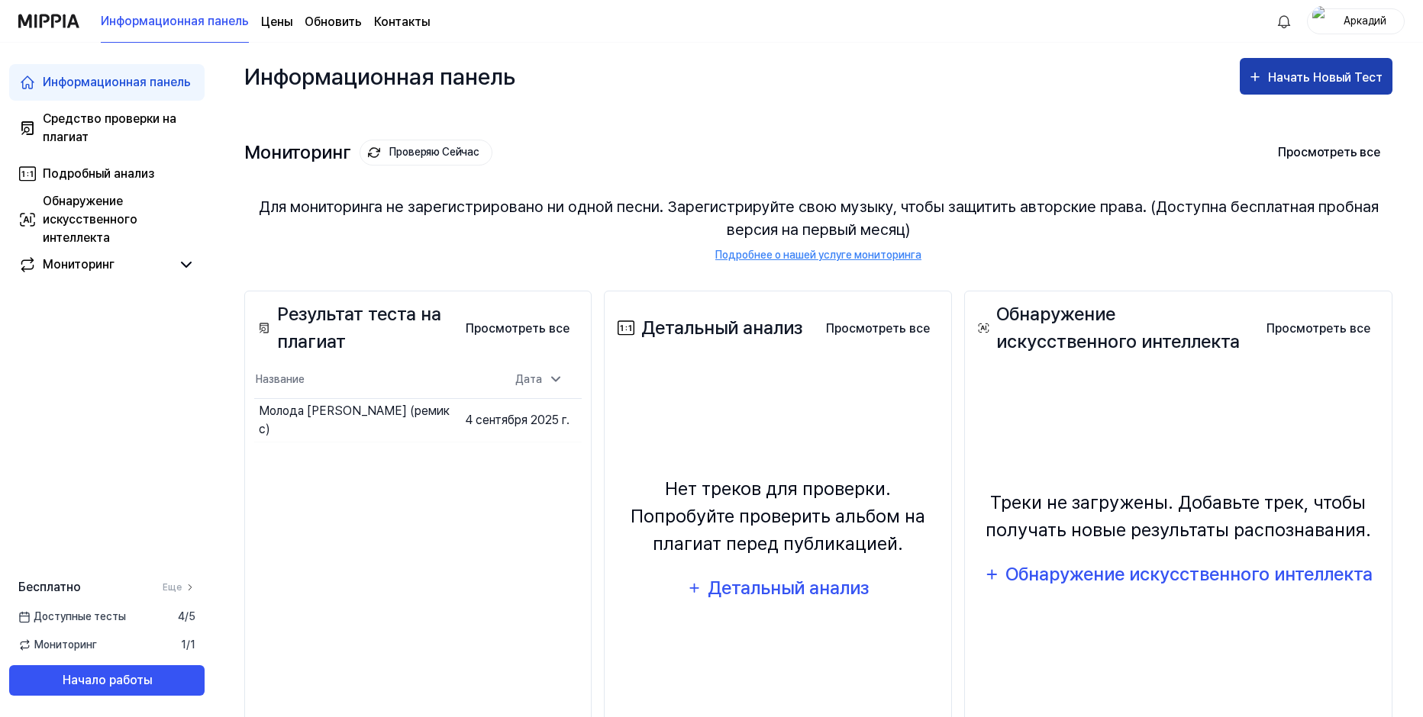
click at [1307, 79] on div "Начать Новый Тест" at bounding box center [1327, 78] width 118 height 20
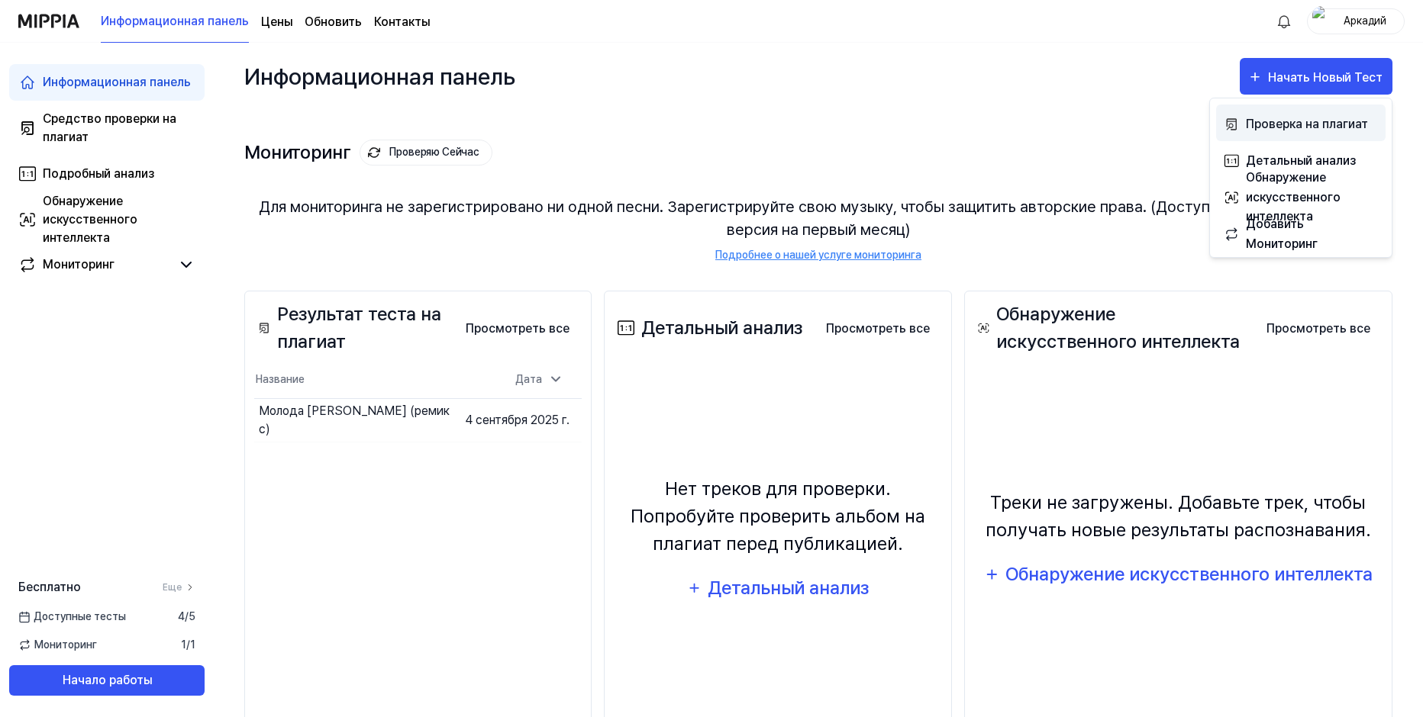
click at [1295, 126] on div "Проверка на плагиат" at bounding box center [1312, 124] width 133 height 20
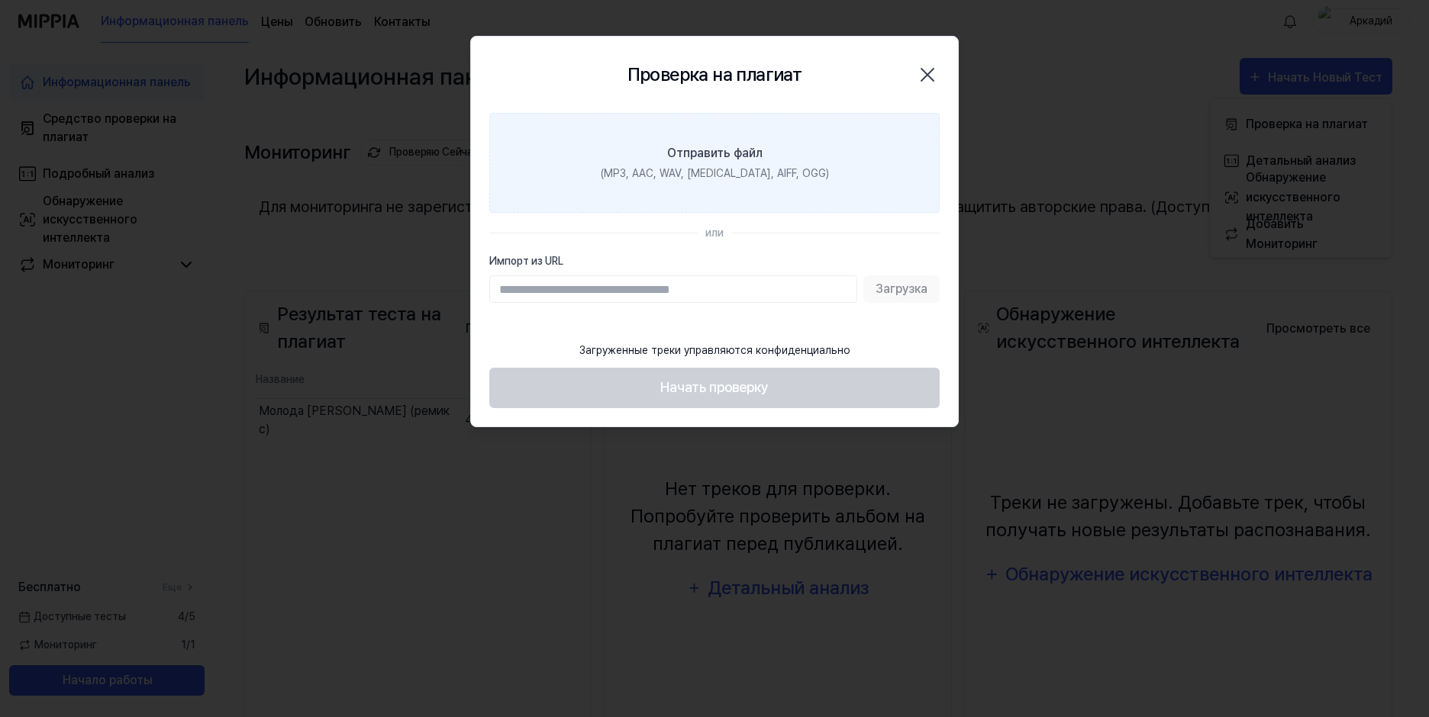
click at [709, 158] on div "Отправить файл" at bounding box center [714, 153] width 95 height 18
click at [0, 0] on input "Отправить файл (MP3, AAC, WAV, FLAC, AIFF, OGG)" at bounding box center [0, 0] width 0 height 0
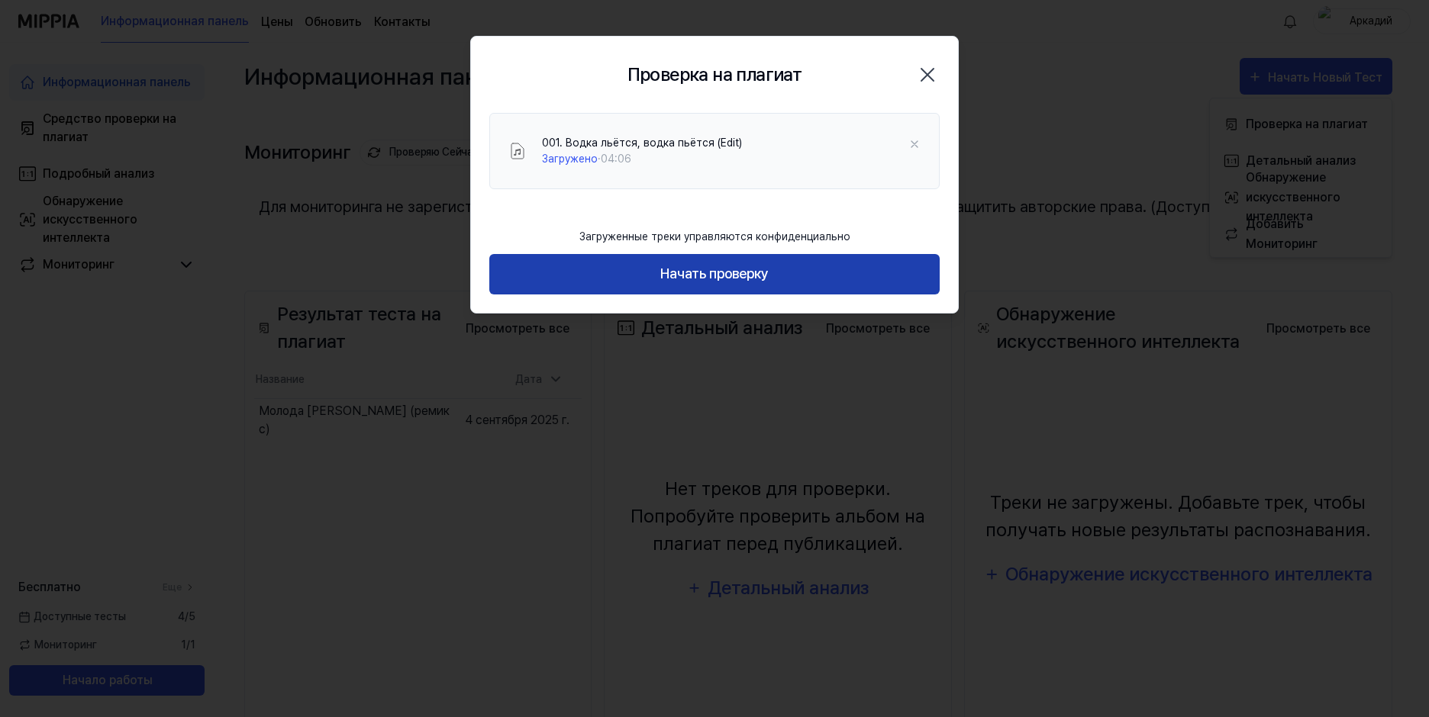
click at [708, 274] on button "Начать проверку" at bounding box center [714, 274] width 450 height 40
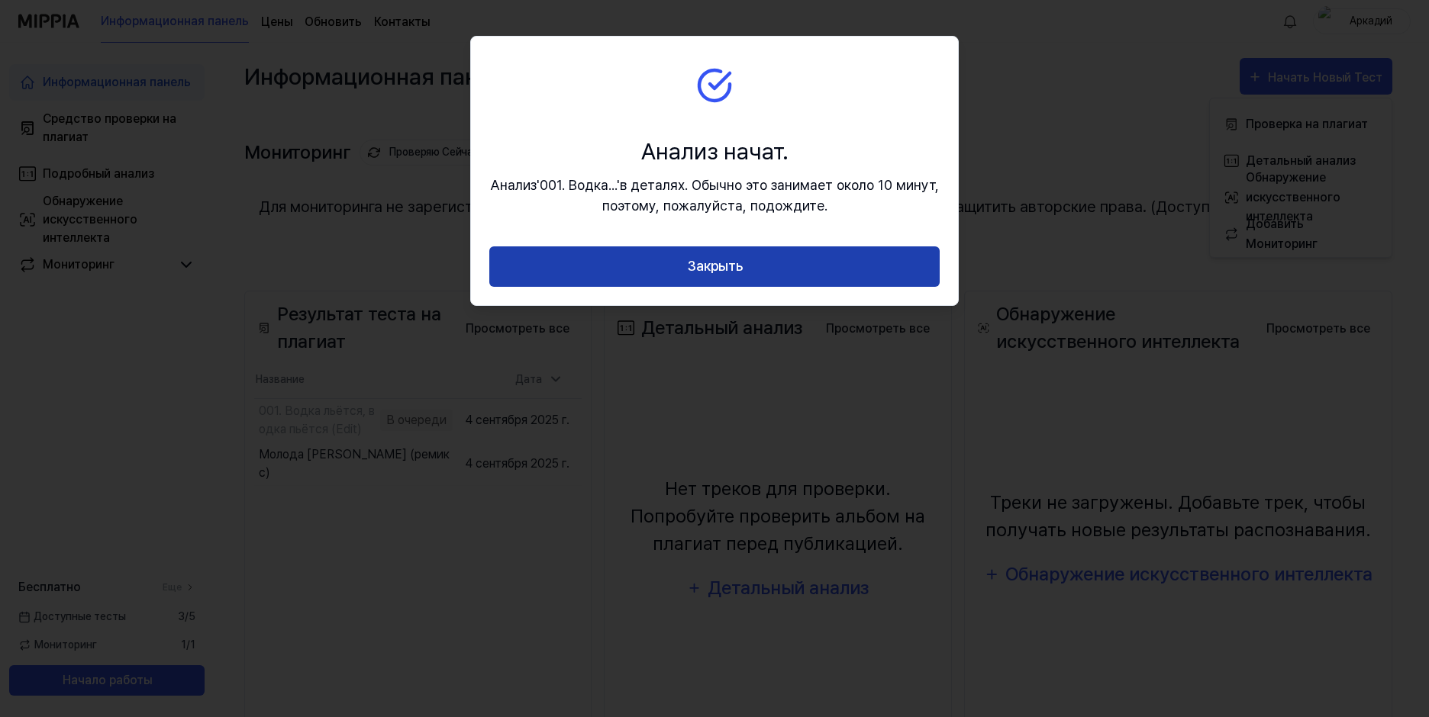
click at [709, 272] on button "Закрыть" at bounding box center [714, 267] width 450 height 40
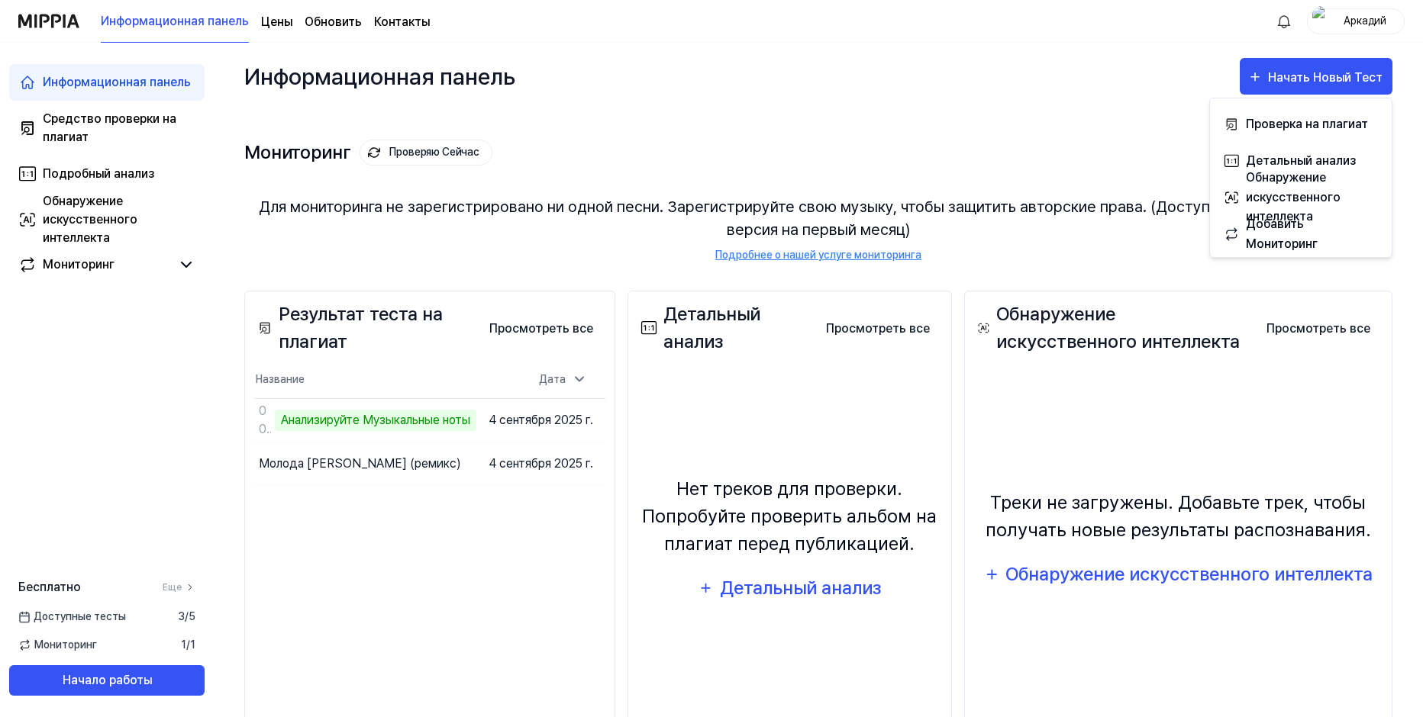
click at [1143, 115] on div "Мониторинг Проверяю Сейчас Просмотреть все Monitoring Для мониторинга не зареги…" at bounding box center [818, 185] width 1148 height 150
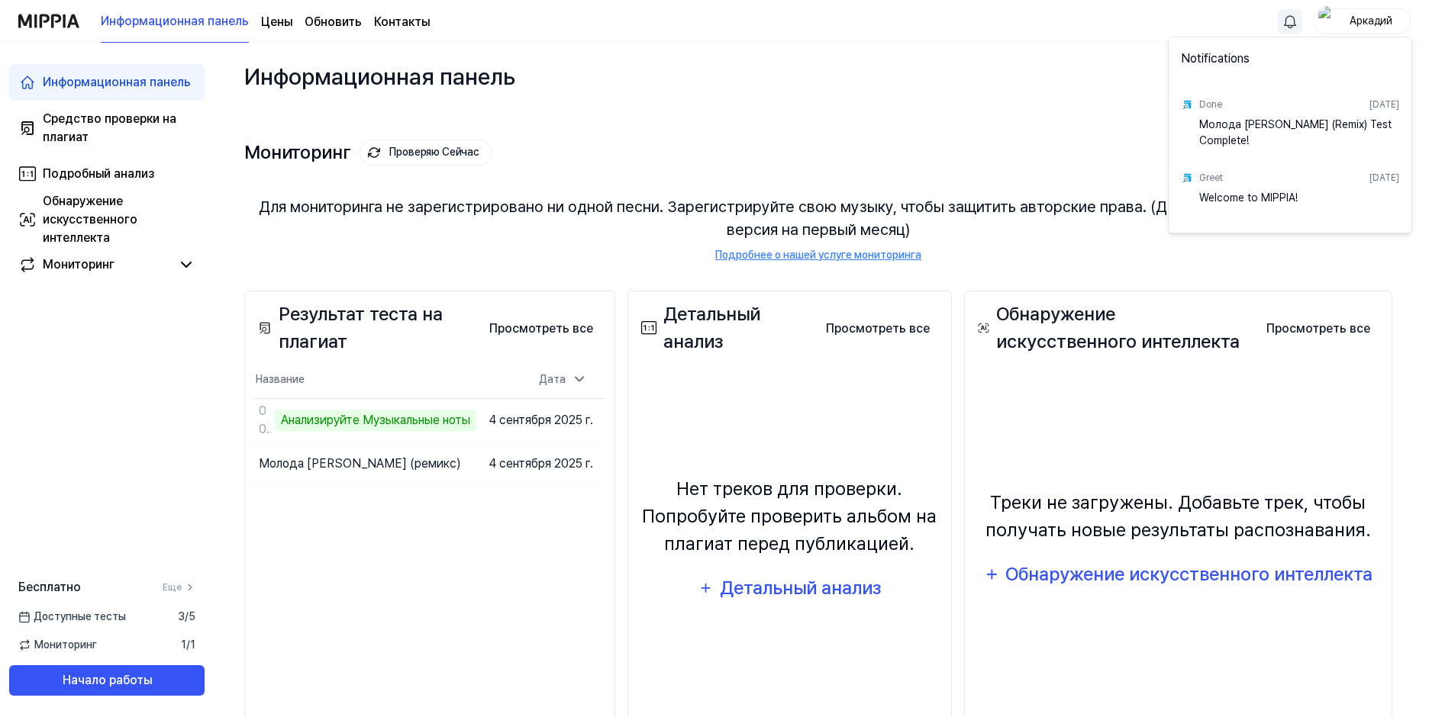
click at [1285, 25] on html "Информационная панель Цены Обновить Контакты Аркадий Информационная панель Сред…" at bounding box center [714, 358] width 1429 height 717
click at [1020, 97] on html "Информационная панель Цены Обновить Контакты Аркадий Информационная панель Сред…" at bounding box center [714, 358] width 1429 height 717
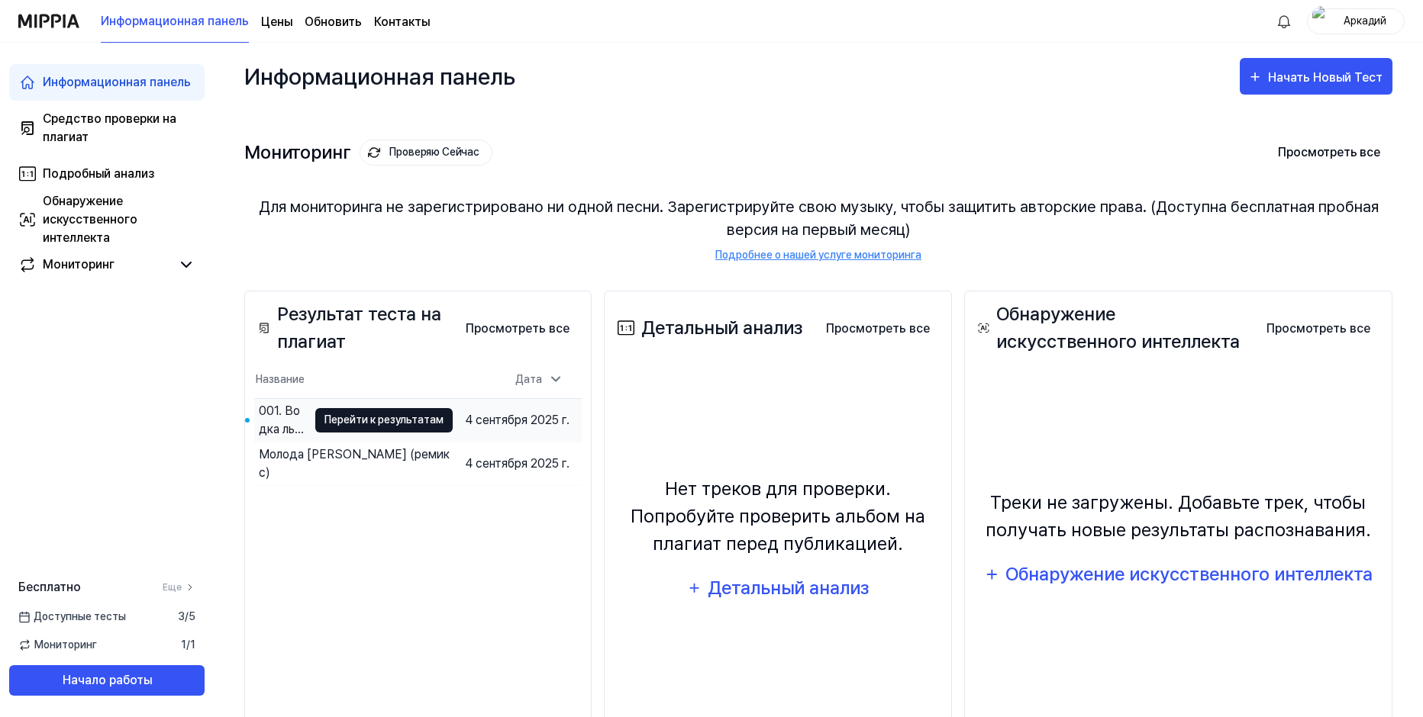
click at [410, 424] on button "Перейти к результатам" at bounding box center [383, 420] width 137 height 24
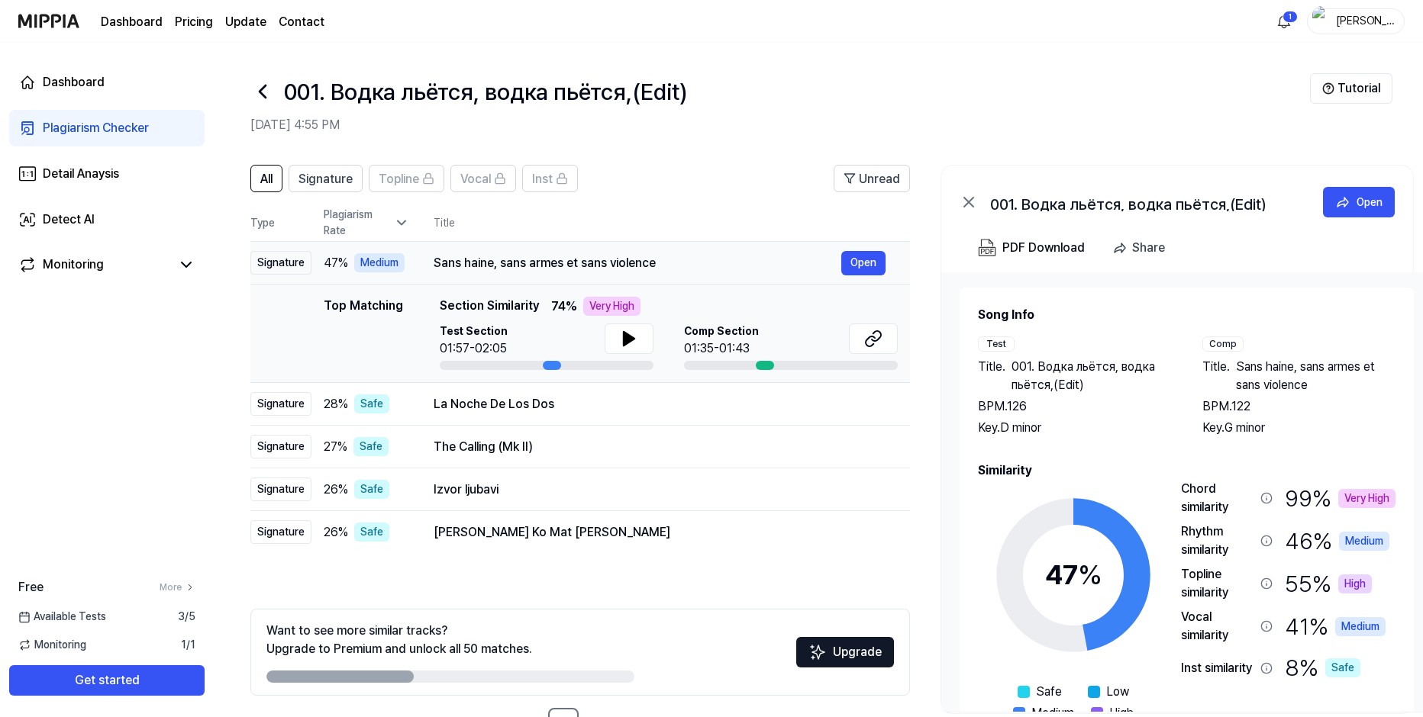
drag, startPoint x: 435, startPoint y: 264, endPoint x: 604, endPoint y: 247, distance: 170.3
click at [604, 247] on td "Sans haine, sans armes et sans violence Open" at bounding box center [659, 263] width 501 height 43
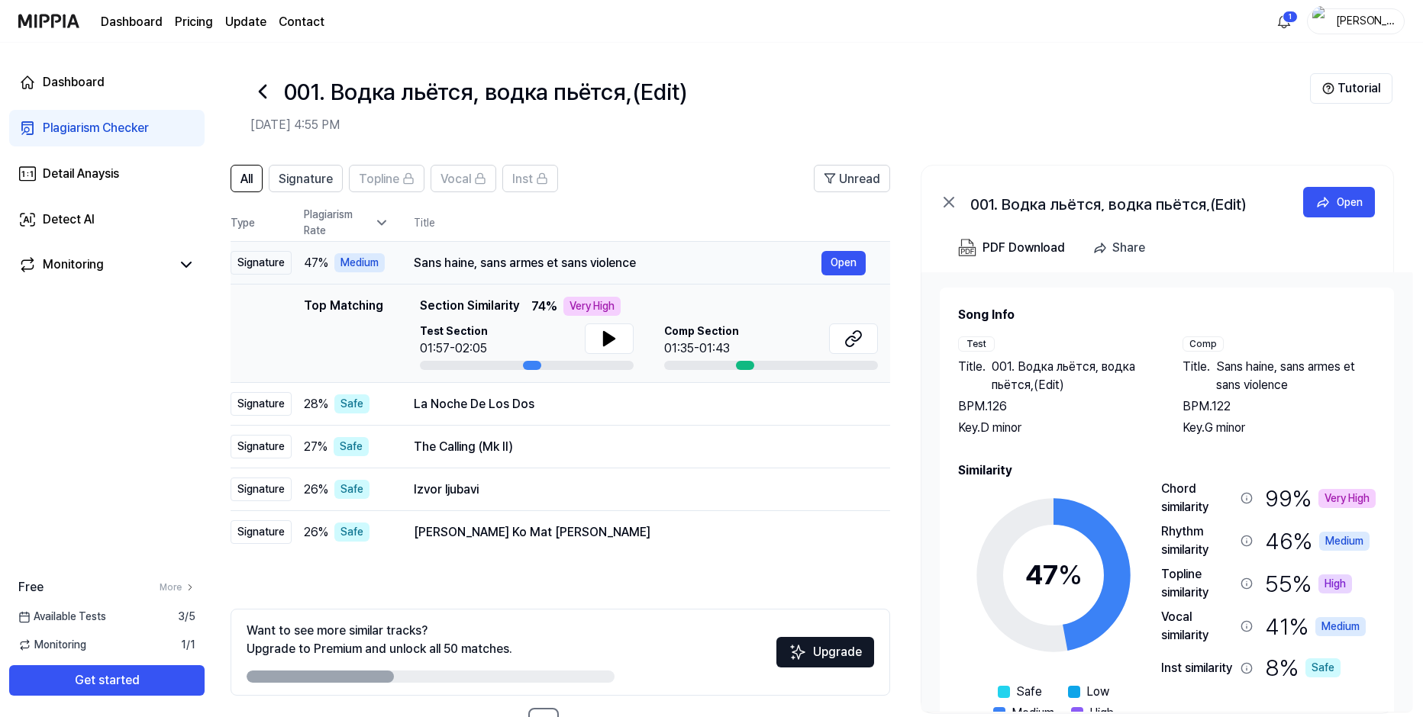
scroll to position [0, 21]
drag, startPoint x: 662, startPoint y: 261, endPoint x: 639, endPoint y: 261, distance: 23.7
click at [639, 261] on div "Sans haine, sans armes et sans violence" at bounding box center [616, 263] width 408 height 18
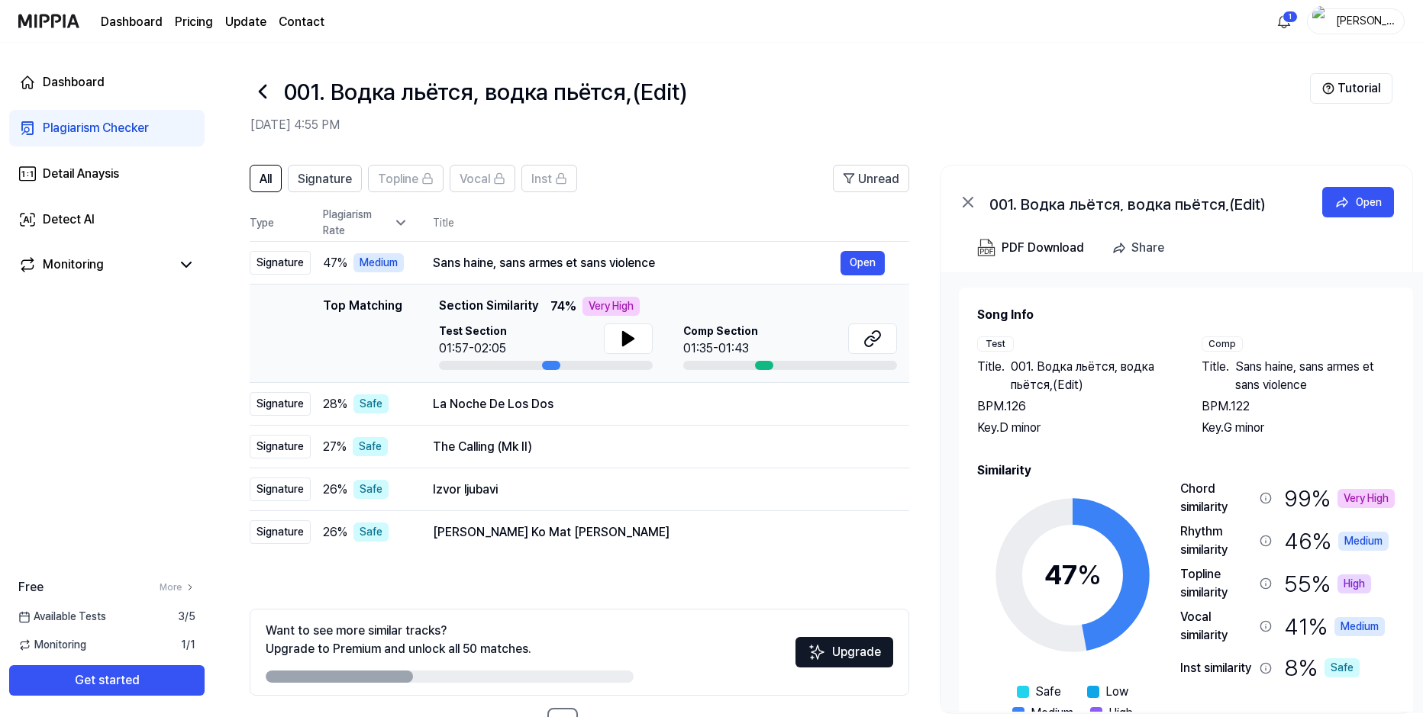
scroll to position [0, 0]
drag, startPoint x: 418, startPoint y: 306, endPoint x: 451, endPoint y: 305, distance: 32.8
click at [451, 305] on span "Section Similarity" at bounding box center [489, 306] width 99 height 19
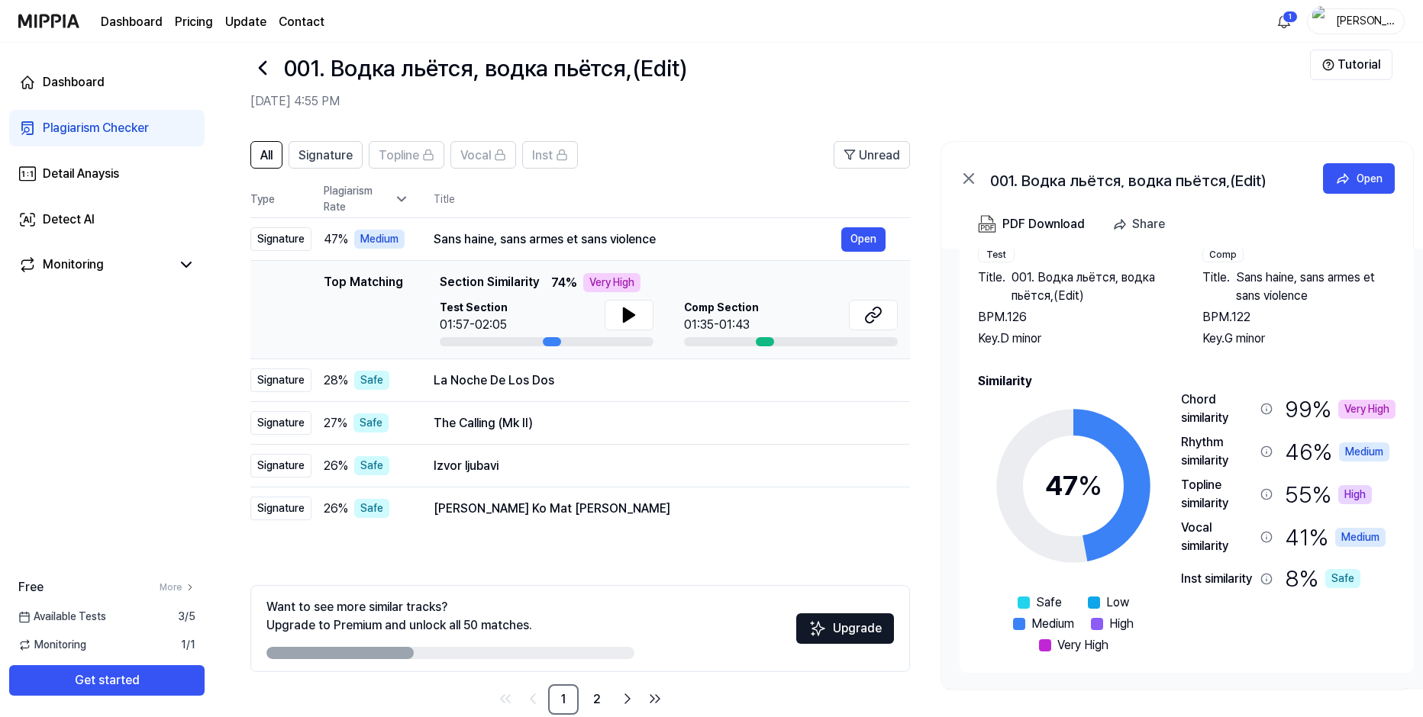
scroll to position [52, 0]
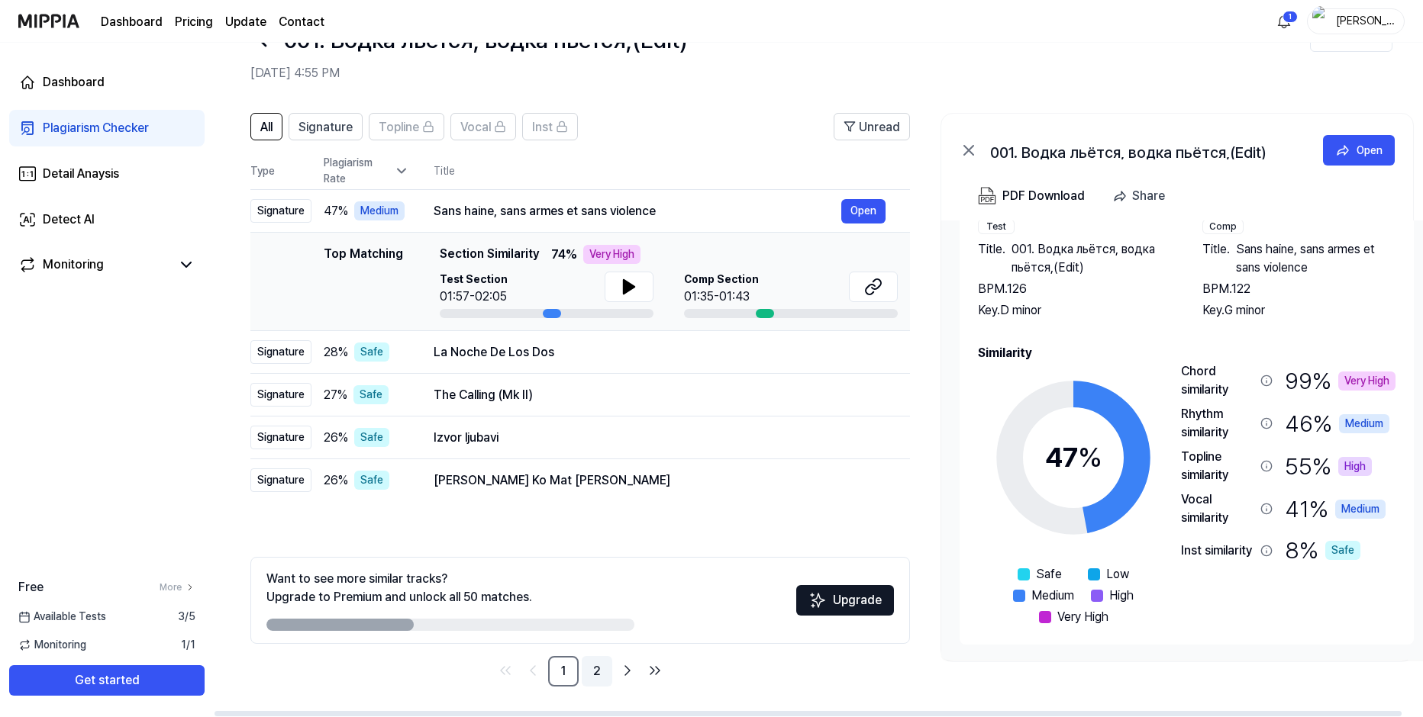
click at [599, 669] on link "2" at bounding box center [597, 671] width 31 height 31
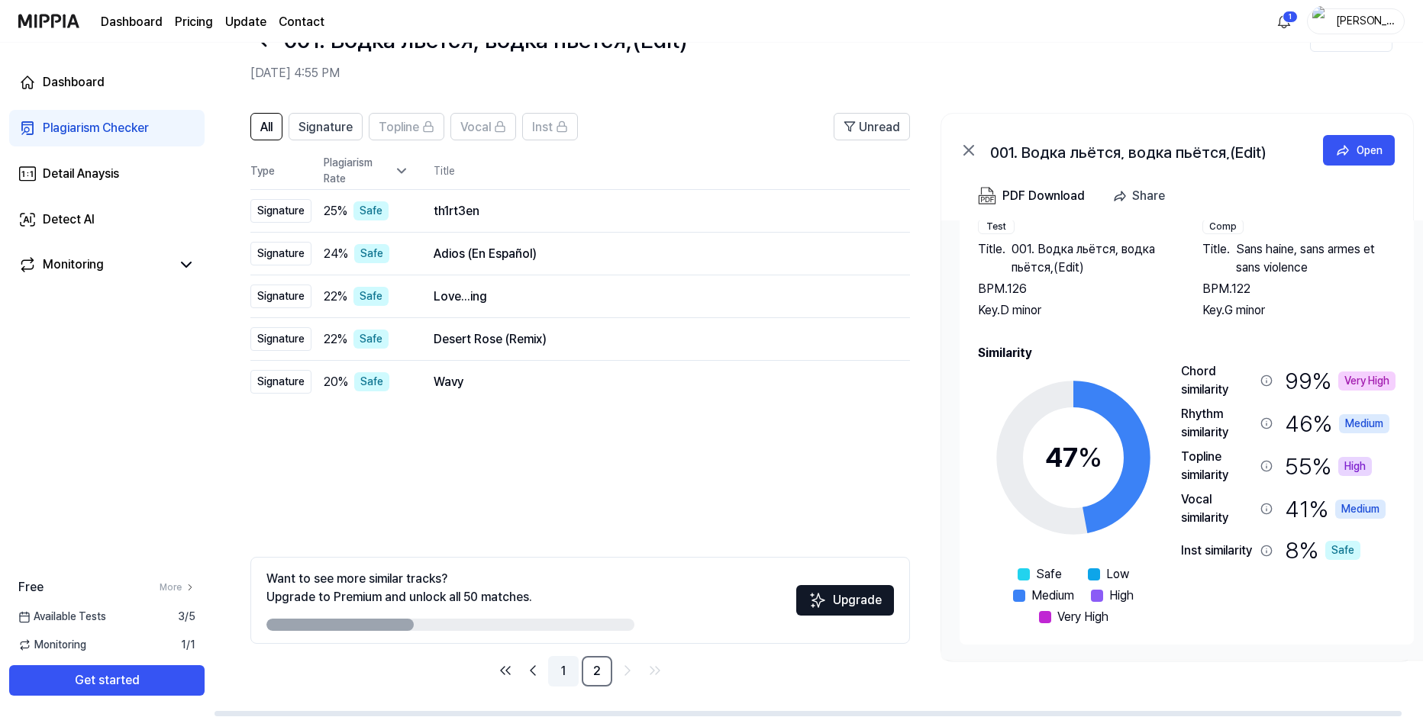
click at [567, 675] on link "1" at bounding box center [563, 671] width 31 height 31
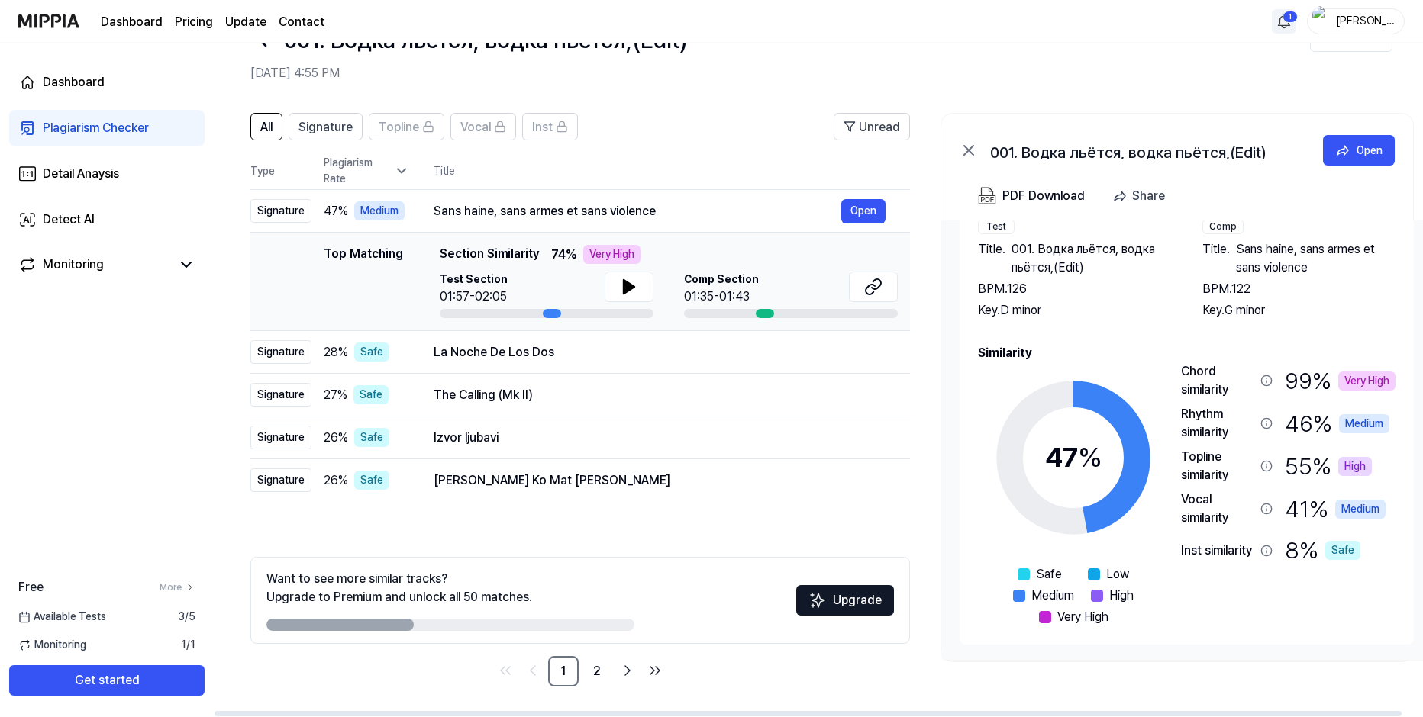
click at [1287, 24] on html "Dashboard Pricing Update Contact 1 Arkadiy Dashboard Plagiarism Checker Detail …" at bounding box center [711, 306] width 1423 height 717
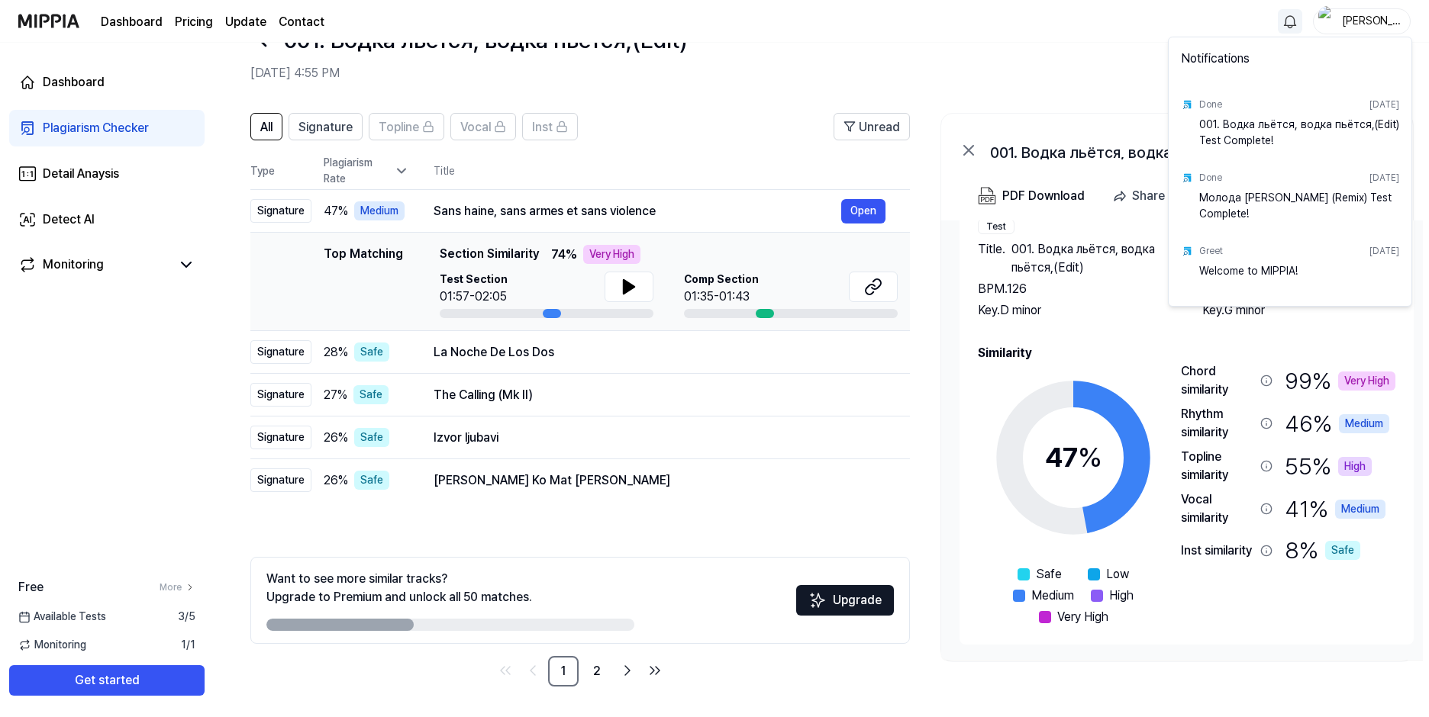
click at [1103, 60] on html "Dashboard Pricing Update Contact Arkadiy Dashboard Plagiarism Checker Detail An…" at bounding box center [714, 306] width 1429 height 717
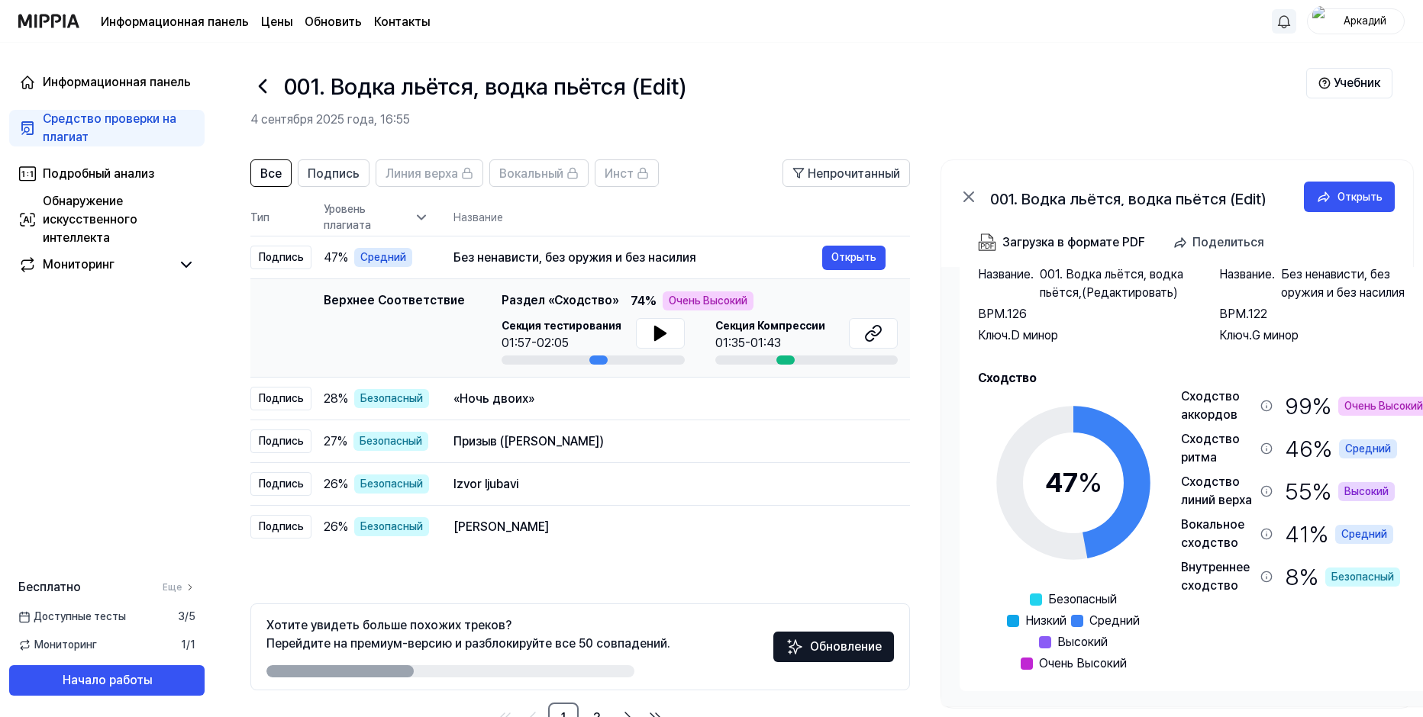
scroll to position [52, 0]
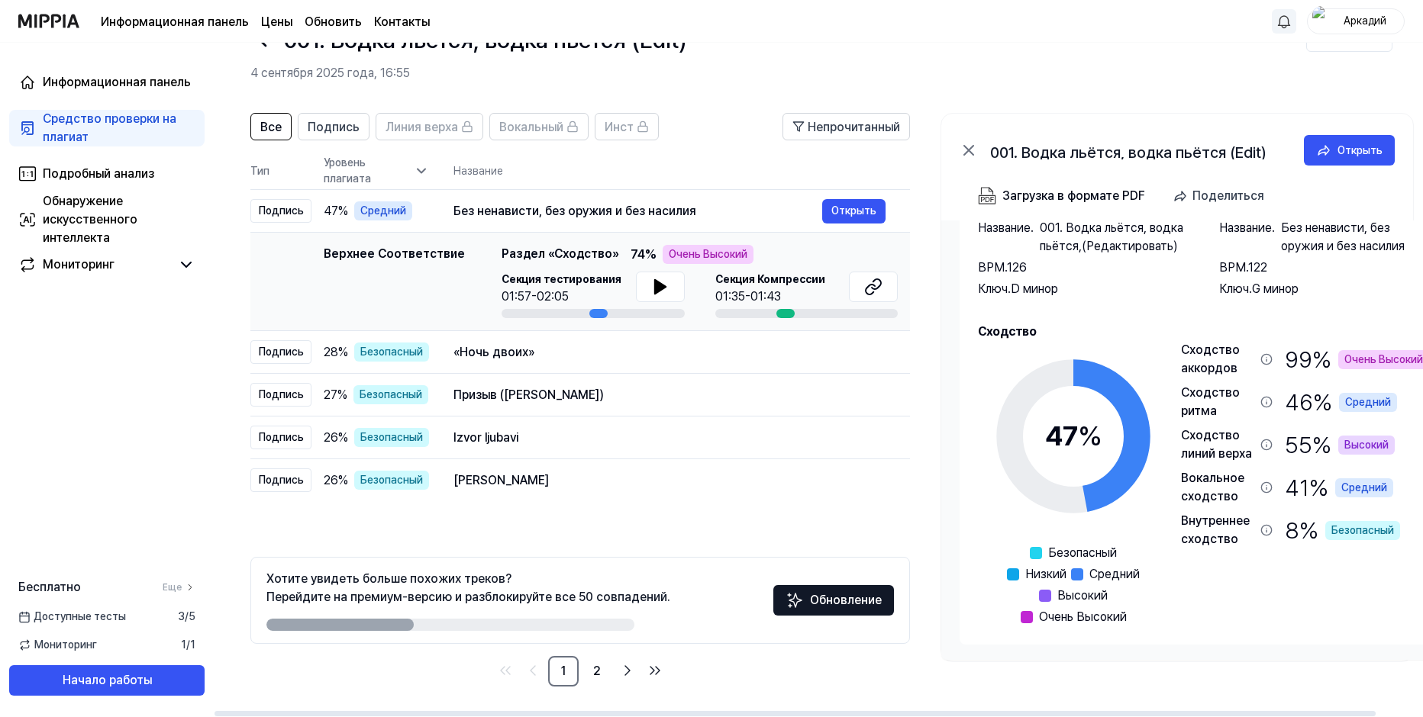
drag, startPoint x: 385, startPoint y: 624, endPoint x: 440, endPoint y: 621, distance: 54.3
click at [440, 621] on div at bounding box center [450, 625] width 368 height 12
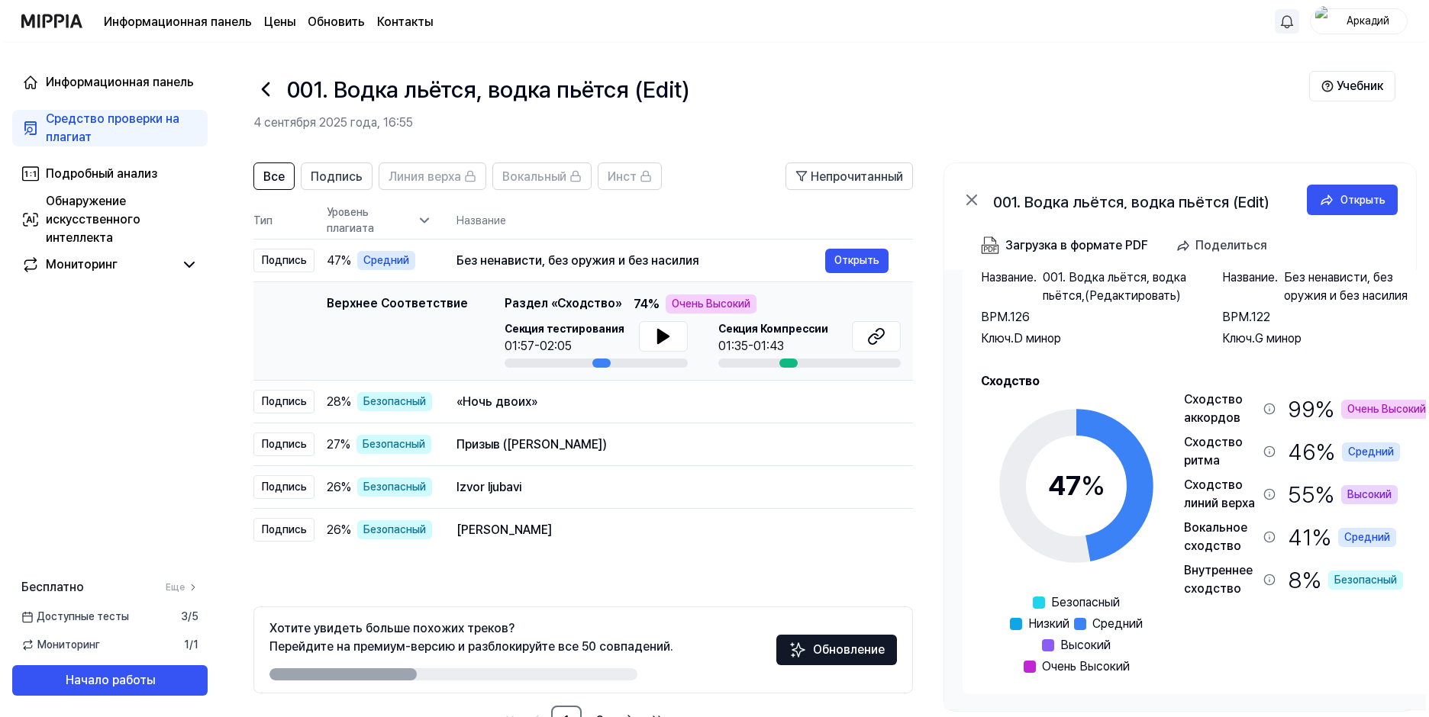
scroll to position [0, 0]
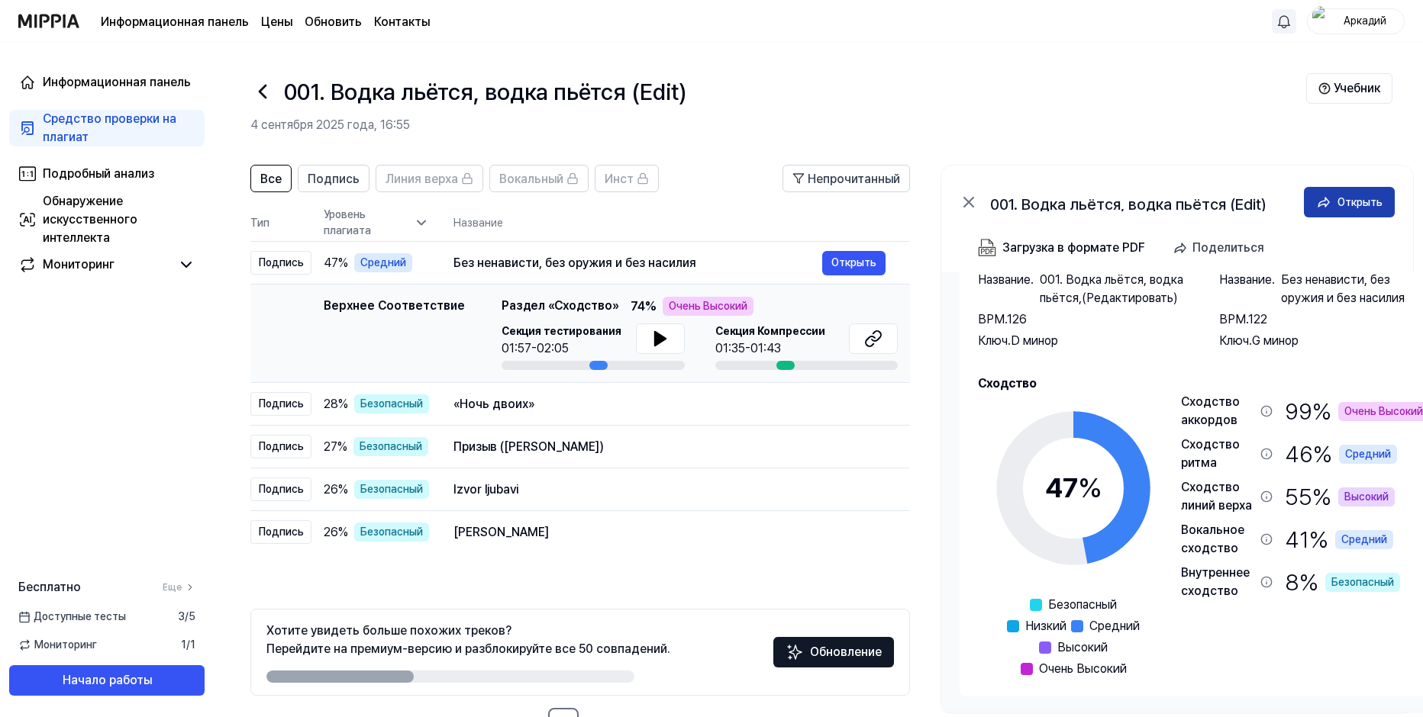
click at [1352, 203] on div "Открыть" at bounding box center [1359, 202] width 45 height 17
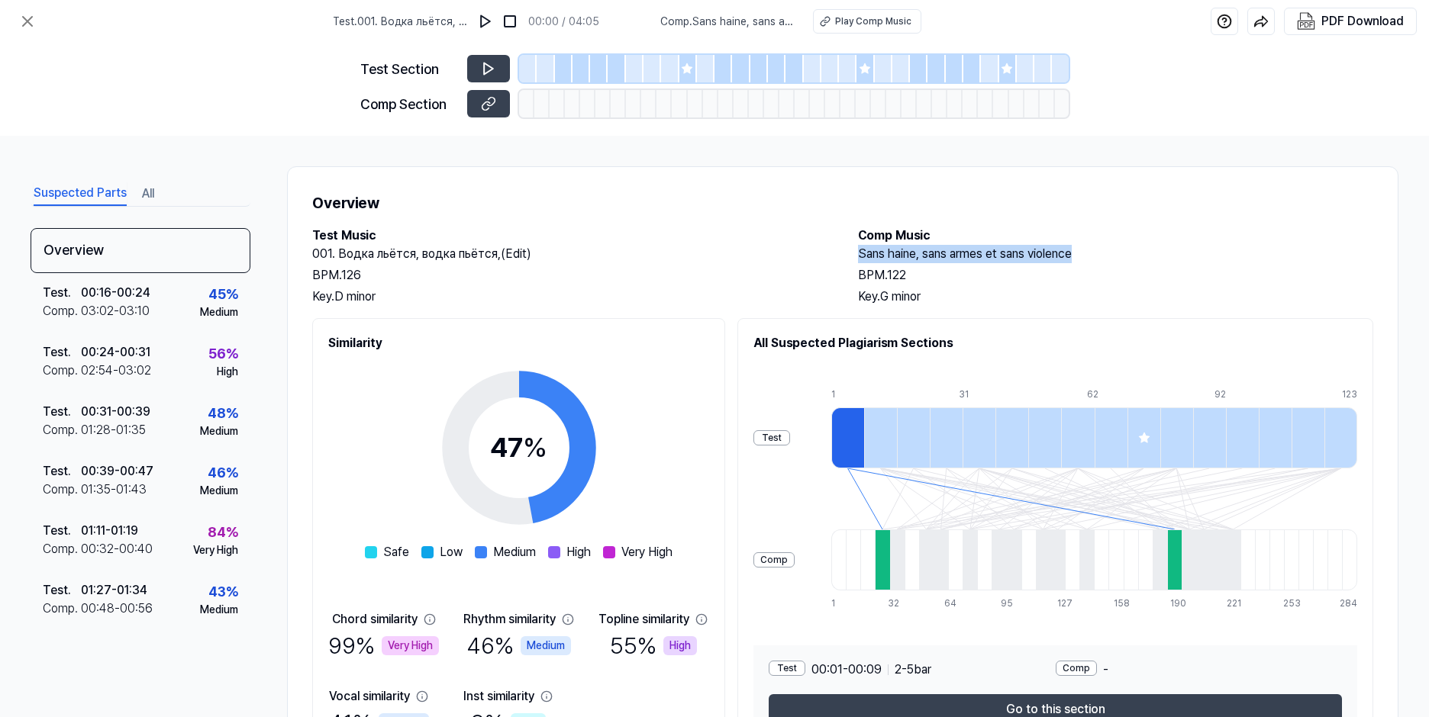
drag, startPoint x: 857, startPoint y: 250, endPoint x: 1078, endPoint y: 251, distance: 220.6
click at [1078, 251] on h2 "Sans haine, sans armes et sans violence" at bounding box center [1115, 254] width 515 height 18
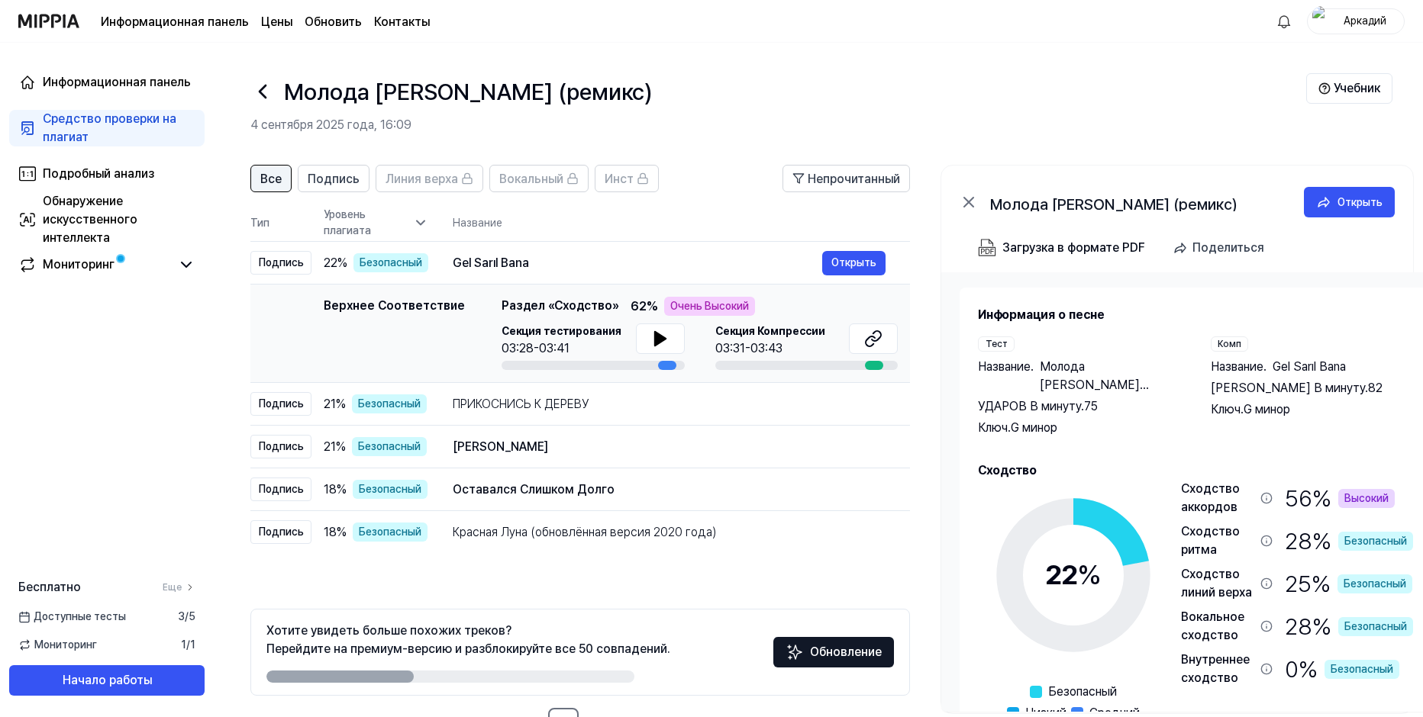
click at [273, 185] on span "Все" at bounding box center [270, 179] width 21 height 18
click at [336, 182] on span "Подпись" at bounding box center [334, 179] width 52 height 18
click at [277, 179] on span "Все" at bounding box center [270, 179] width 21 height 18
click at [1285, 25] on html "Информационная панель Цены Обновить Контакты [PERSON_NAME] Информационная панел…" at bounding box center [711, 358] width 1423 height 717
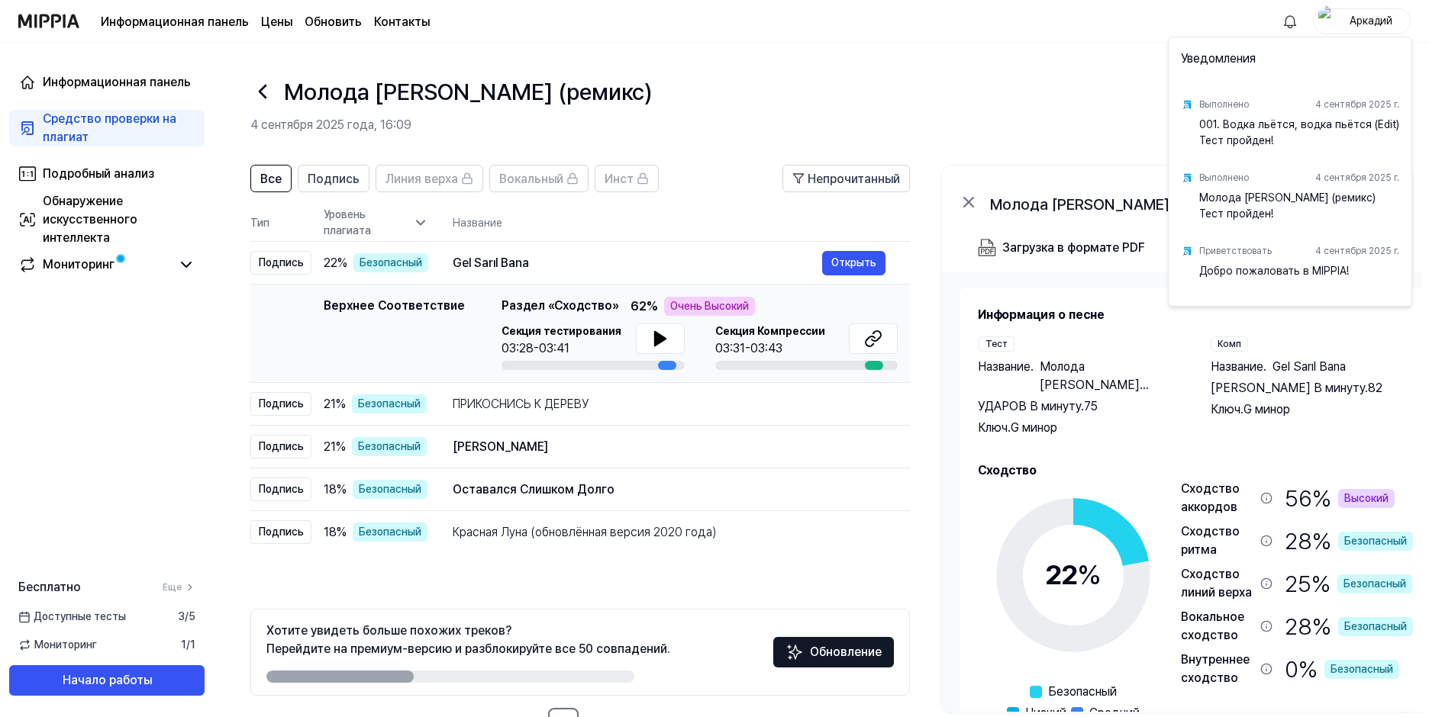
click at [1237, 131] on div "001. Водка льётся, водка пьётся (Edit) Тест пройден!" at bounding box center [1299, 132] width 200 height 31
click at [185, 269] on html "Информационная панель Цены Обновить Контакты [PERSON_NAME] Информационная панел…" at bounding box center [714, 358] width 1429 height 717
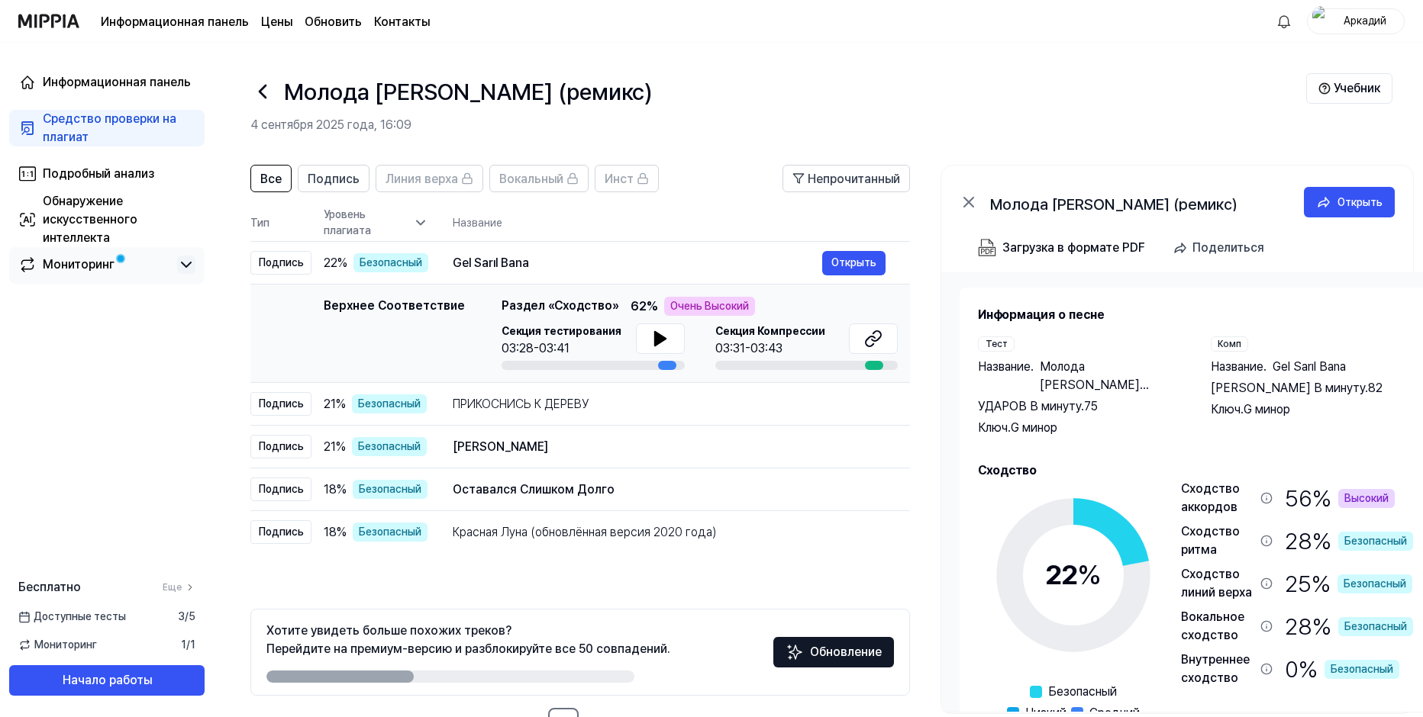
click at [185, 261] on icon at bounding box center [186, 265] width 18 height 18
click at [73, 269] on div "Мониторинг" at bounding box center [79, 265] width 72 height 18
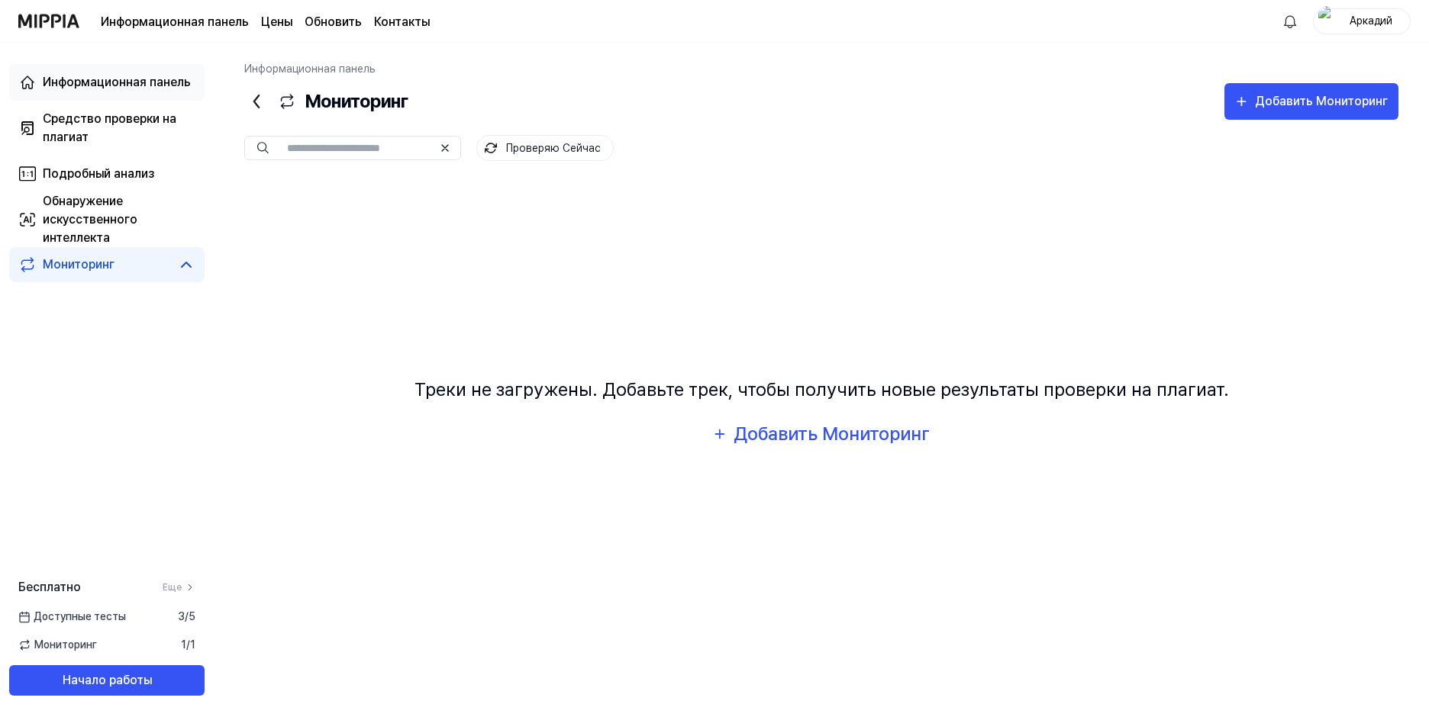
click at [80, 85] on div "Информационная панель" at bounding box center [117, 82] width 148 height 18
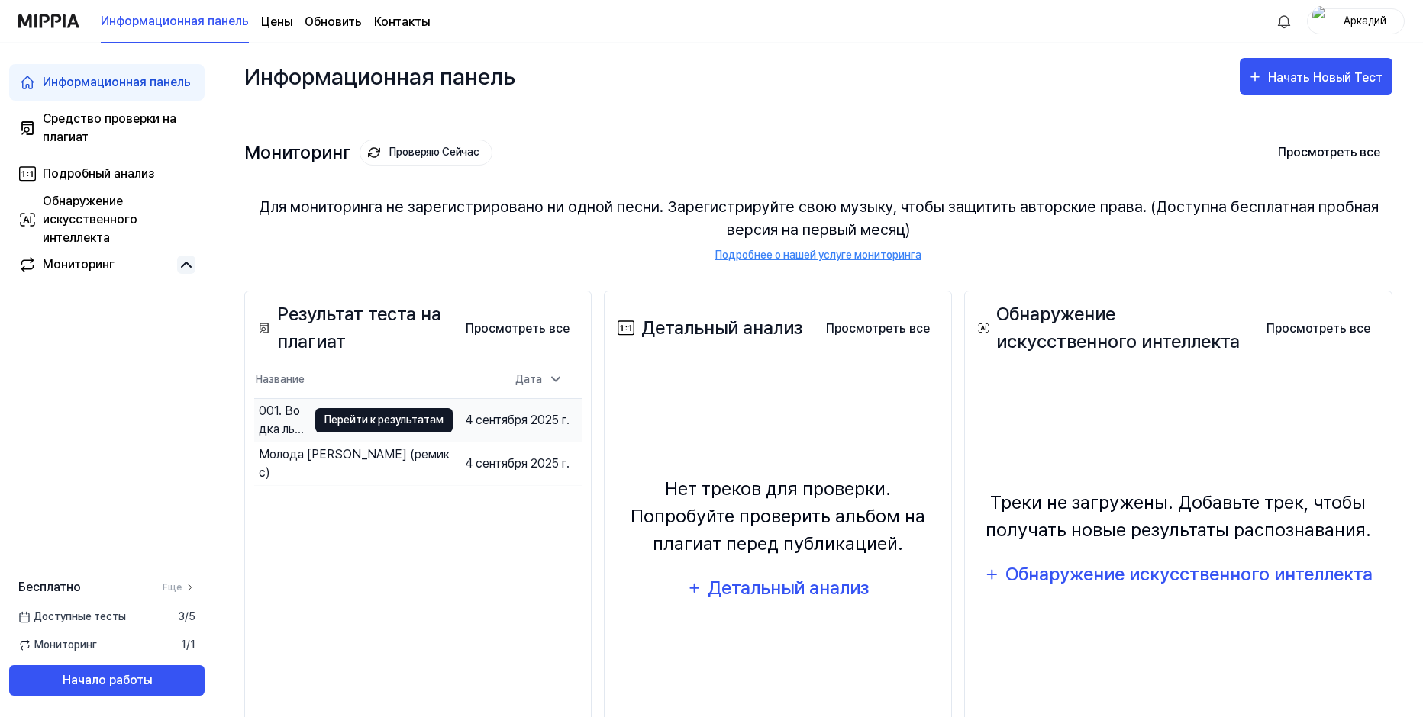
click at [341, 417] on button "Перейти к результатам" at bounding box center [383, 420] width 137 height 24
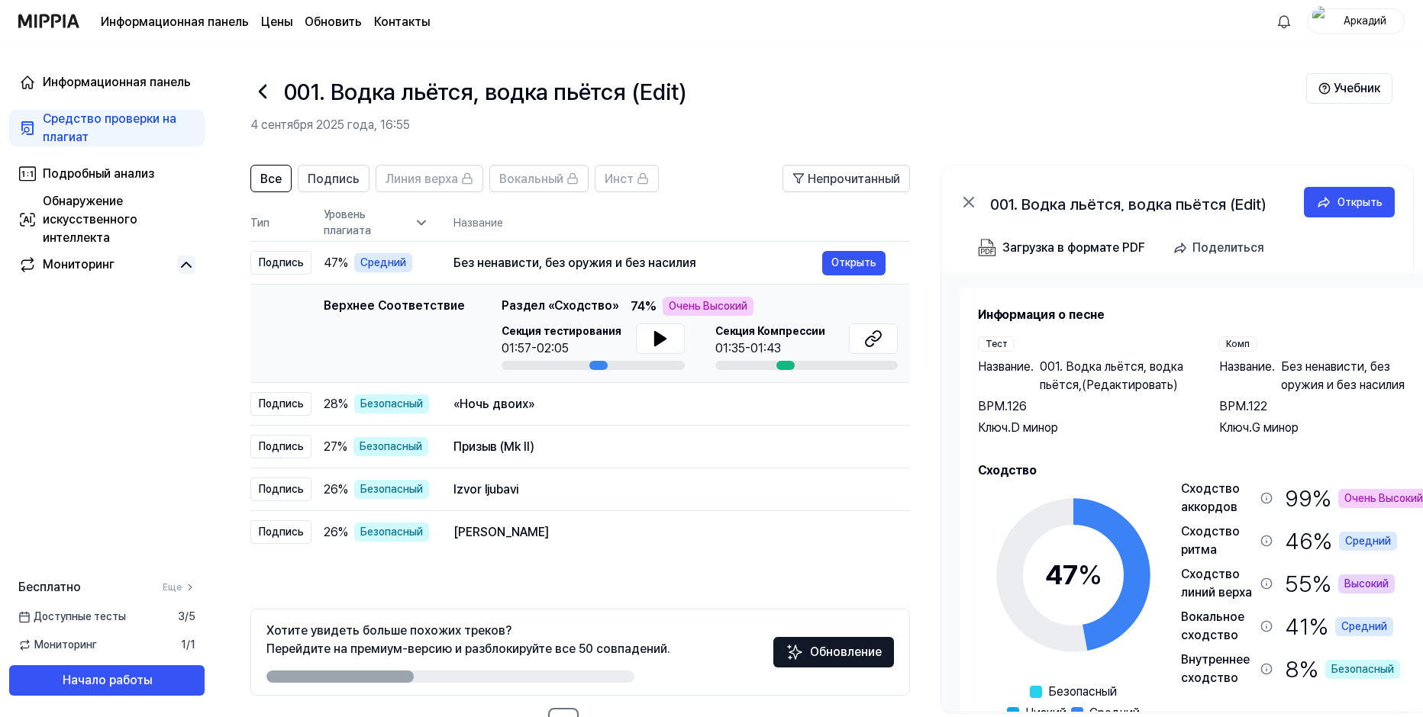
click at [1355, 29] on div "Аркадий" at bounding box center [1365, 20] width 60 height 17
click at [1243, 139] on button "Выход" at bounding box center [1307, 139] width 176 height 16
